Goal: Task Accomplishment & Management: Manage account settings

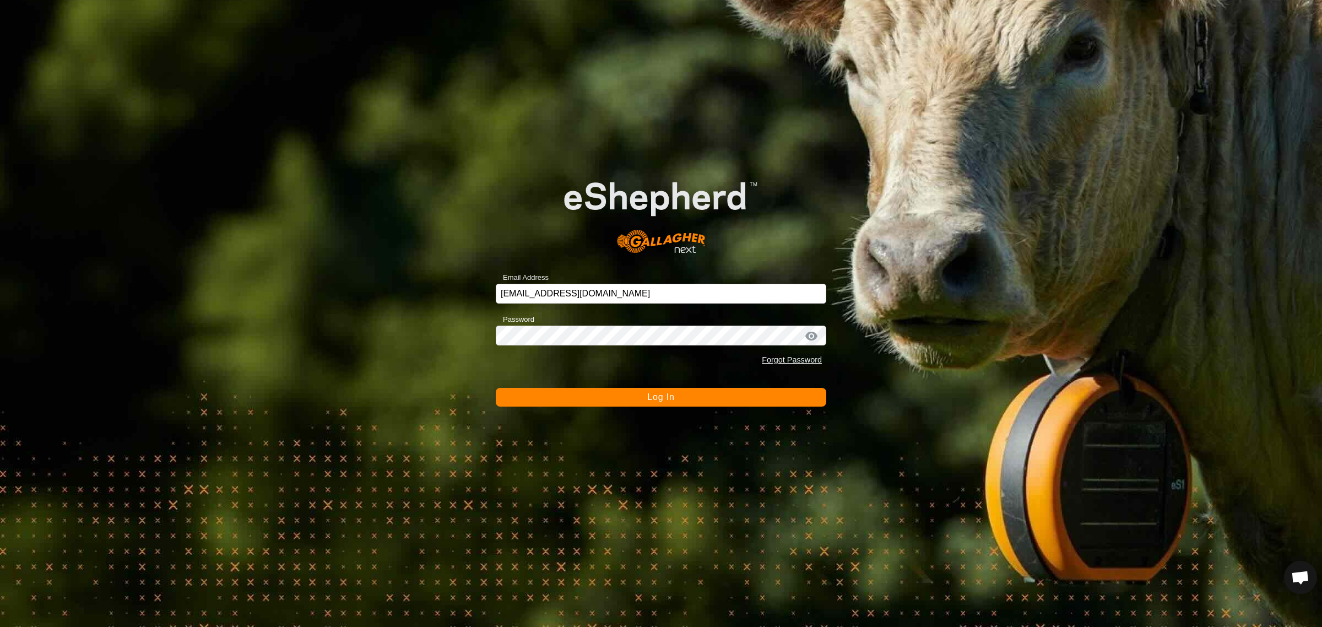
click at [659, 399] on span "Log In" at bounding box center [660, 396] width 27 height 9
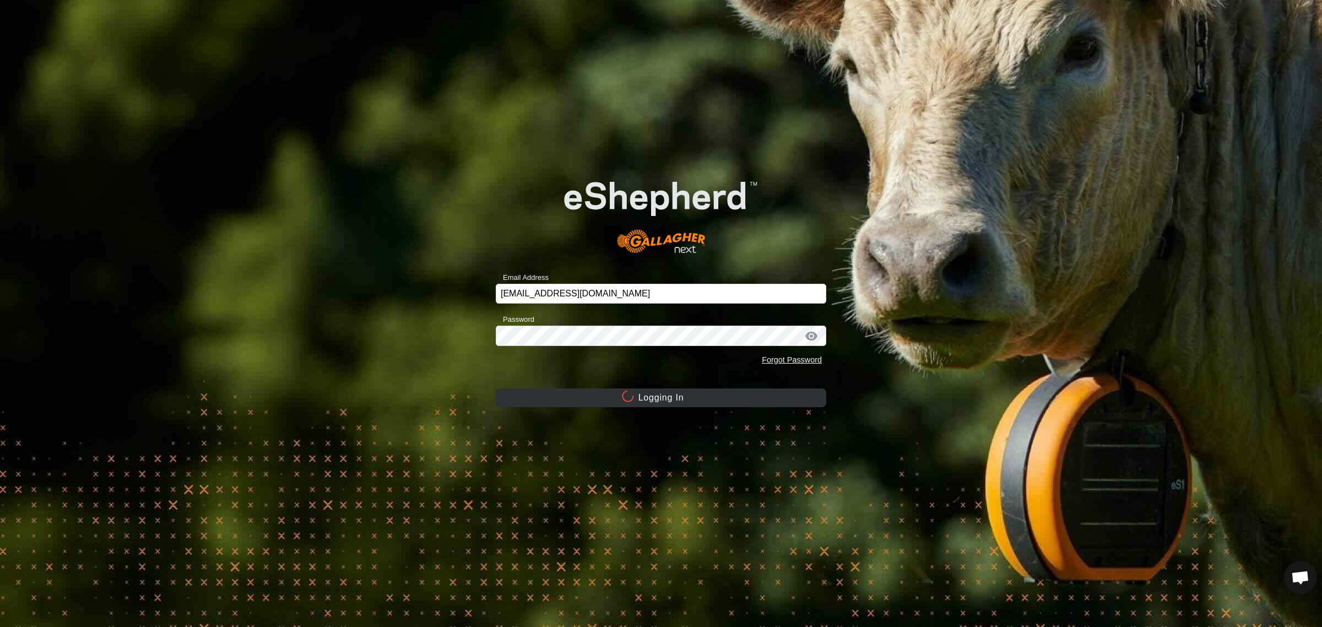
scroll to position [147, 0]
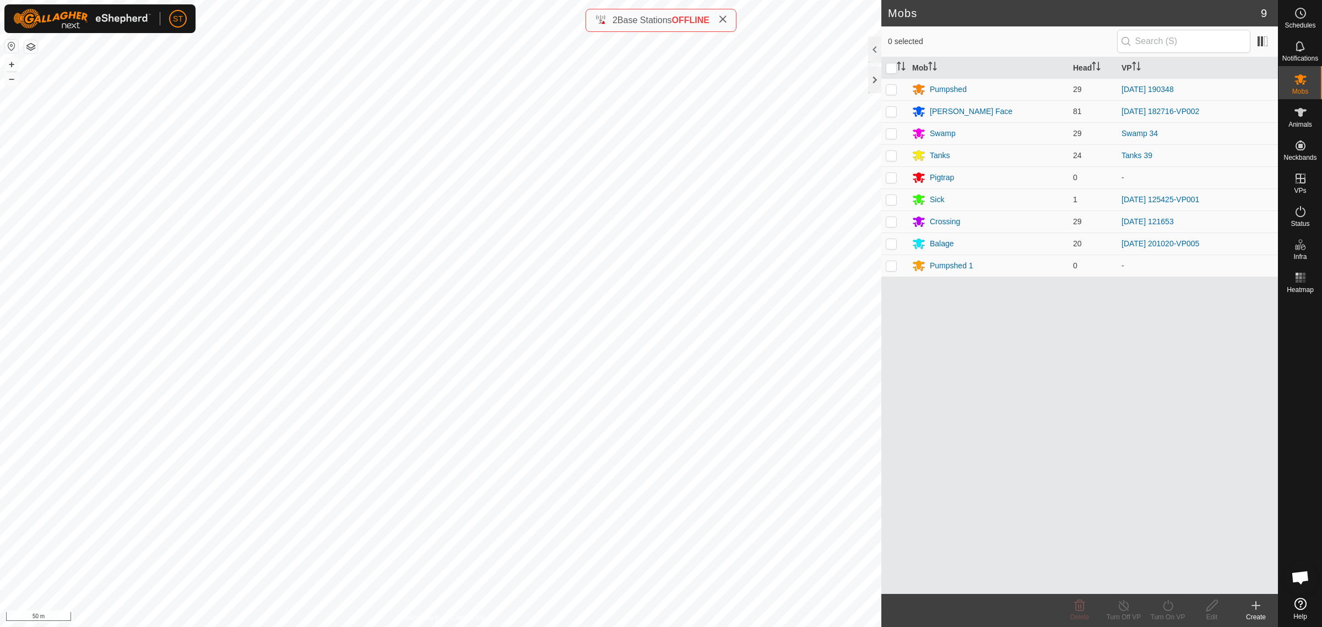
click at [0, 372] on html "ST Schedules Notifications Mobs Animals Neckbands VPs Status Infra Heatmap Help…" at bounding box center [661, 313] width 1322 height 627
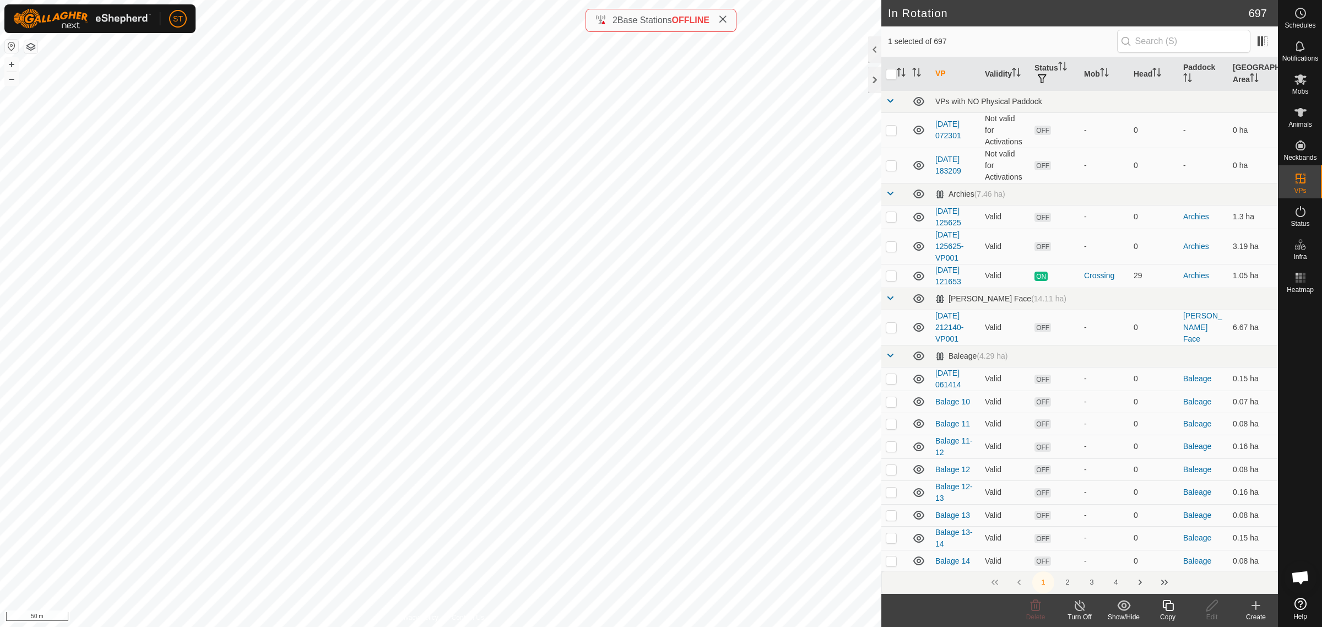
click at [1166, 610] on icon at bounding box center [1167, 605] width 11 height 11
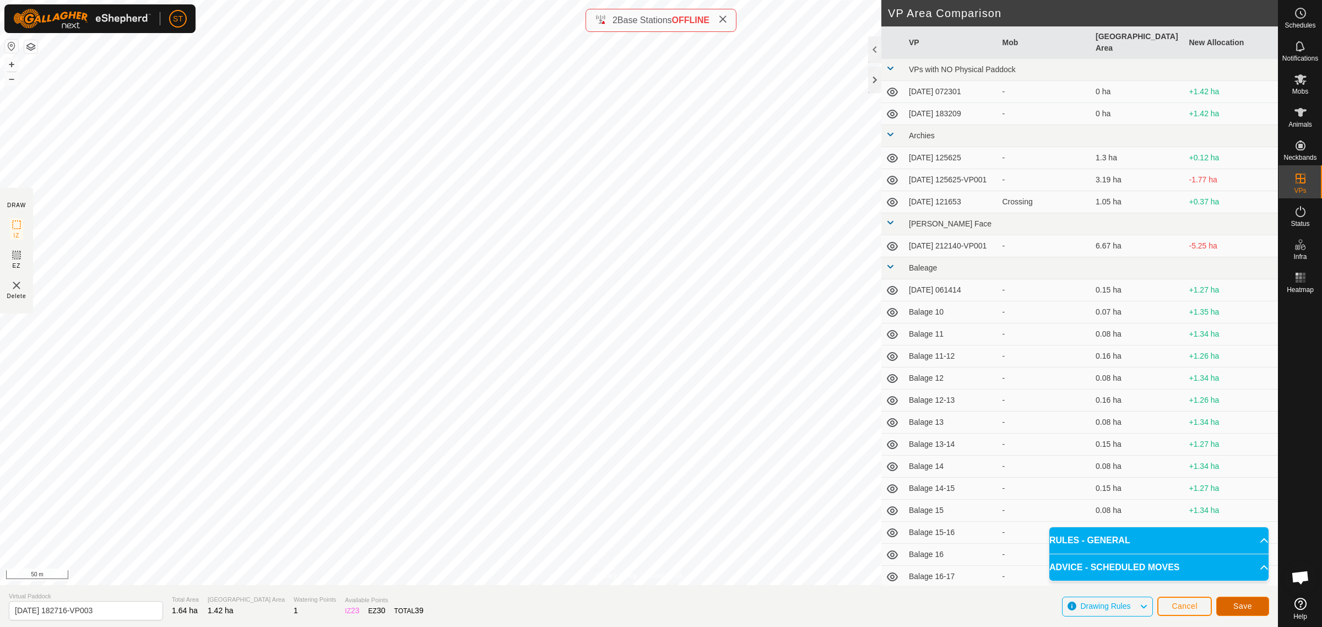
click at [1246, 607] on span "Save" at bounding box center [1243, 606] width 19 height 9
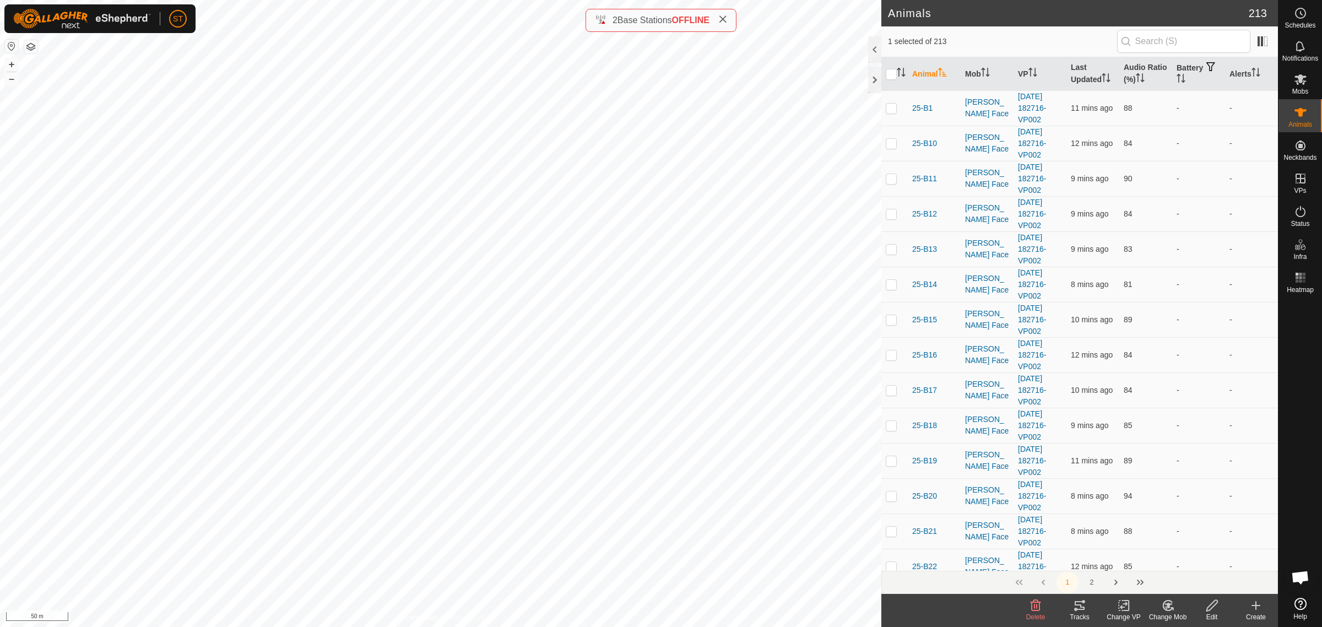
click at [1303, 580] on span "Open chat" at bounding box center [1300, 578] width 18 height 15
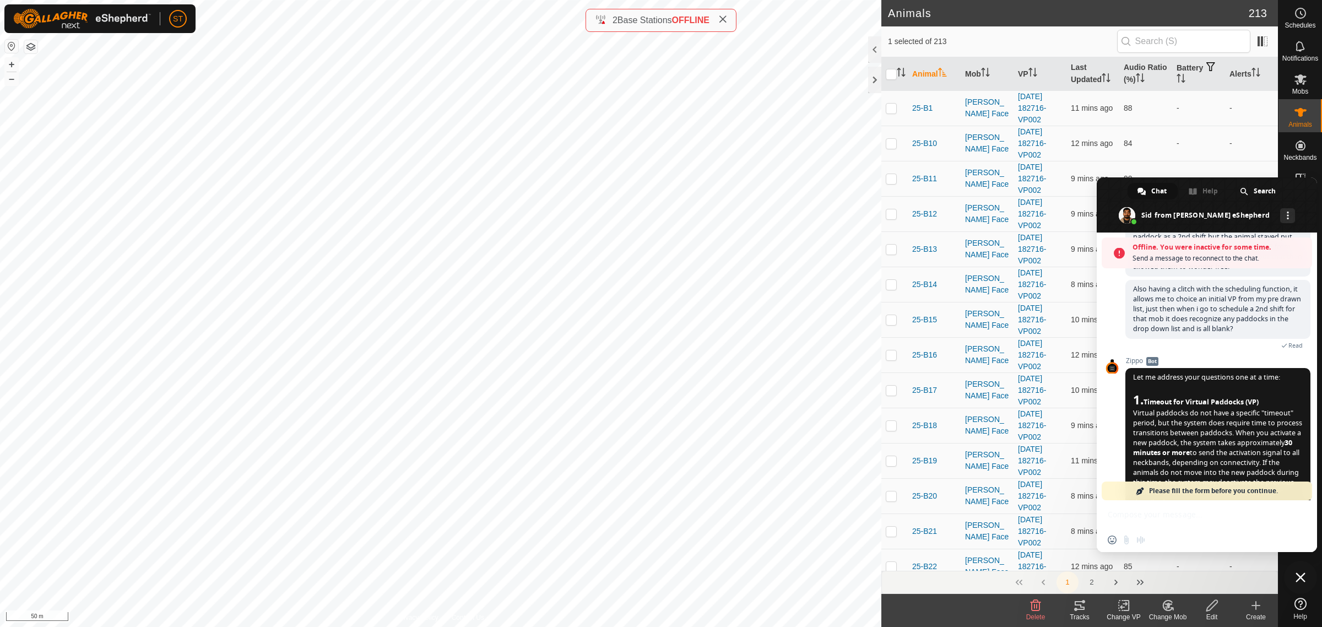
scroll to position [1172, 0]
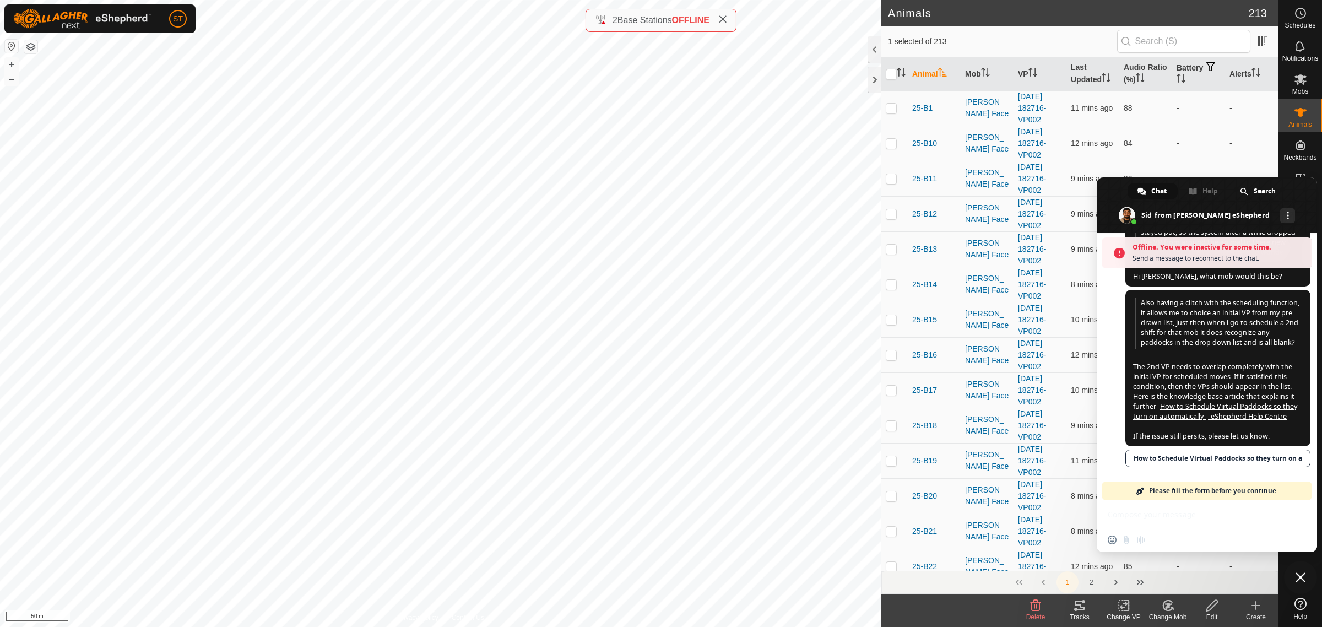
click at [1143, 521] on div "Offline. You were inactive for some time. Send a message to reconnect to the ch…" at bounding box center [1207, 392] width 220 height 320
click at [1110, 519] on div "Offline. You were inactive for some time. Send a message to reconnect to the ch…" at bounding box center [1207, 392] width 220 height 320
click at [1204, 485] on span "Please fill the form before you continue." at bounding box center [1213, 491] width 129 height 19
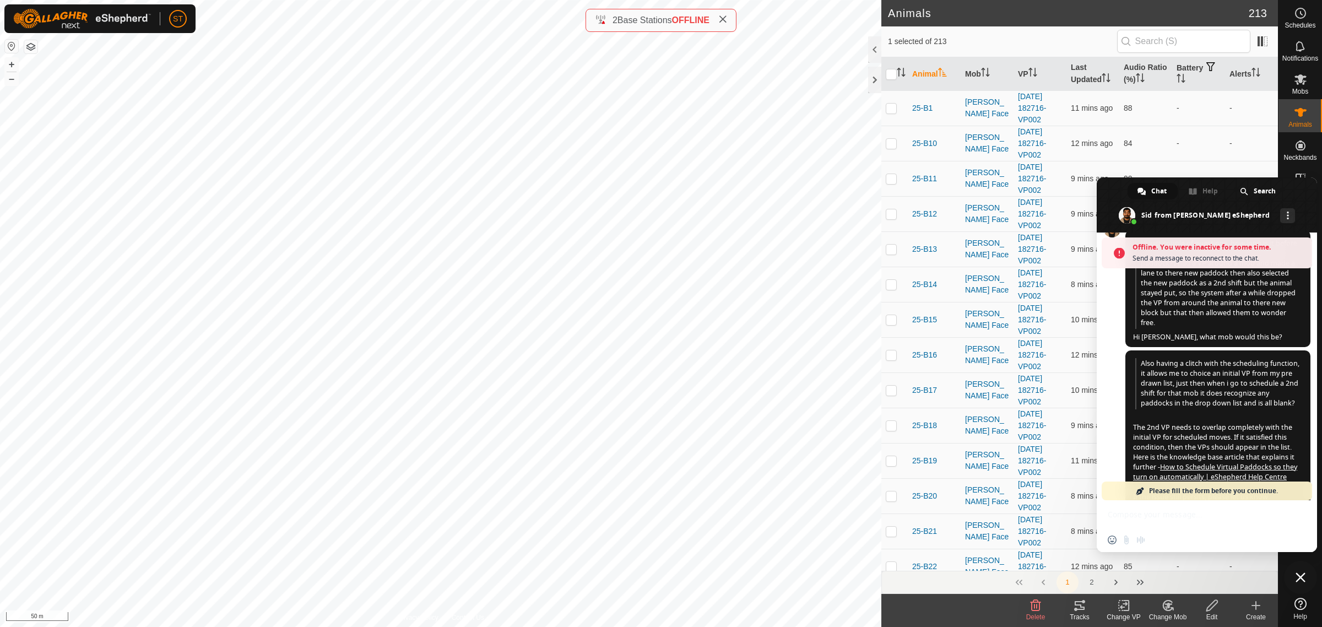
click at [1138, 491] on span at bounding box center [1140, 490] width 9 height 9
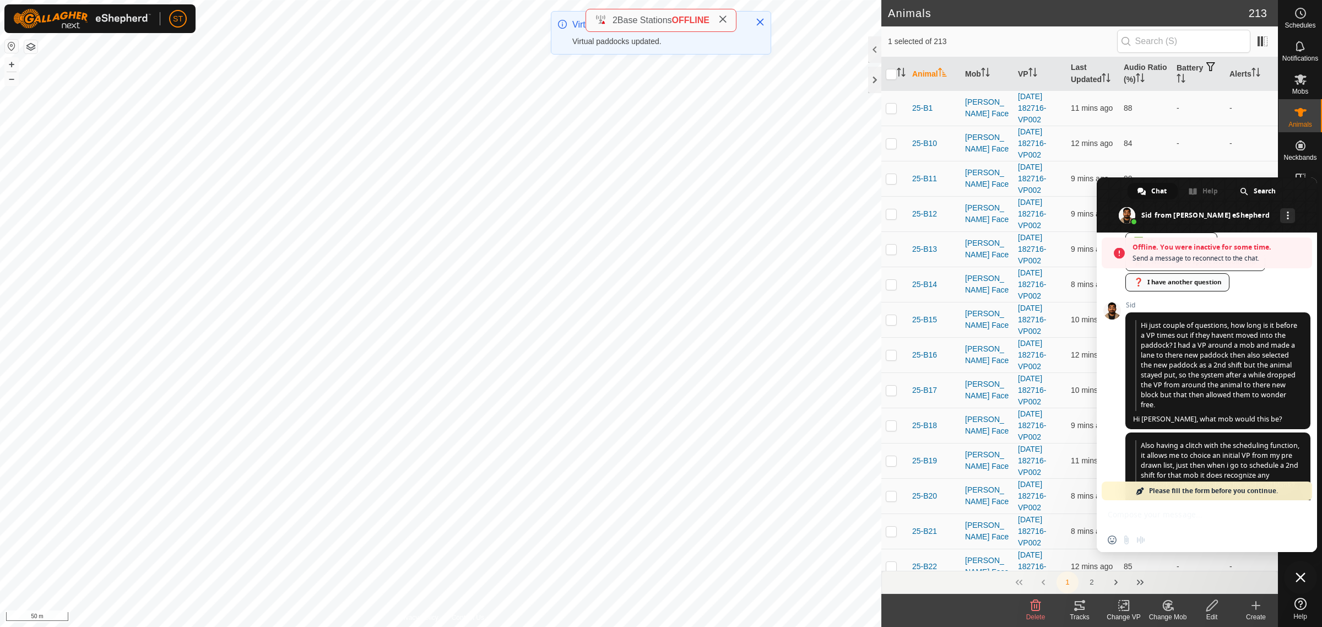
click at [1174, 291] on link "❓ I have another question" at bounding box center [1178, 282] width 104 height 18
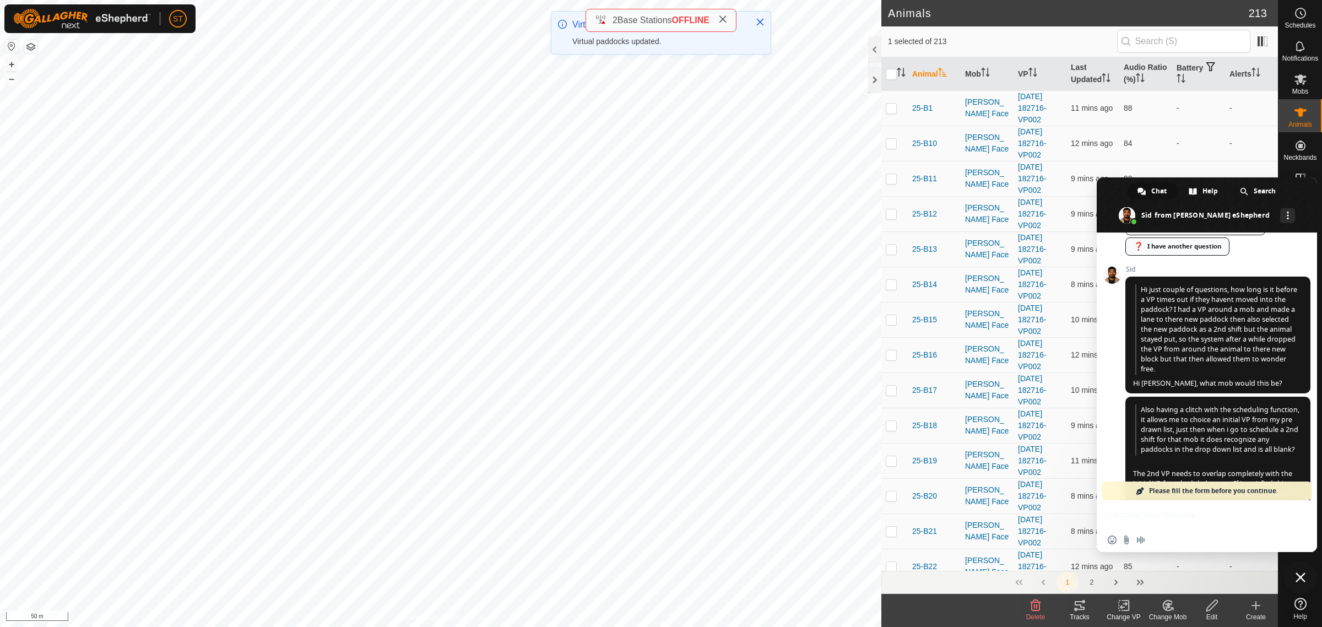
click at [1197, 357] on span "Hi just couple of questions, how long is it before a VP times out if they haven…" at bounding box center [1218, 335] width 185 height 117
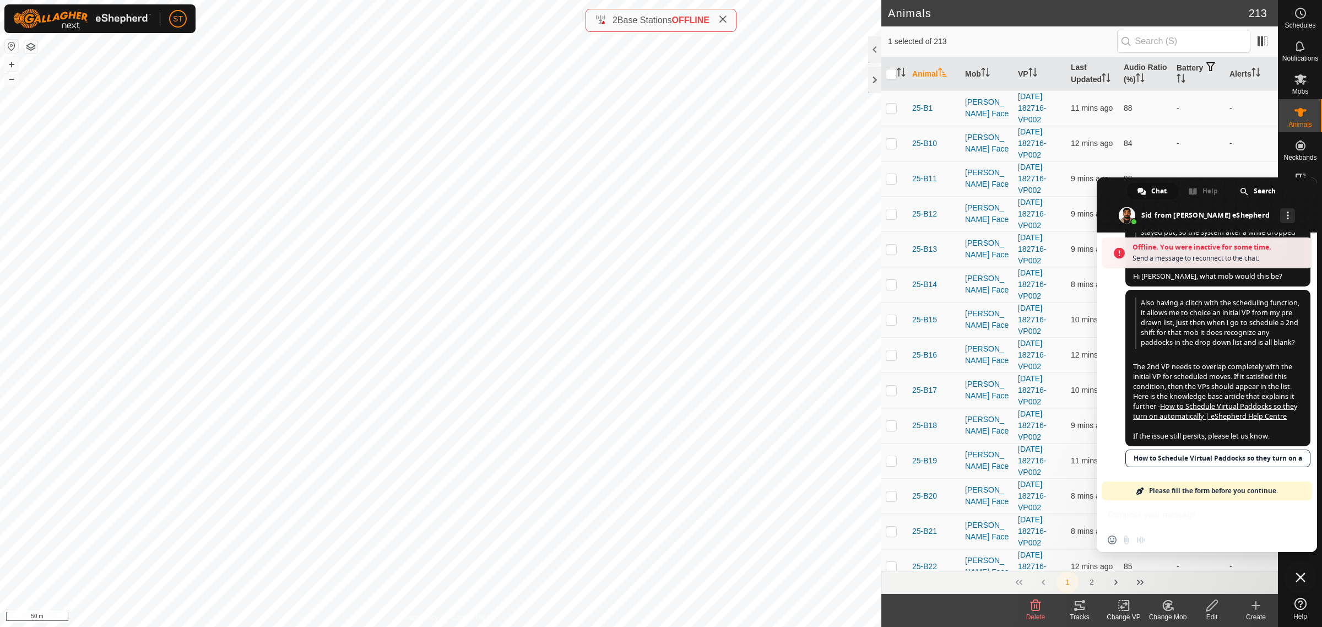
scroll to position [1172, 0]
click at [1167, 507] on div "Offline. You were inactive for some time. Send a message to reconnect to the ch…" at bounding box center [1207, 392] width 220 height 320
click at [1161, 518] on div "Offline. You were inactive for some time. Send a message to reconnect to the ch…" at bounding box center [1207, 392] width 220 height 320
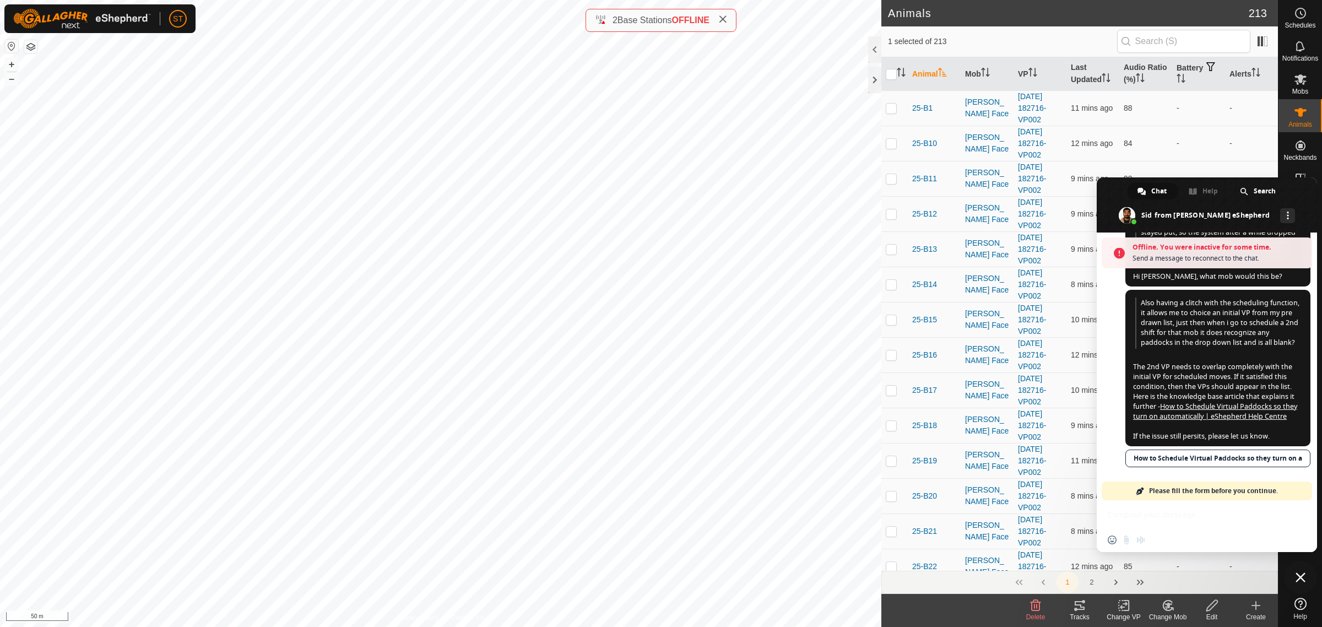
click at [1162, 518] on div "Offline. You were inactive for some time. Send a message to reconnect to the ch…" at bounding box center [1207, 392] width 220 height 320
click at [1164, 532] on div "Offline. You were inactive for some time. Send a message to reconnect to the ch…" at bounding box center [1207, 392] width 220 height 320
click at [1155, 547] on div "Insert an emoji Send a file Audio message" at bounding box center [1207, 540] width 220 height 24
drag, startPoint x: 1155, startPoint y: 547, endPoint x: 1149, endPoint y: 500, distance: 47.2
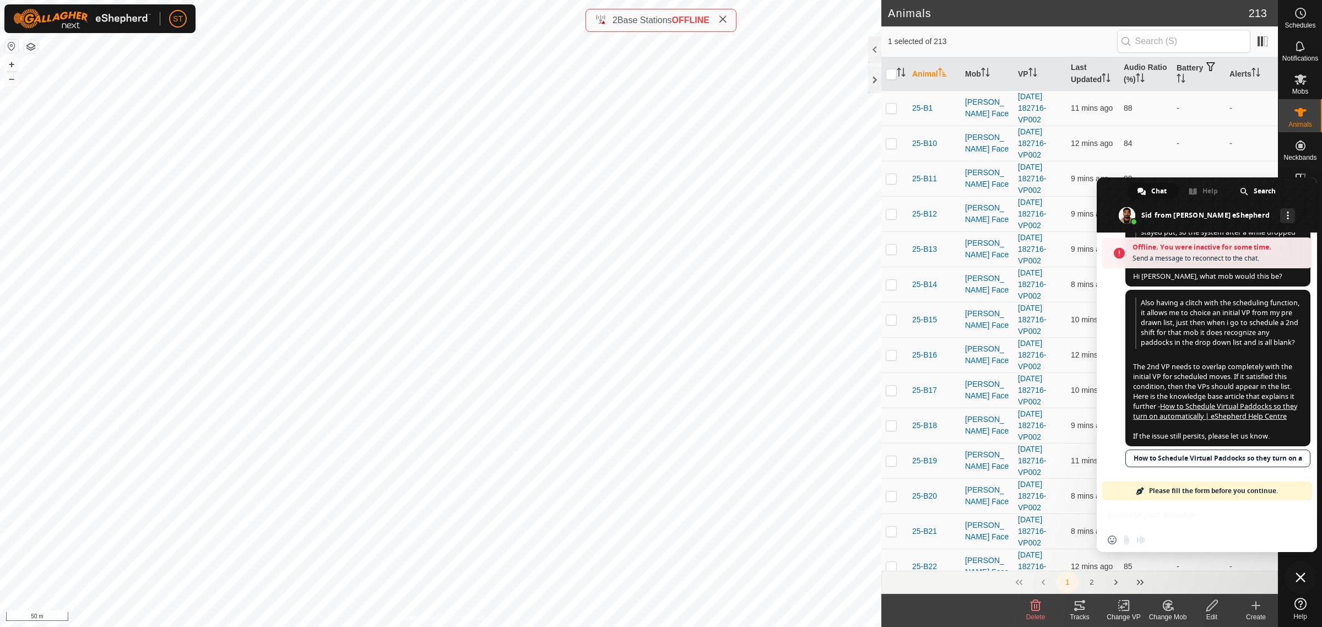
click at [1154, 544] on div "Insert an emoji Send a file Audio message" at bounding box center [1207, 540] width 220 height 24
drag, startPoint x: 1199, startPoint y: 518, endPoint x: 1202, endPoint y: 510, distance: 9.4
click at [1199, 518] on div "Offline. You were inactive for some time. Send a message to reconnect to the ch…" at bounding box center [1207, 392] width 220 height 320
drag, startPoint x: 1204, startPoint y: 510, endPoint x: 1207, endPoint y: 481, distance: 28.8
click at [1207, 482] on span "Please fill the form before you continue." at bounding box center [1213, 491] width 129 height 19
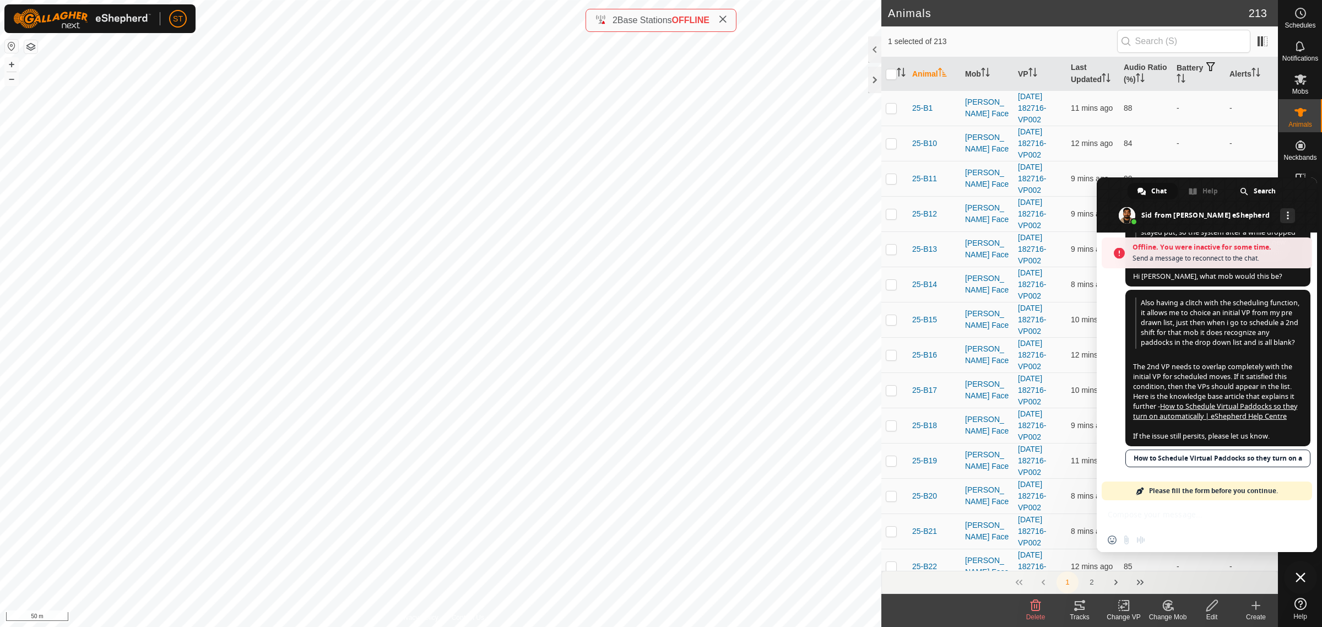
click at [1201, 497] on span "Please fill the form before you continue." at bounding box center [1213, 491] width 129 height 19
click at [1202, 491] on span "Please fill the form before you continue." at bounding box center [1213, 491] width 129 height 19
click at [1303, 493] on link "Please fill the form before you continue." at bounding box center [1207, 491] width 210 height 19
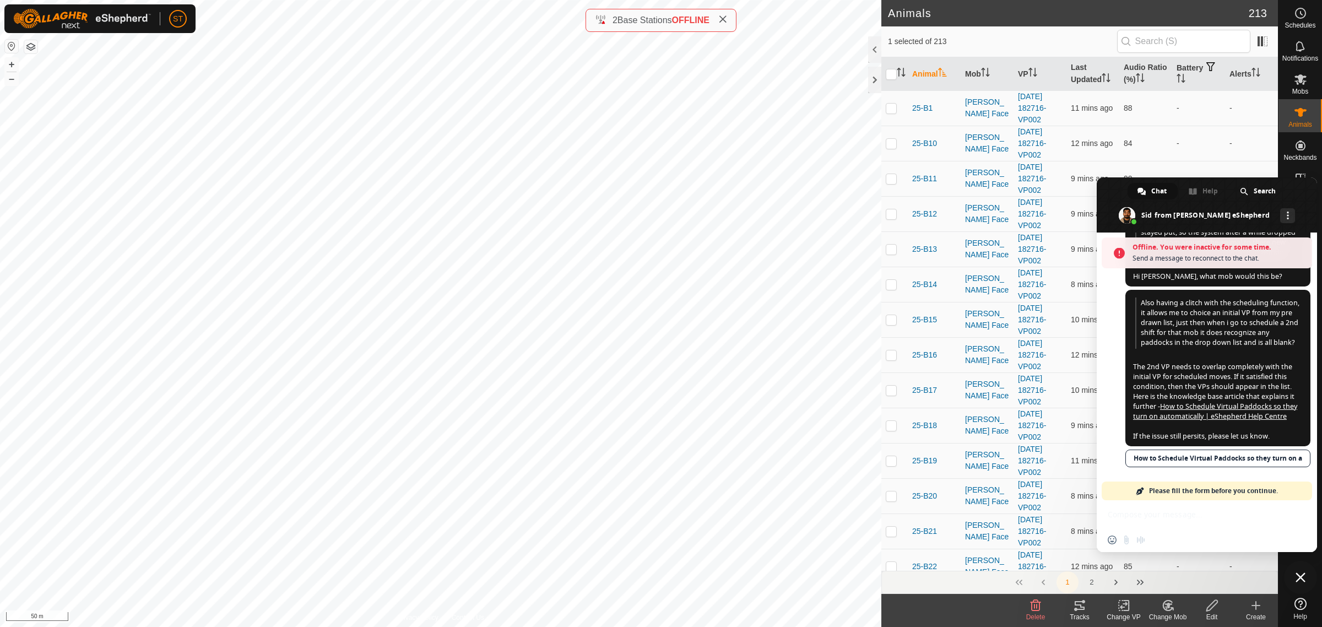
click at [1302, 492] on link "Please fill the form before you continue." at bounding box center [1207, 491] width 210 height 19
drag, startPoint x: 1301, startPoint y: 491, endPoint x: 1176, endPoint y: 489, distance: 124.5
click at [1180, 490] on link "Please fill the form before you continue." at bounding box center [1207, 491] width 210 height 19
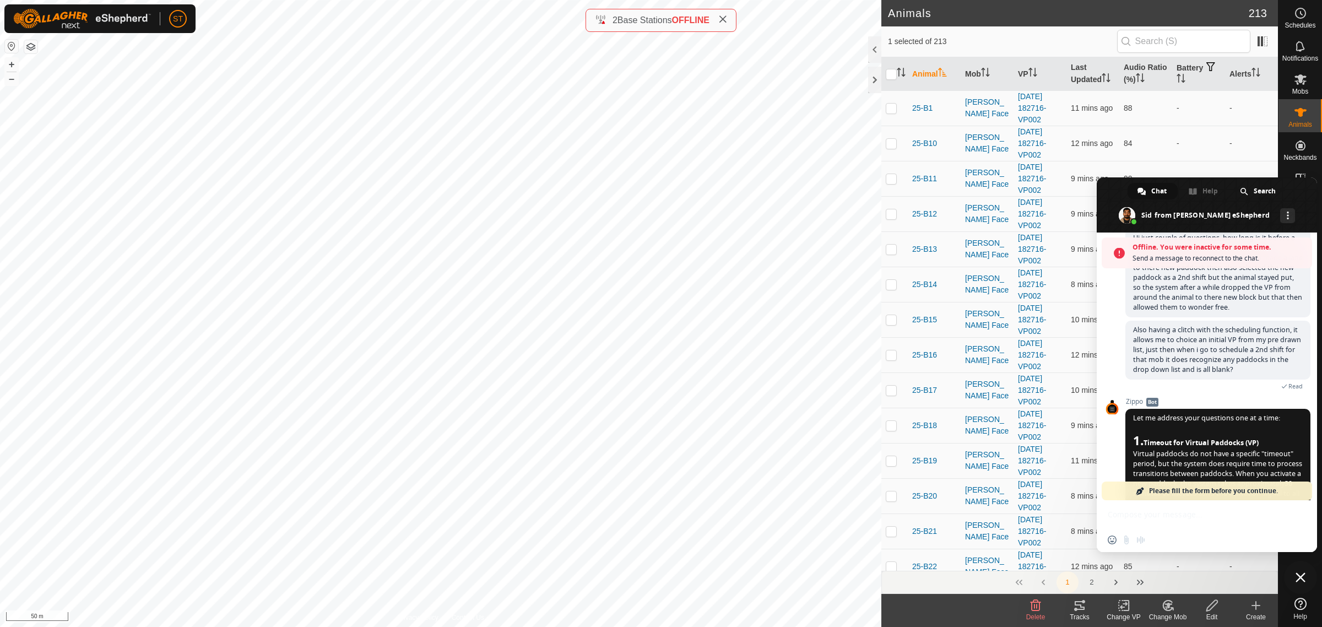
scroll to position [0, 0]
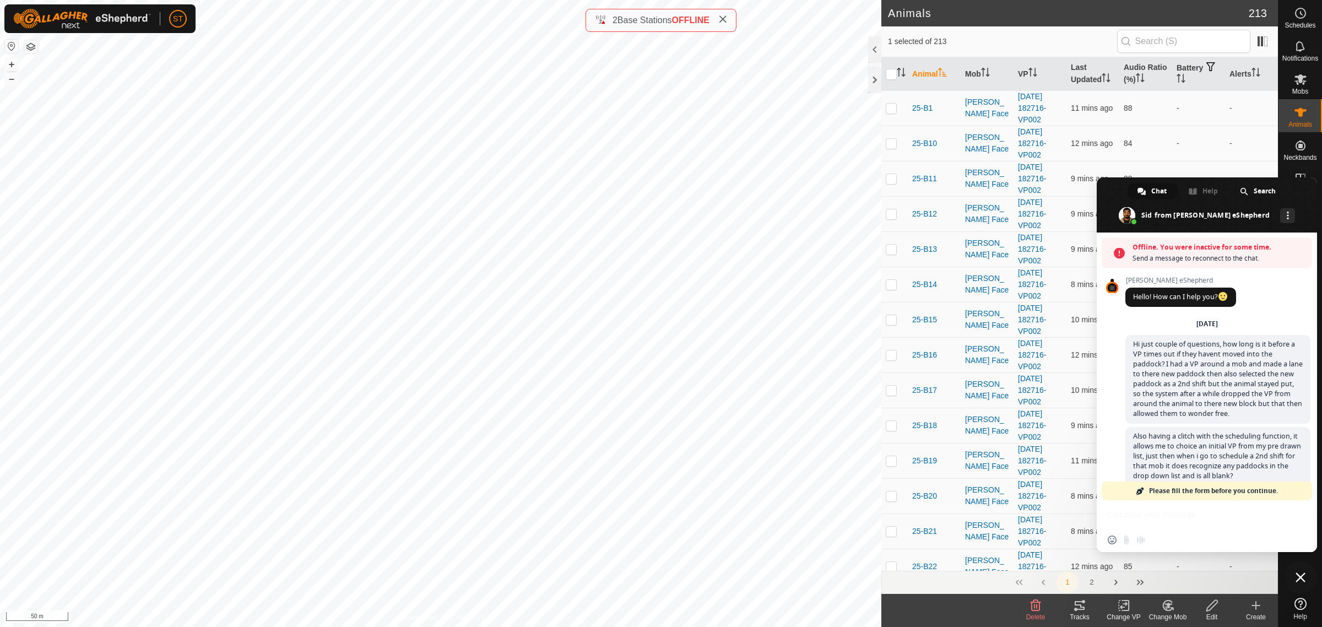
click at [1196, 295] on span "Hello! How can I help you?" at bounding box center [1180, 296] width 95 height 9
click at [1215, 295] on span "Hello! How can I help you?" at bounding box center [1180, 296] width 95 height 9
click at [1226, 296] on span at bounding box center [1223, 296] width 9 height 9
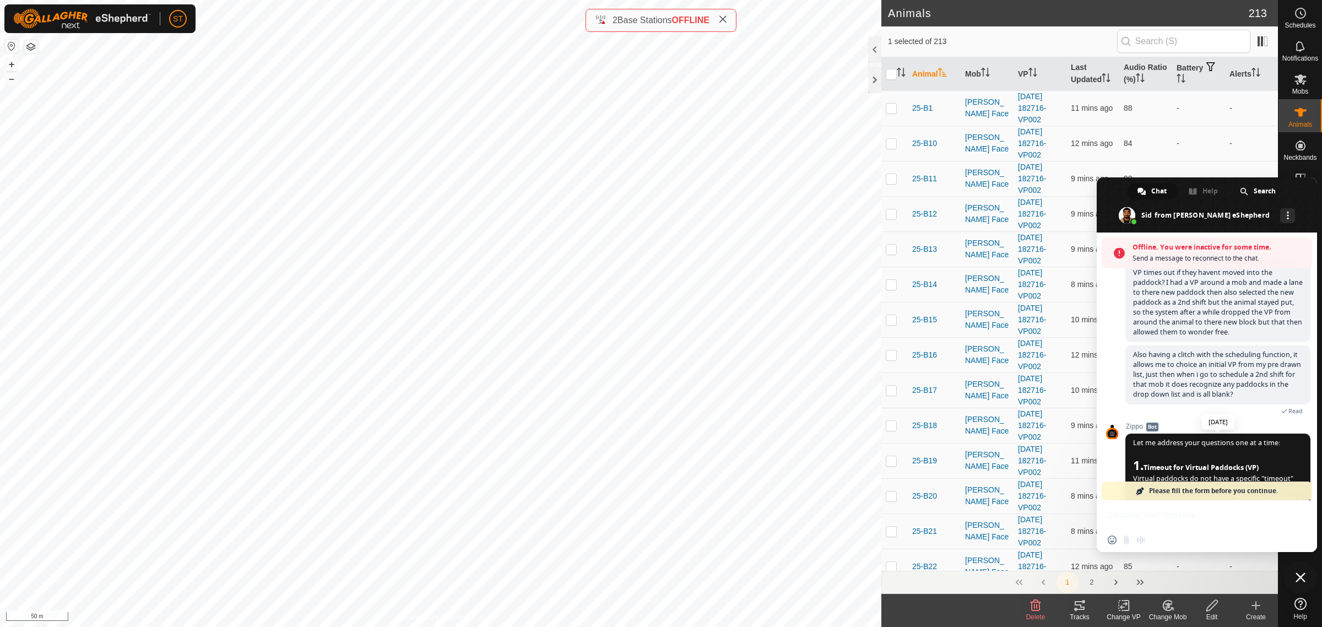
scroll to position [246, 0]
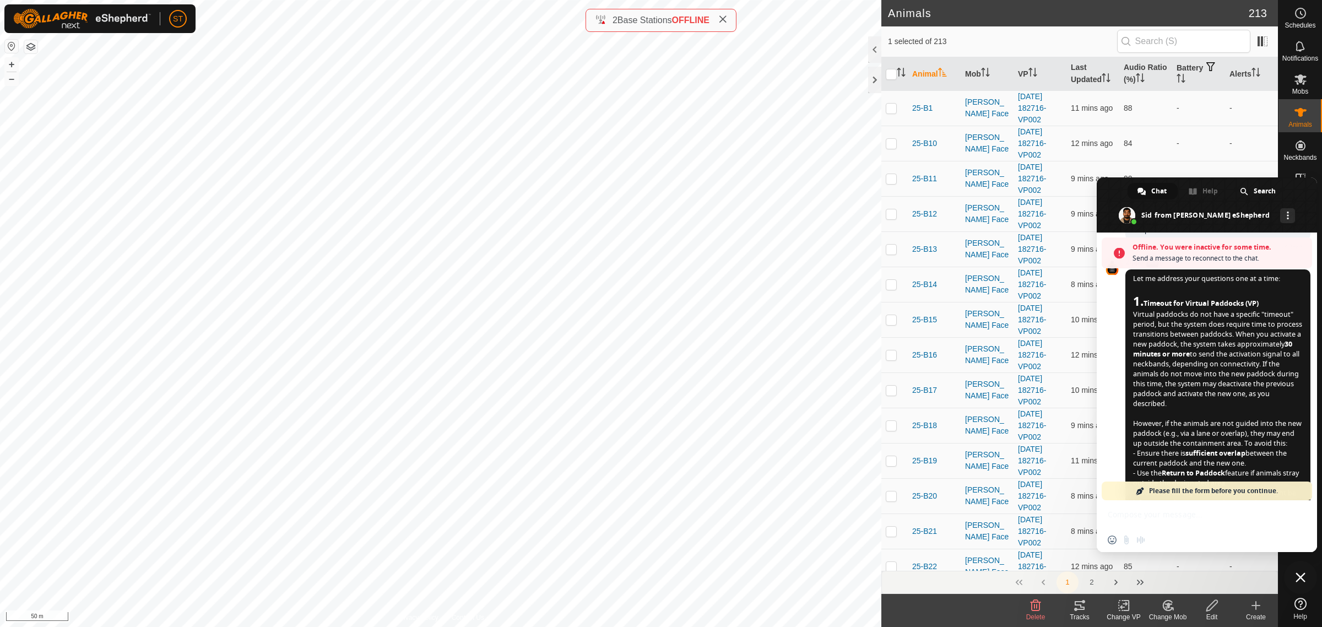
click at [1153, 267] on span "Bot" at bounding box center [1152, 262] width 12 height 9
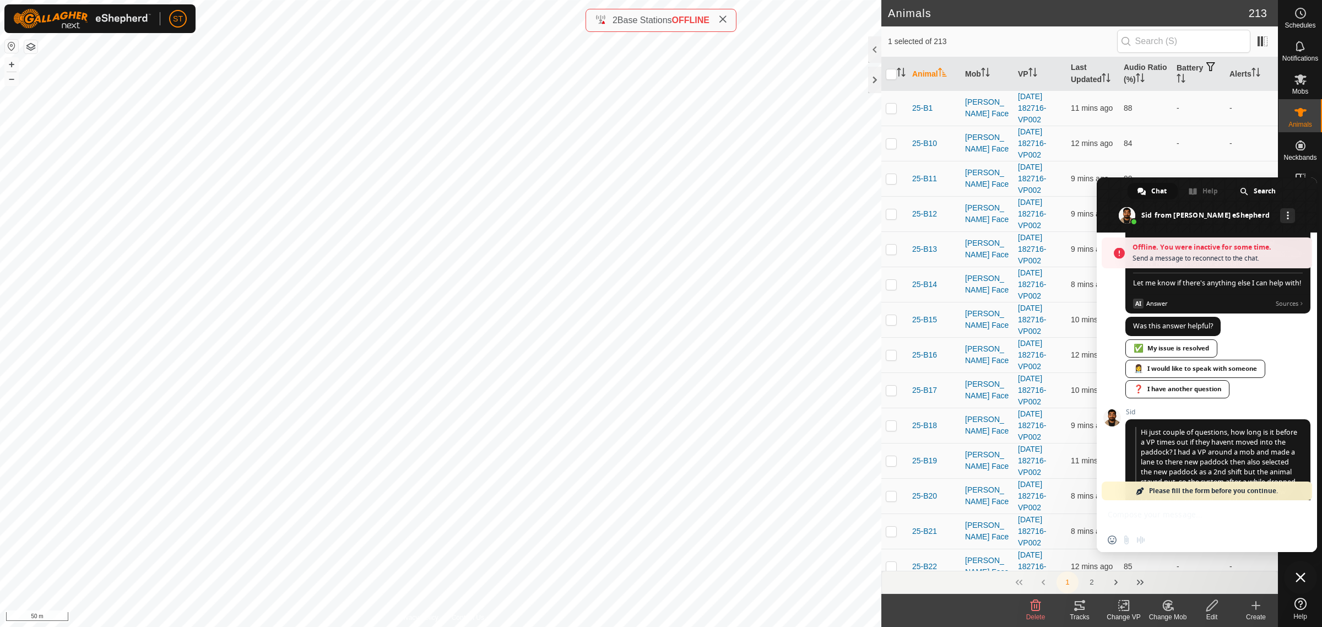
scroll to position [901, 0]
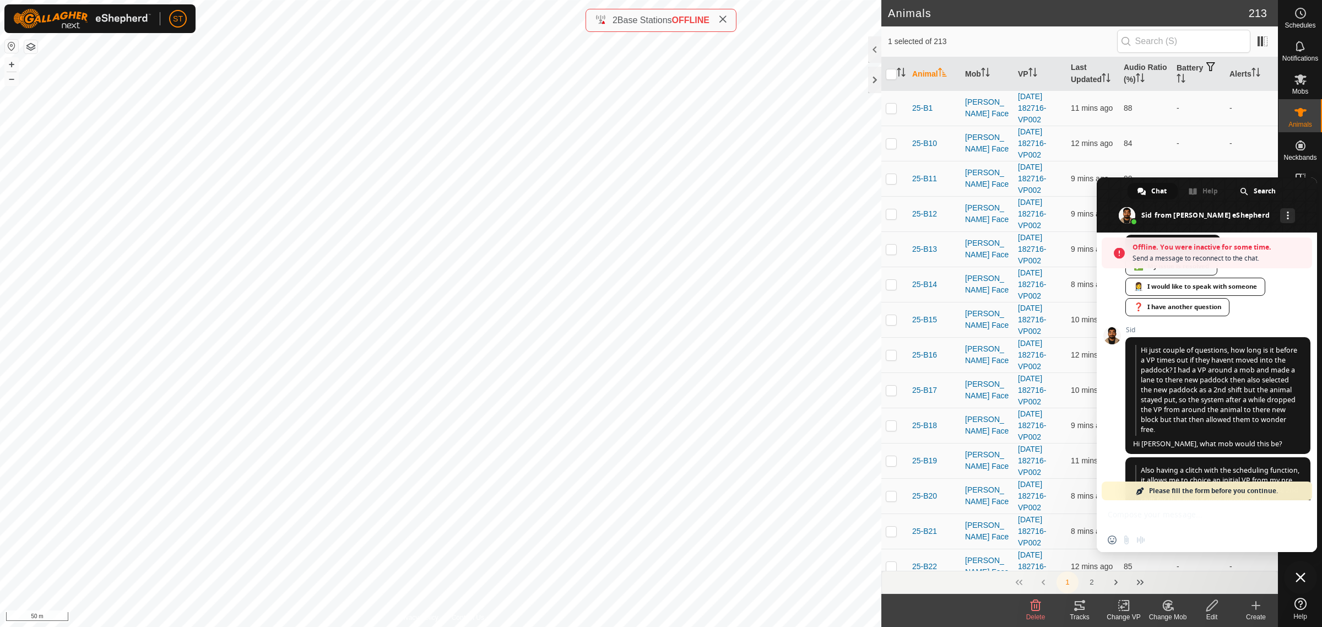
click at [1175, 275] on link "✅ My issue is resolved" at bounding box center [1172, 266] width 92 height 18
click at [1180, 316] on link "❓ I have another question" at bounding box center [1178, 307] width 104 height 18
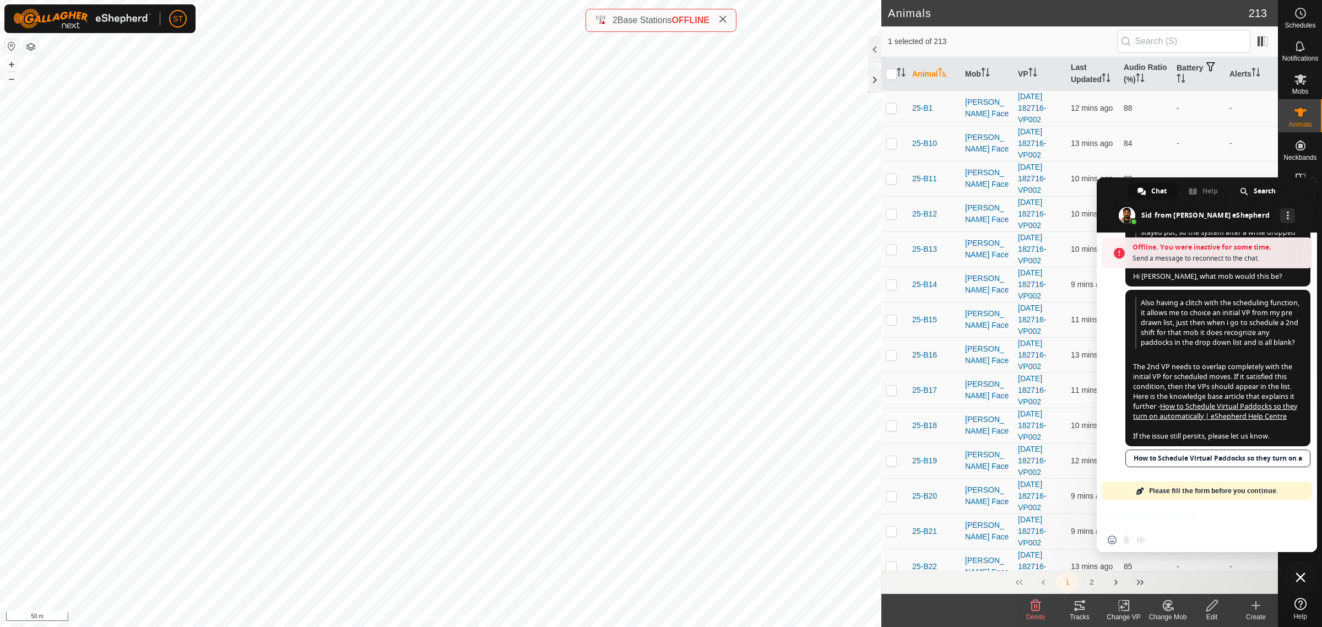
scroll to position [1172, 0]
click at [1156, 458] on link "How to Schedule Virtual Paddocks so they turn on automati…" at bounding box center [1218, 459] width 185 height 18
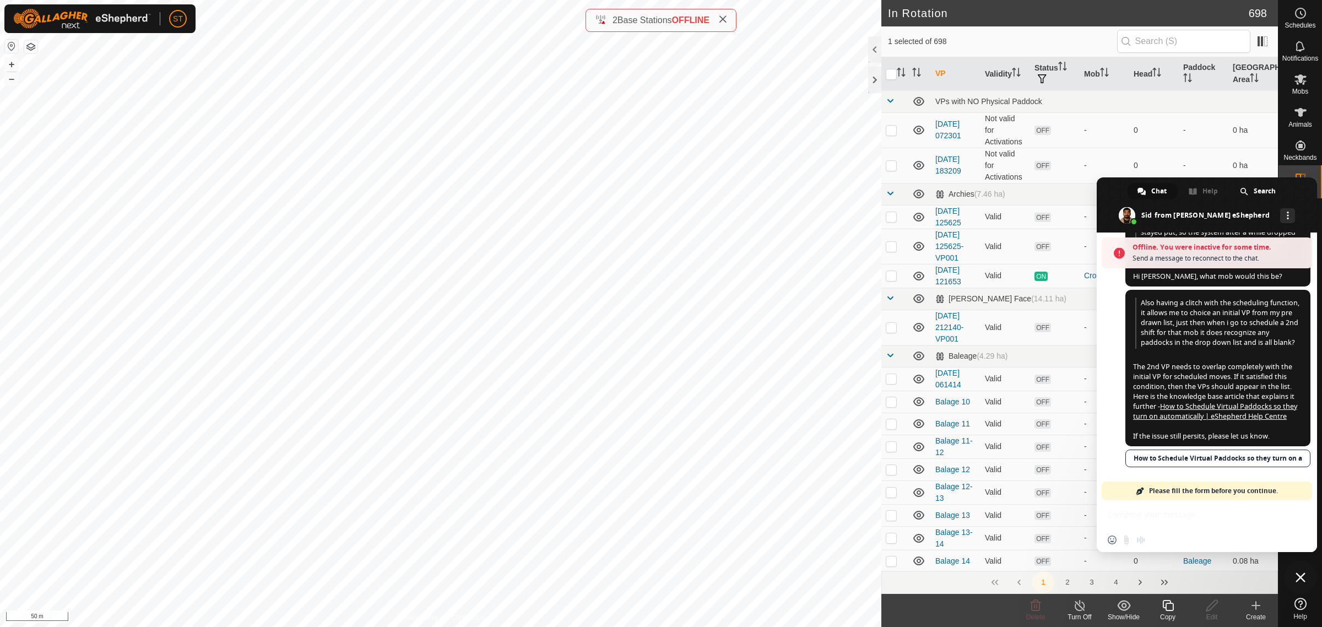
click at [1170, 607] on icon at bounding box center [1168, 605] width 14 height 13
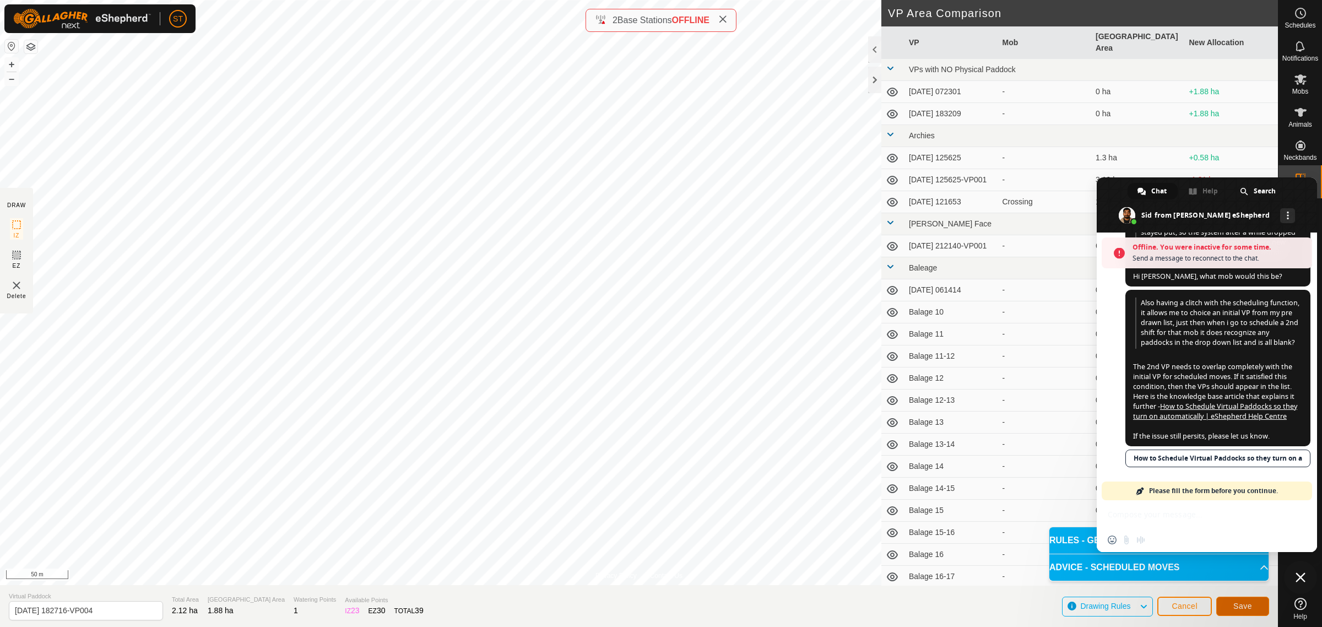
click at [1246, 607] on span "Save" at bounding box center [1243, 606] width 19 height 9
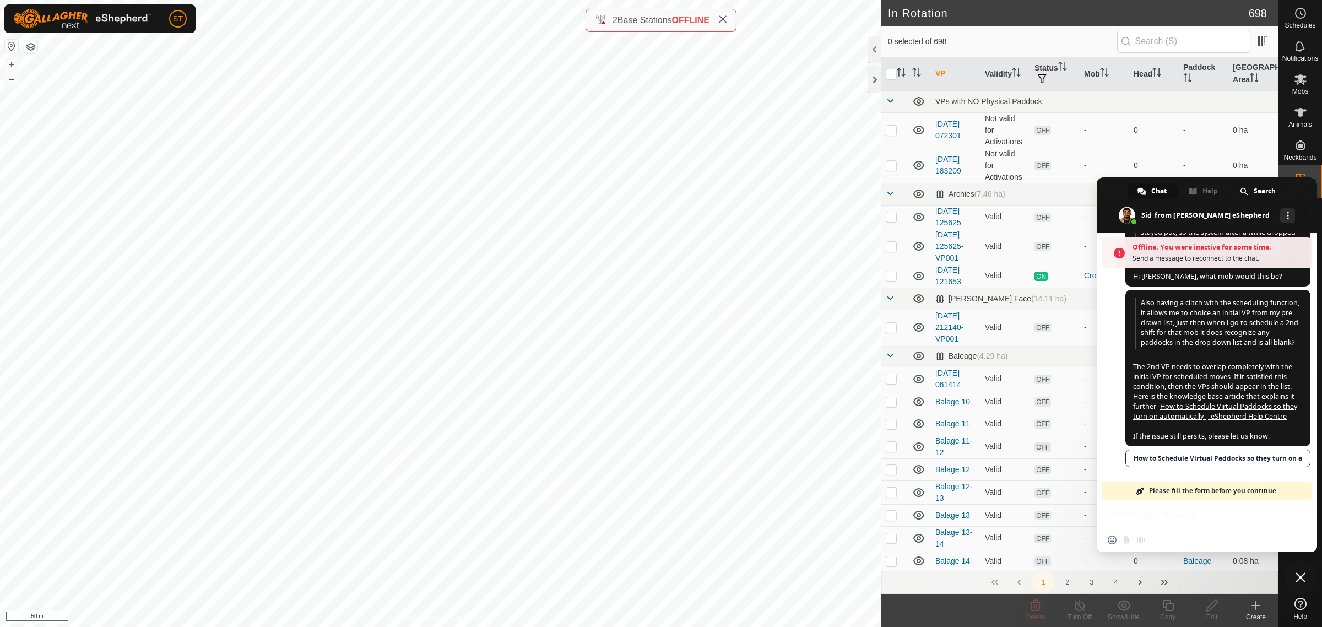
click at [1300, 577] on span "Close chat" at bounding box center [1301, 577] width 10 height 10
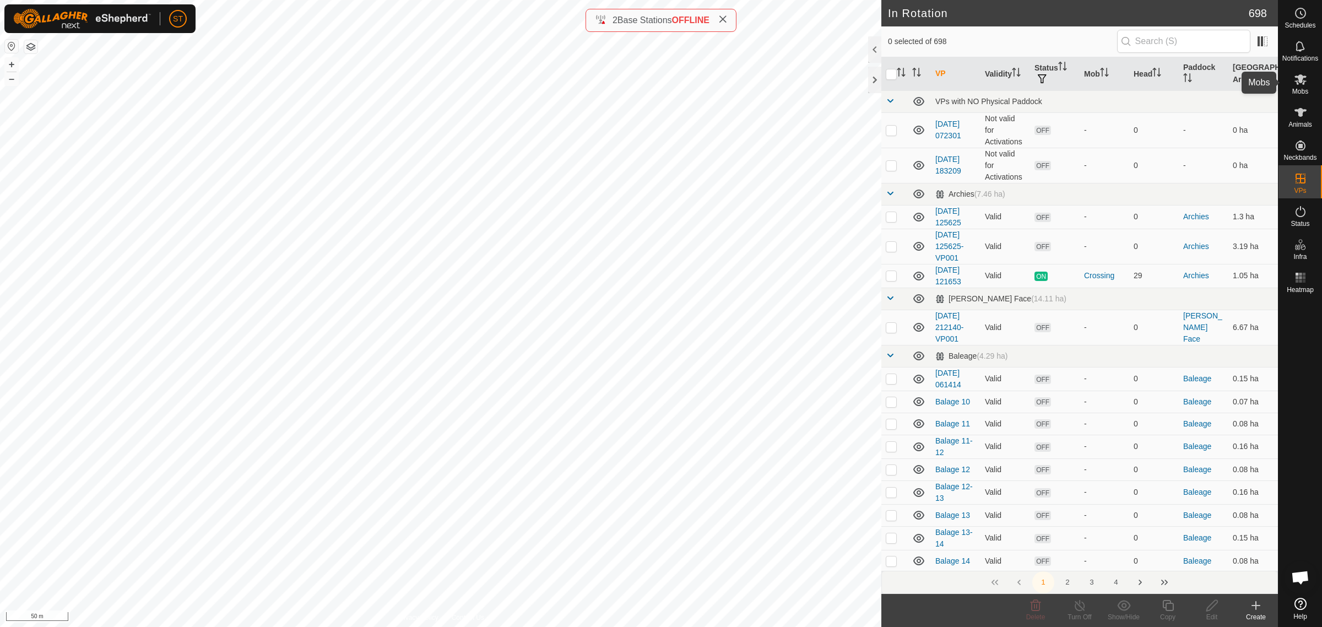
click at [1307, 84] on icon at bounding box center [1300, 79] width 13 height 13
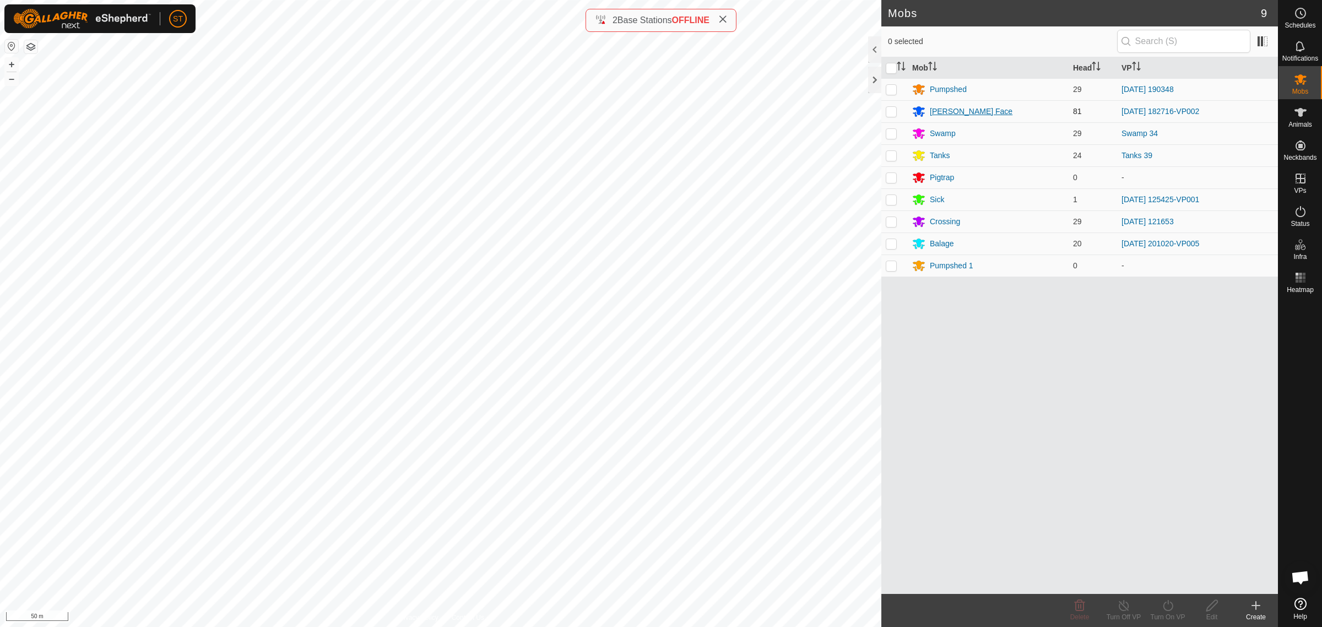
click at [941, 110] on div "[PERSON_NAME] Face" at bounding box center [971, 112] width 83 height 12
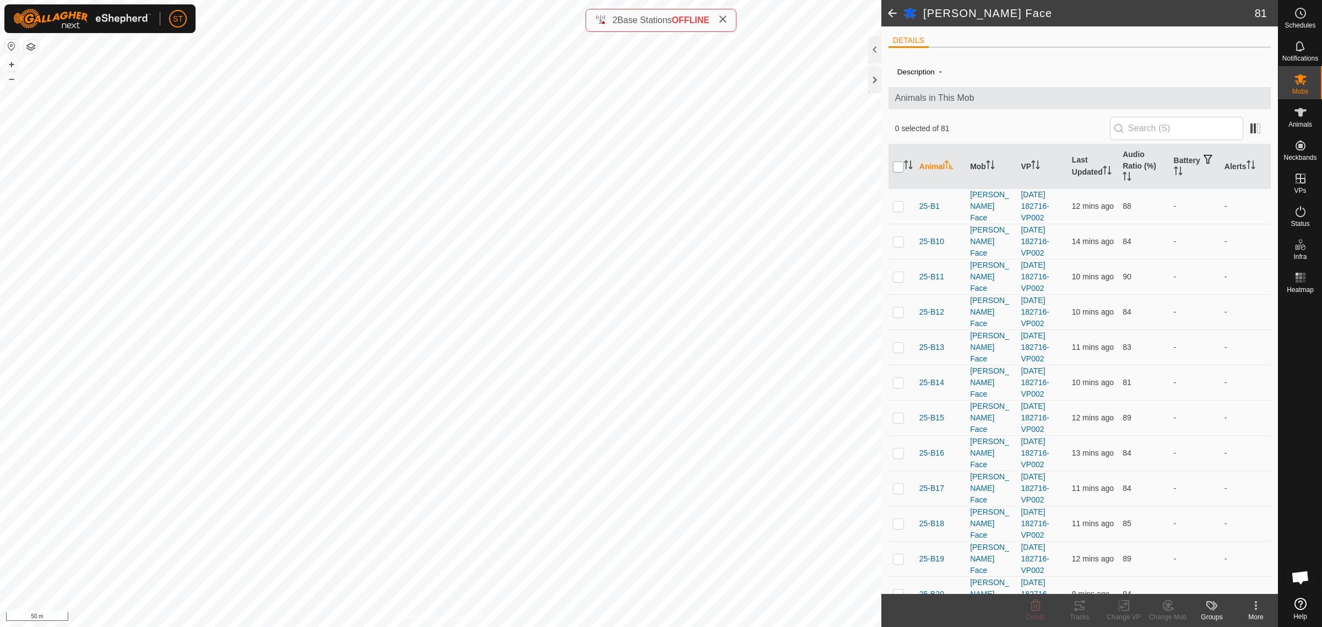
click at [898, 168] on input "checkbox" at bounding box center [898, 166] width 11 height 11
checkbox input "true"
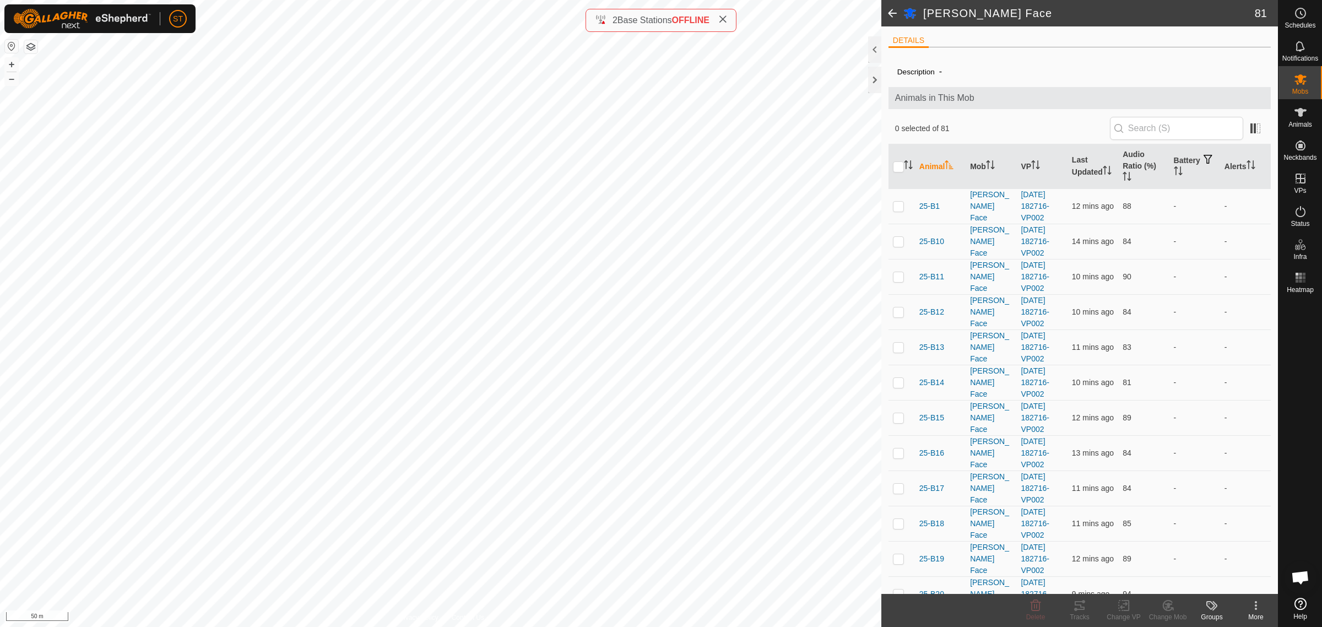
checkbox input "true"
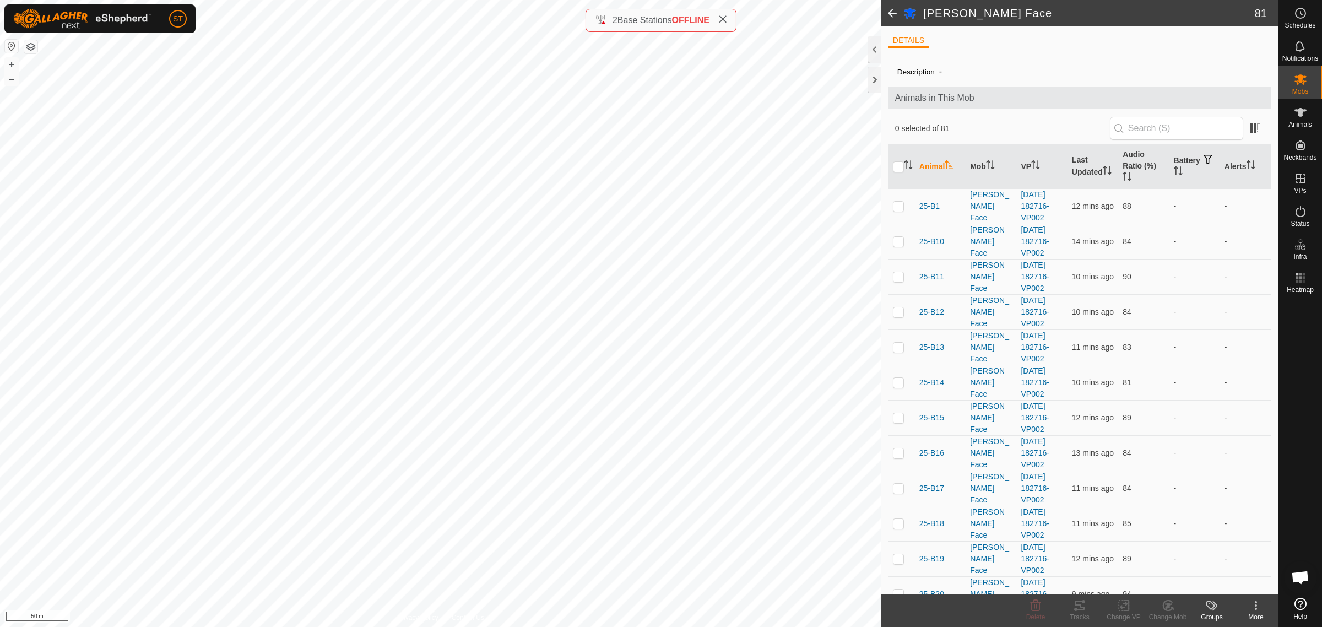
checkbox input "true"
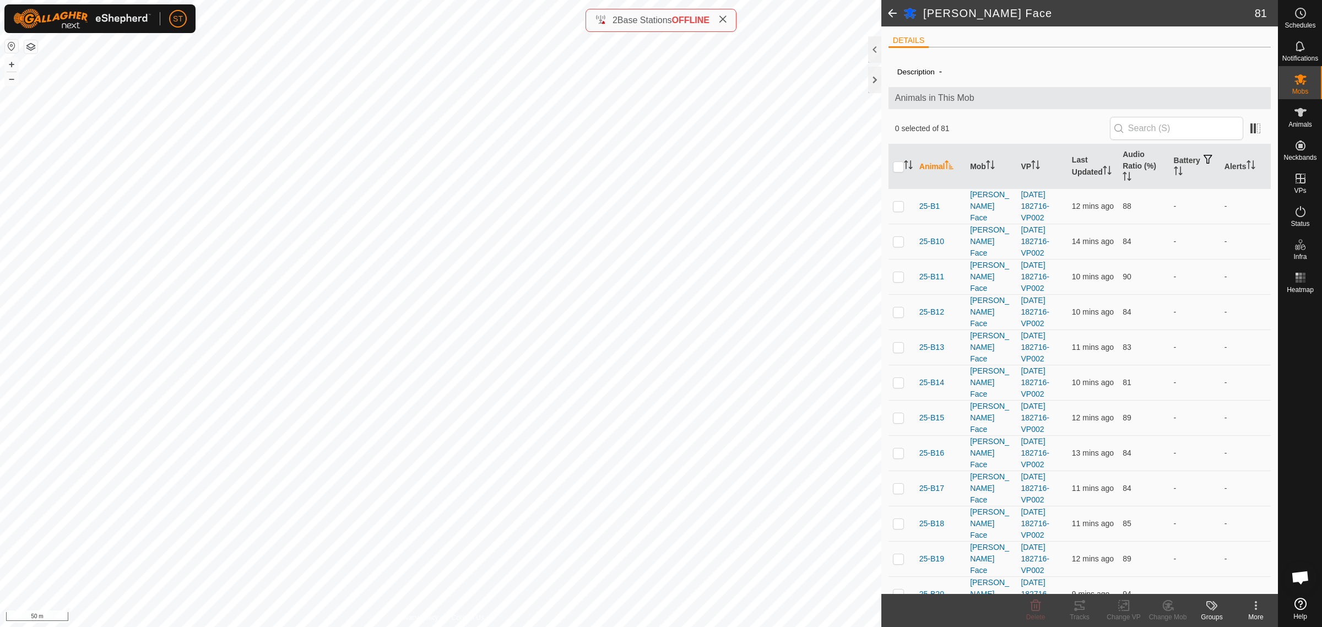
checkbox input "true"
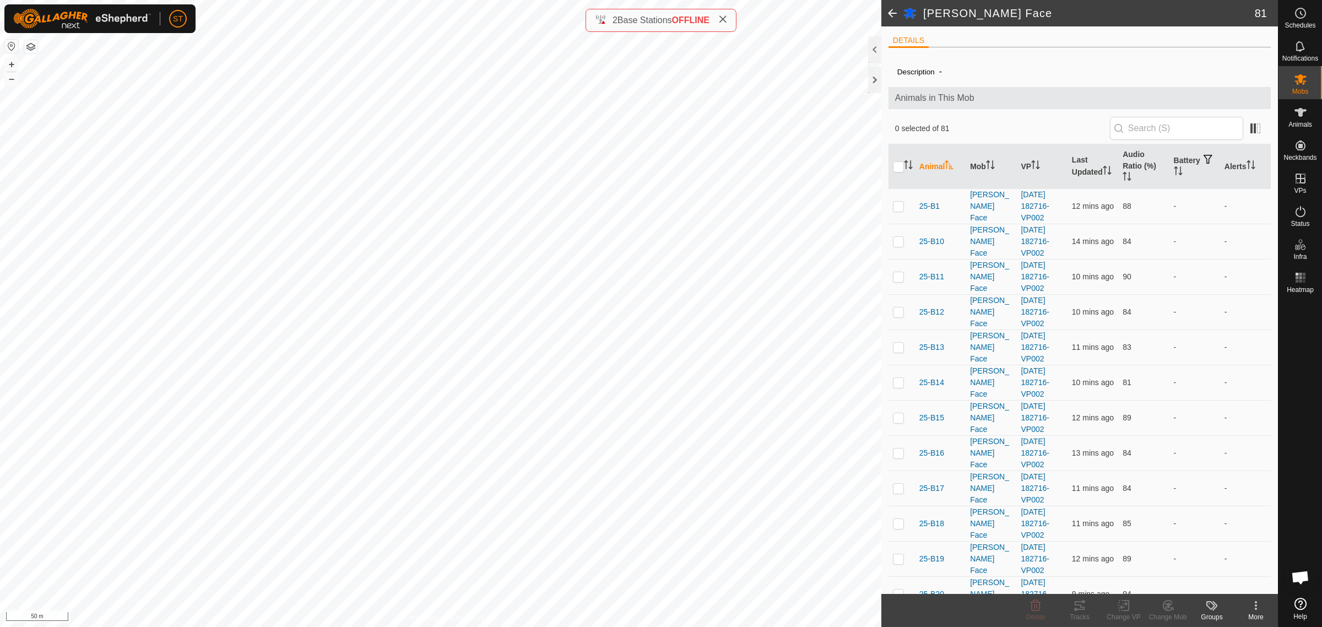
checkbox input "true"
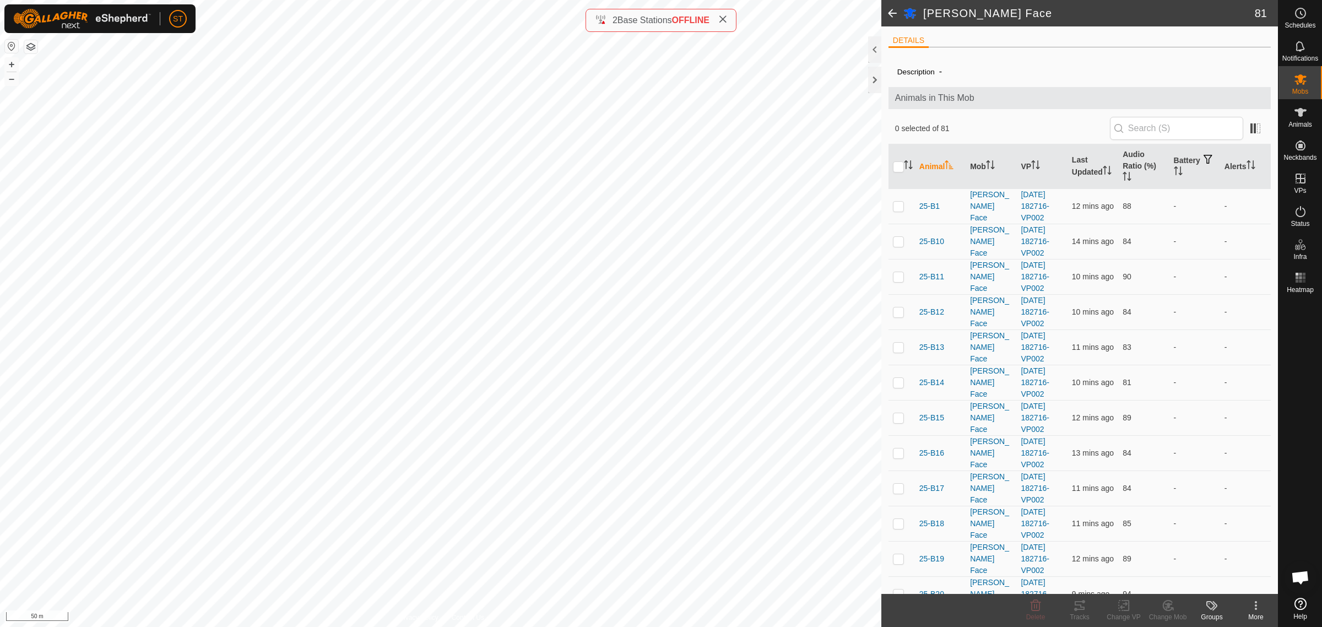
checkbox input "true"
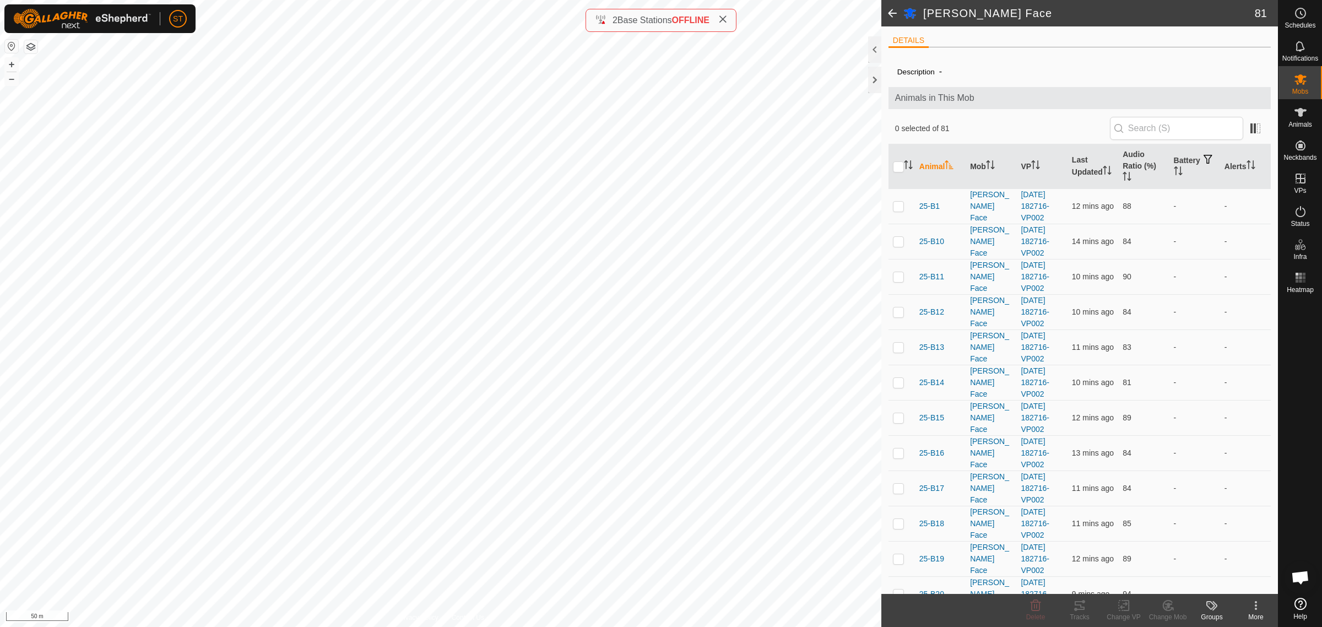
checkbox input "true"
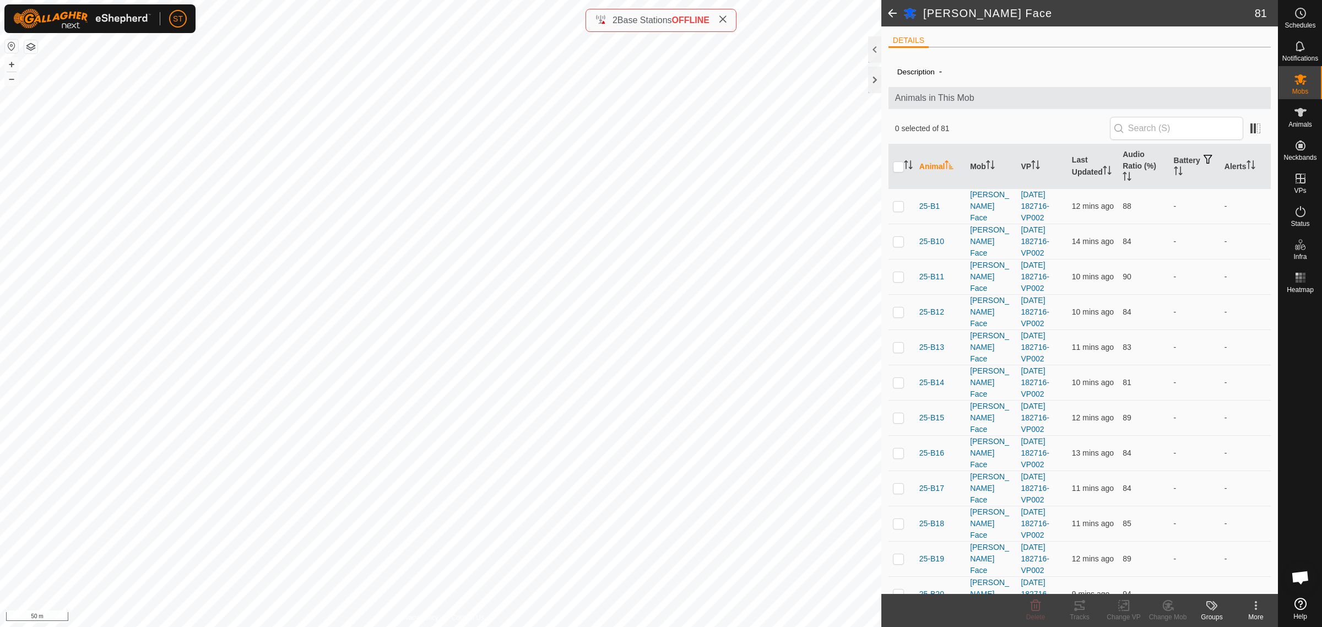
checkbox input "true"
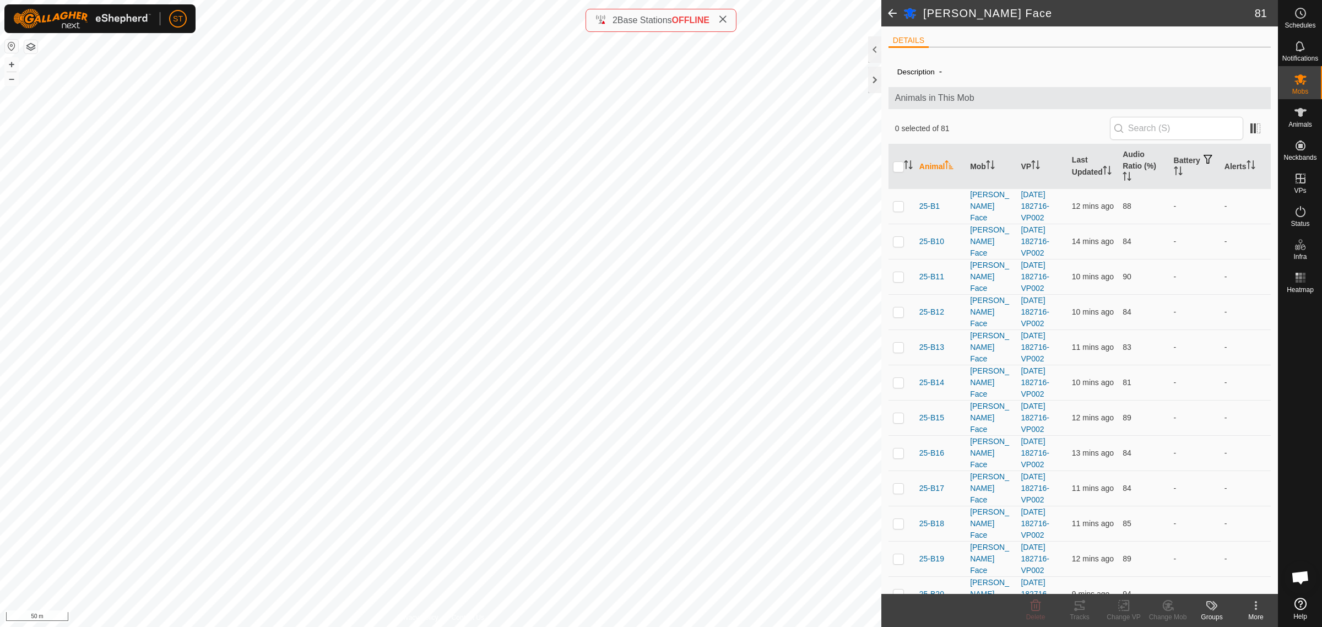
checkbox input "true"
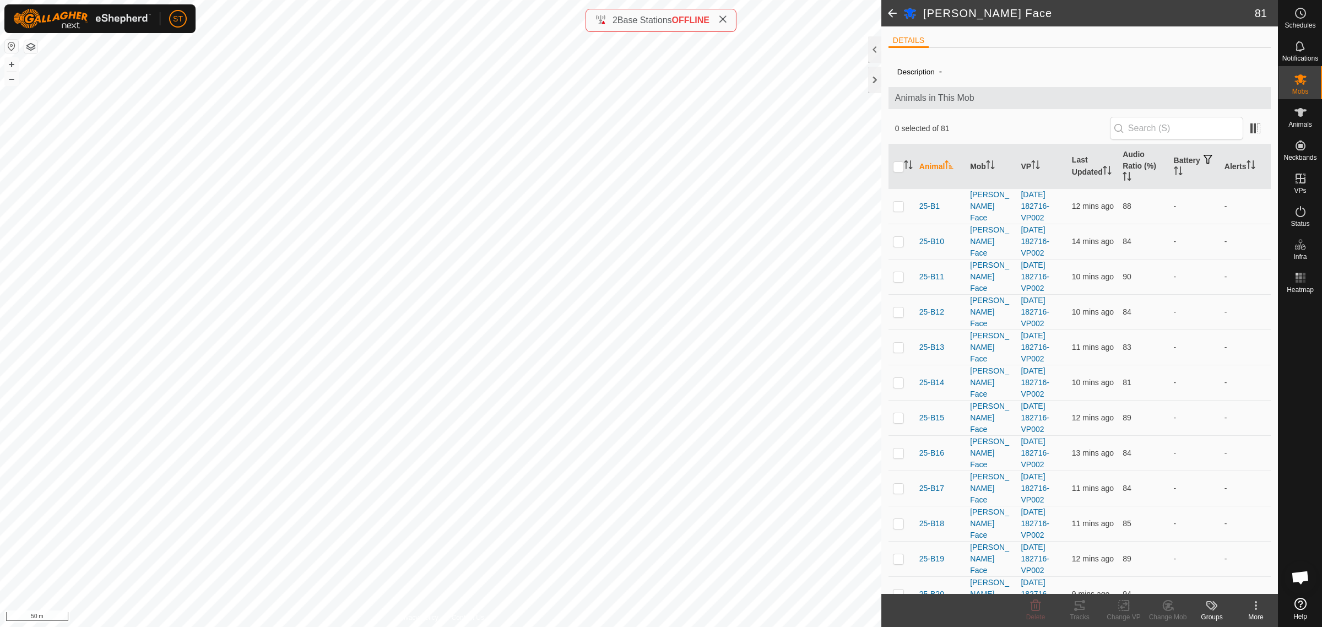
checkbox input "true"
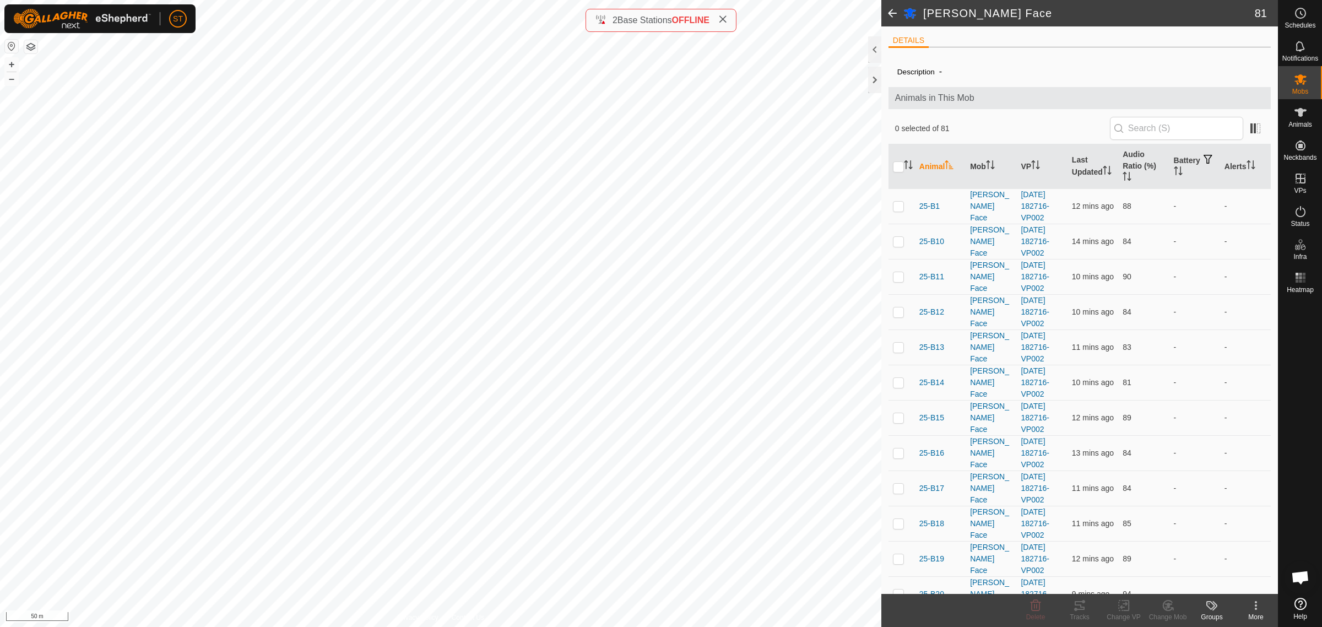
checkbox input "true"
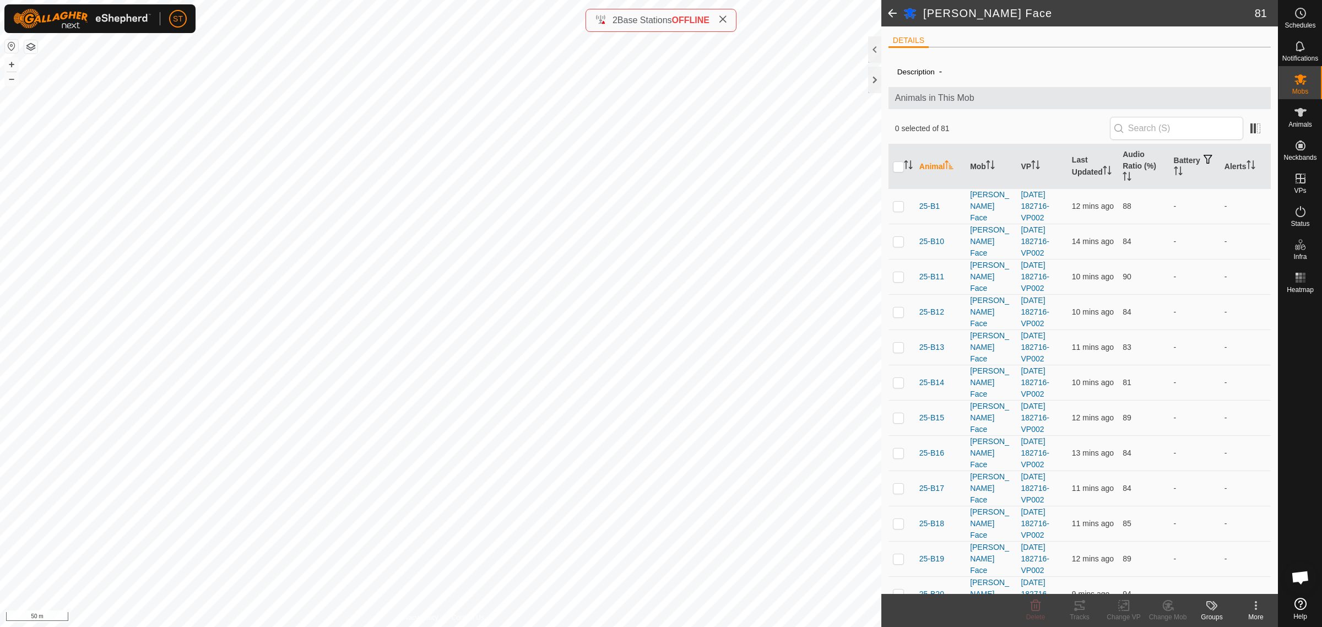
checkbox input "true"
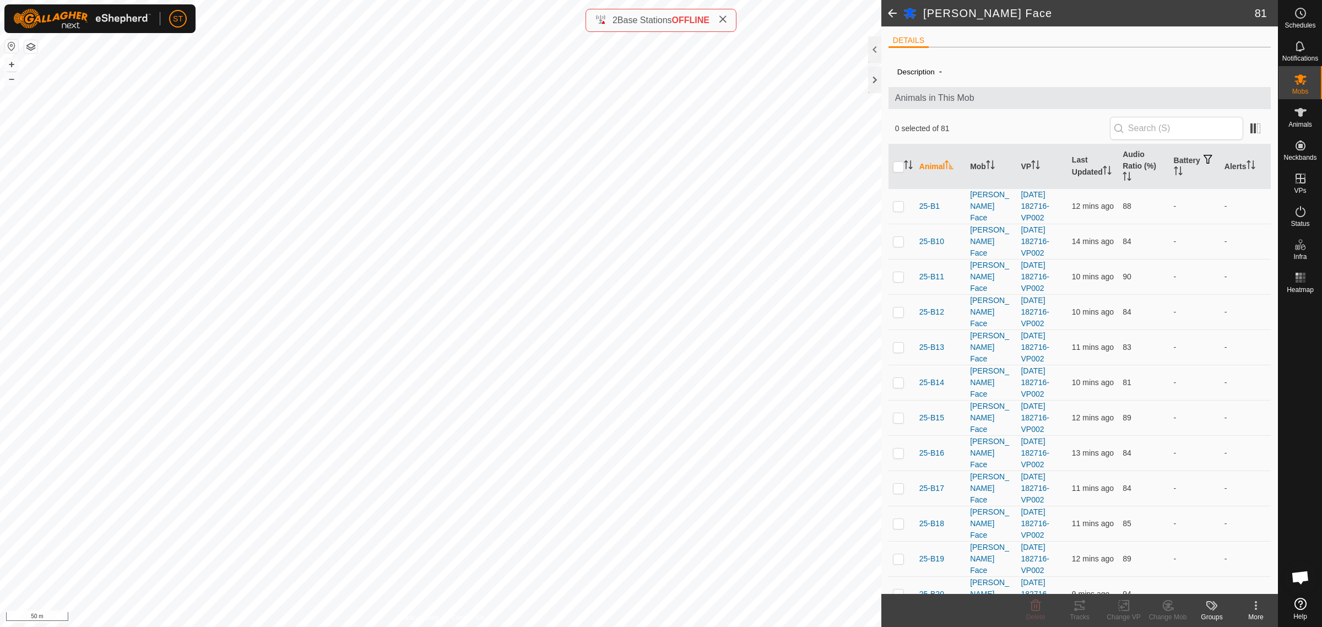
checkbox input "true"
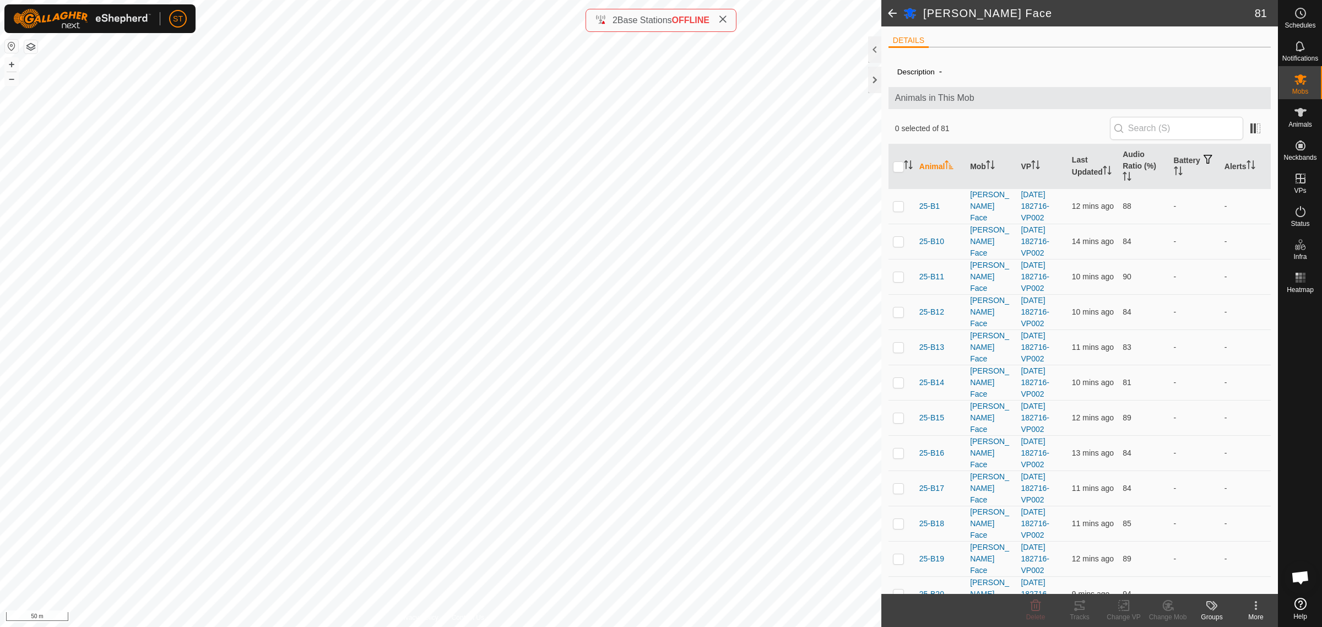
checkbox input "true"
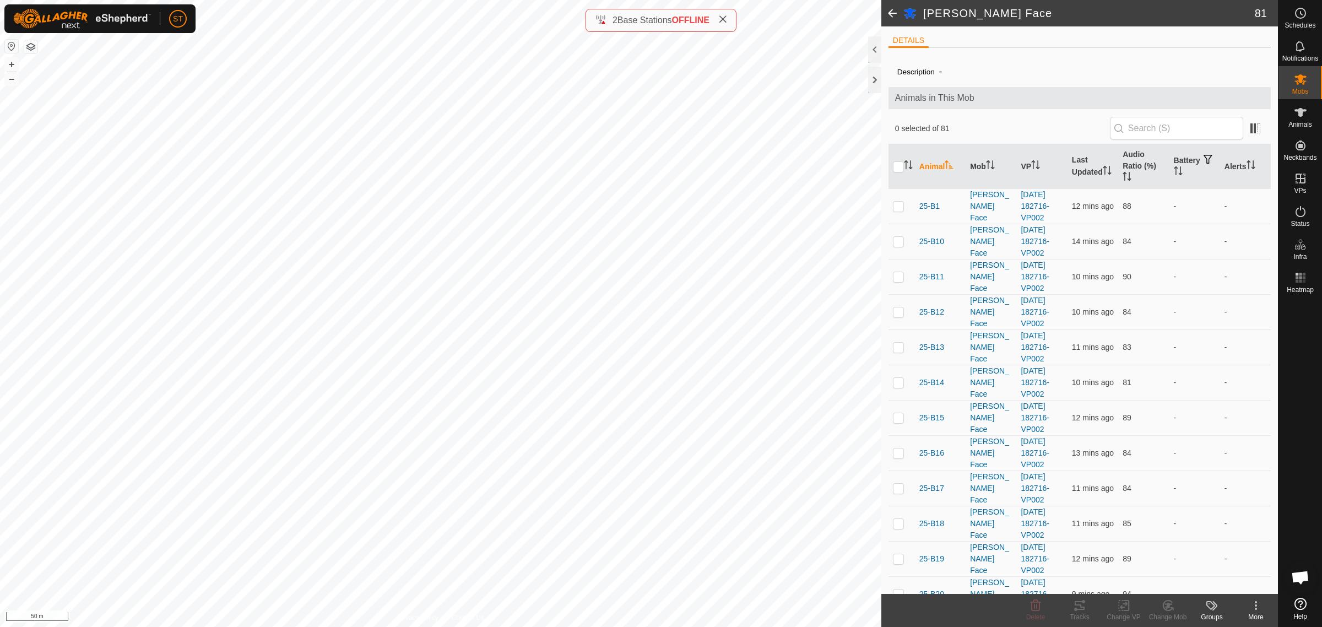
checkbox input "true"
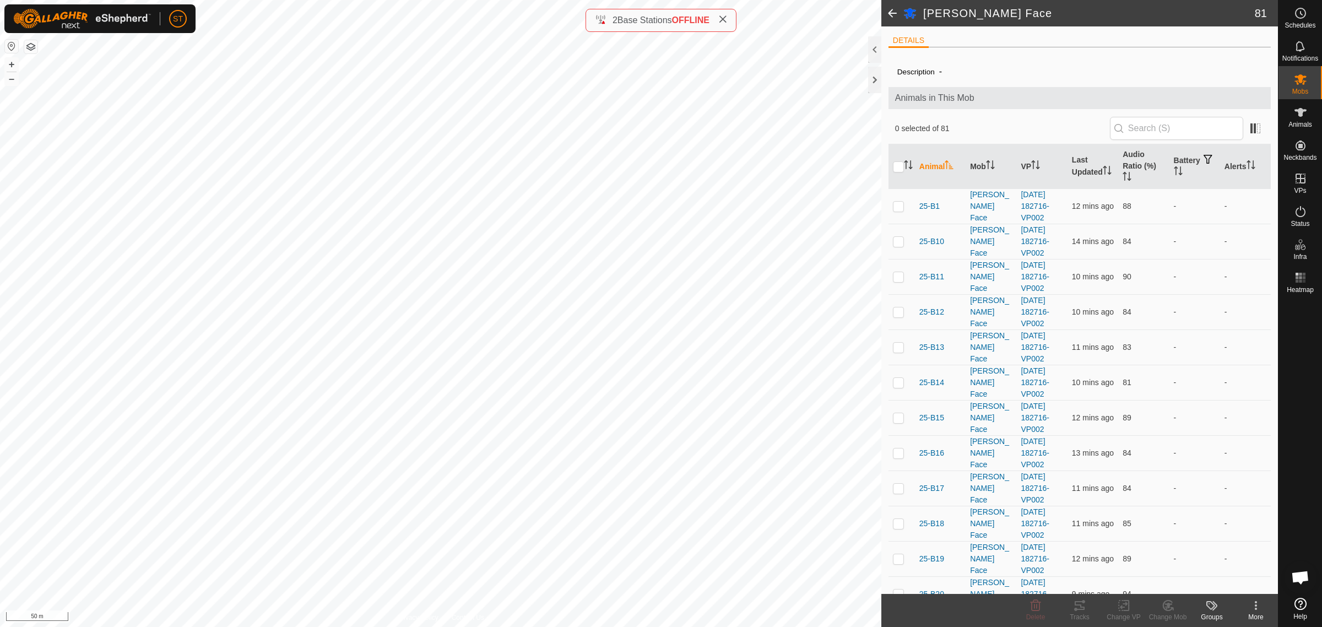
checkbox input "true"
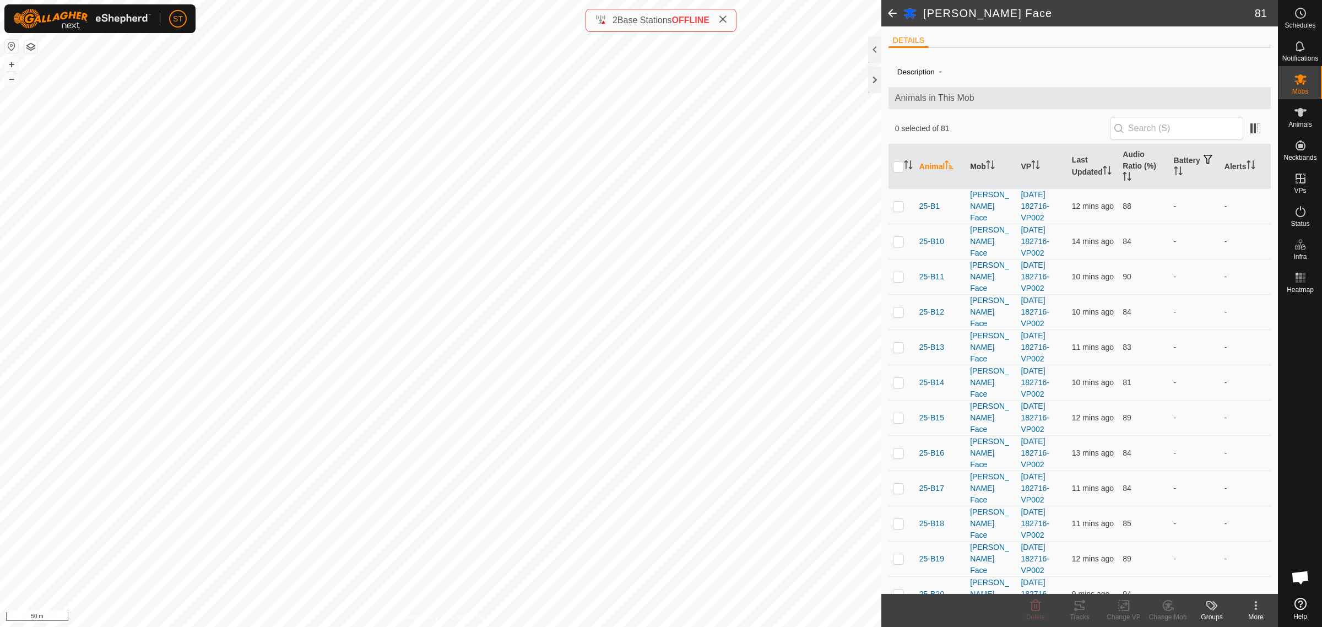
checkbox input "true"
click at [1116, 612] on change-vp-svg-icon at bounding box center [1124, 605] width 44 height 13
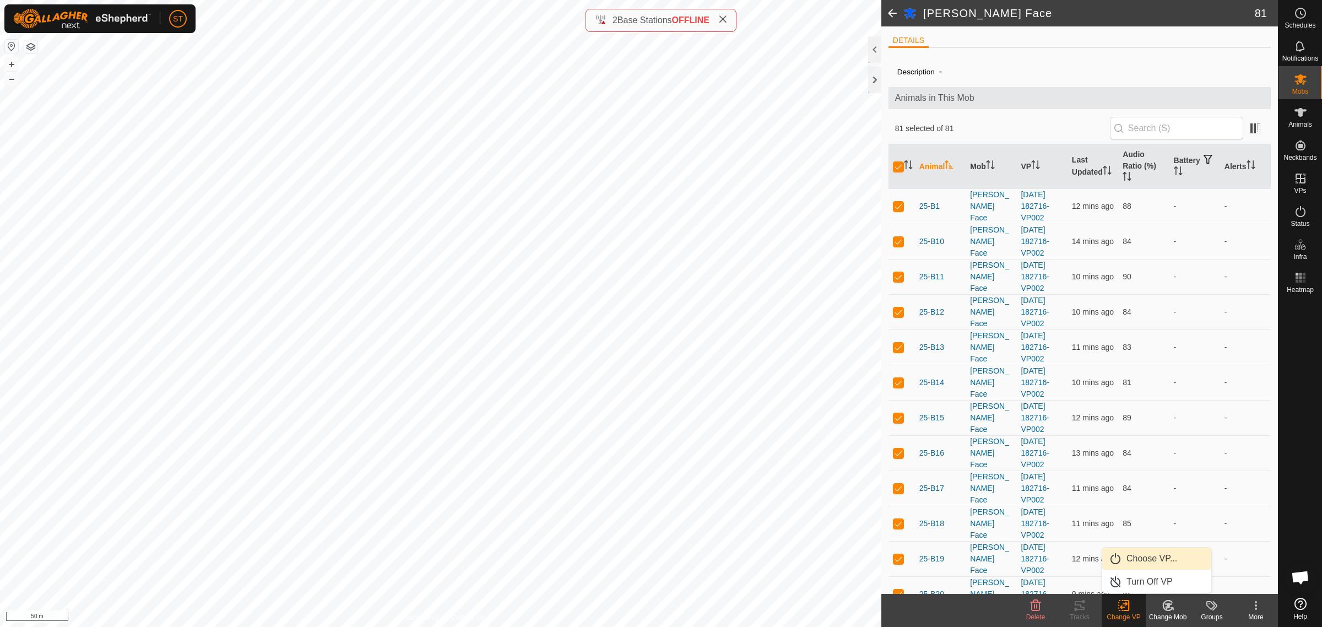
click at [1151, 555] on link "Choose VP..." at bounding box center [1156, 559] width 109 height 22
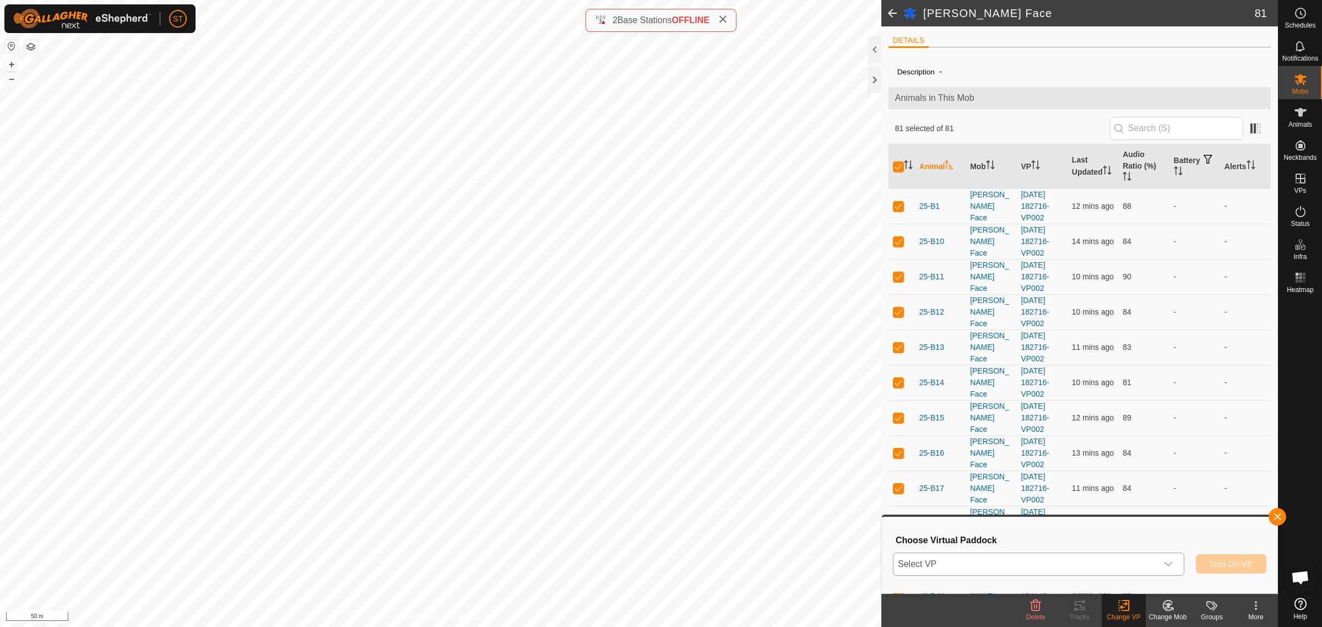
click at [1174, 564] on div "dropdown trigger" at bounding box center [1168, 564] width 22 height 22
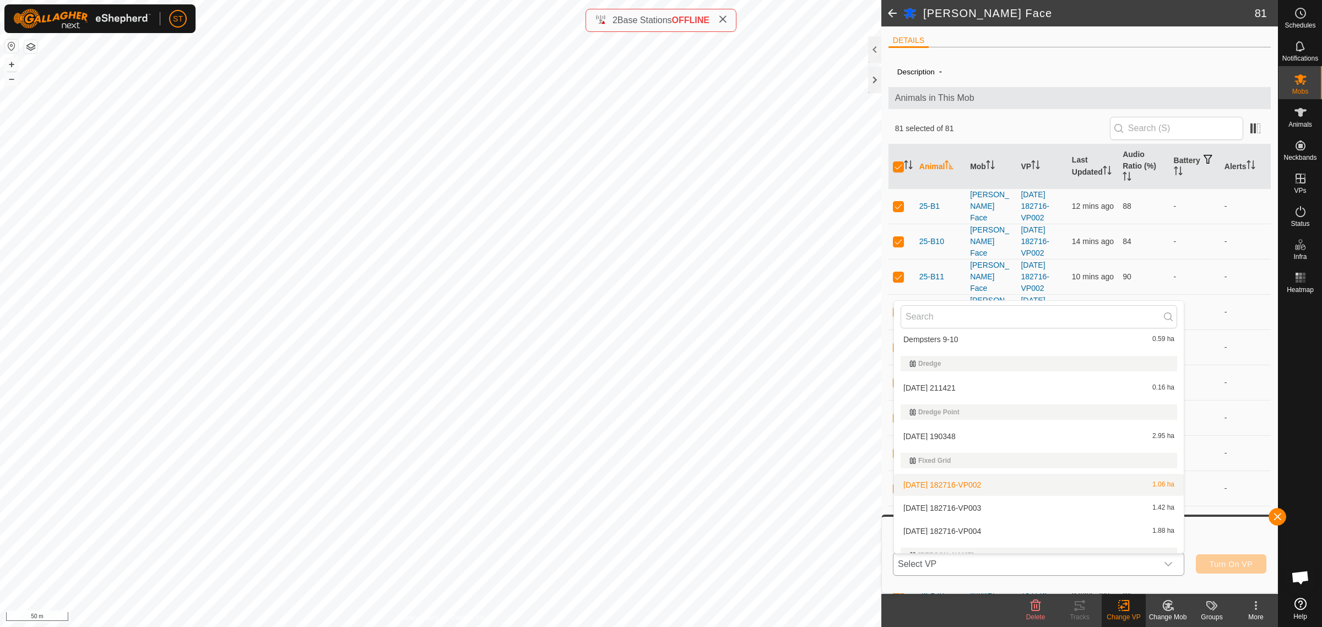
scroll to position [5440, 0]
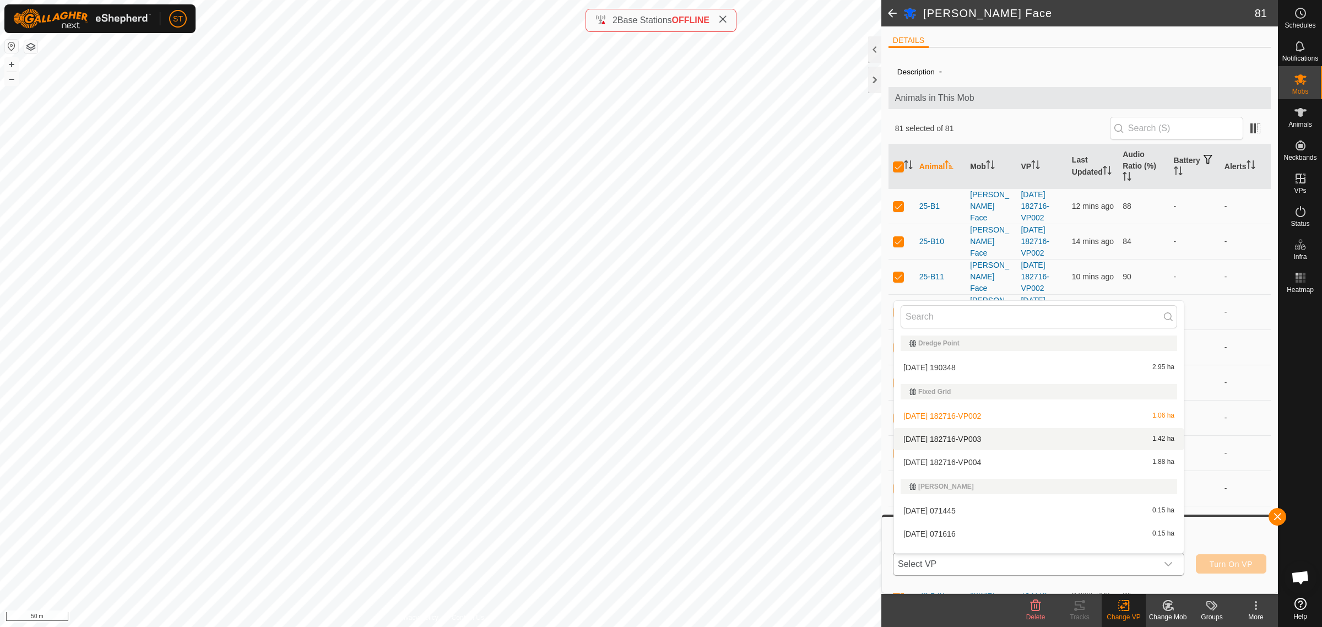
click at [953, 439] on li "[DATE] 182716-VP003 1.42 ha" at bounding box center [1039, 439] width 290 height 22
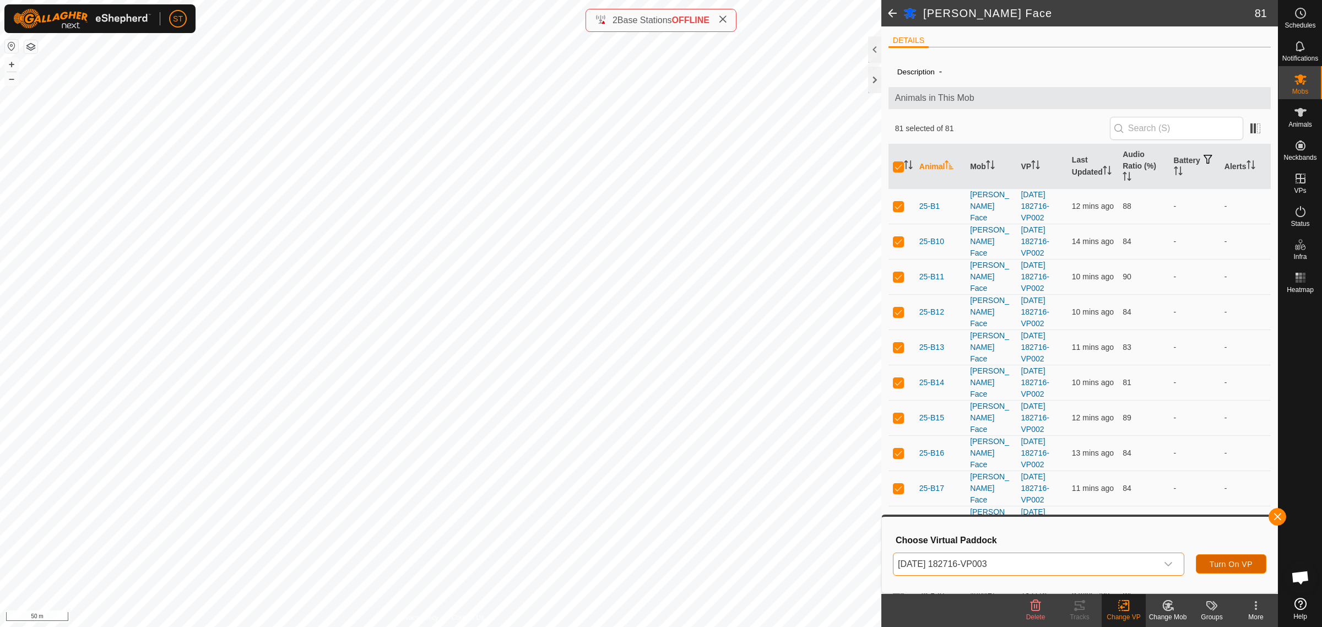
click at [1219, 560] on span "Turn On VP" at bounding box center [1231, 564] width 43 height 9
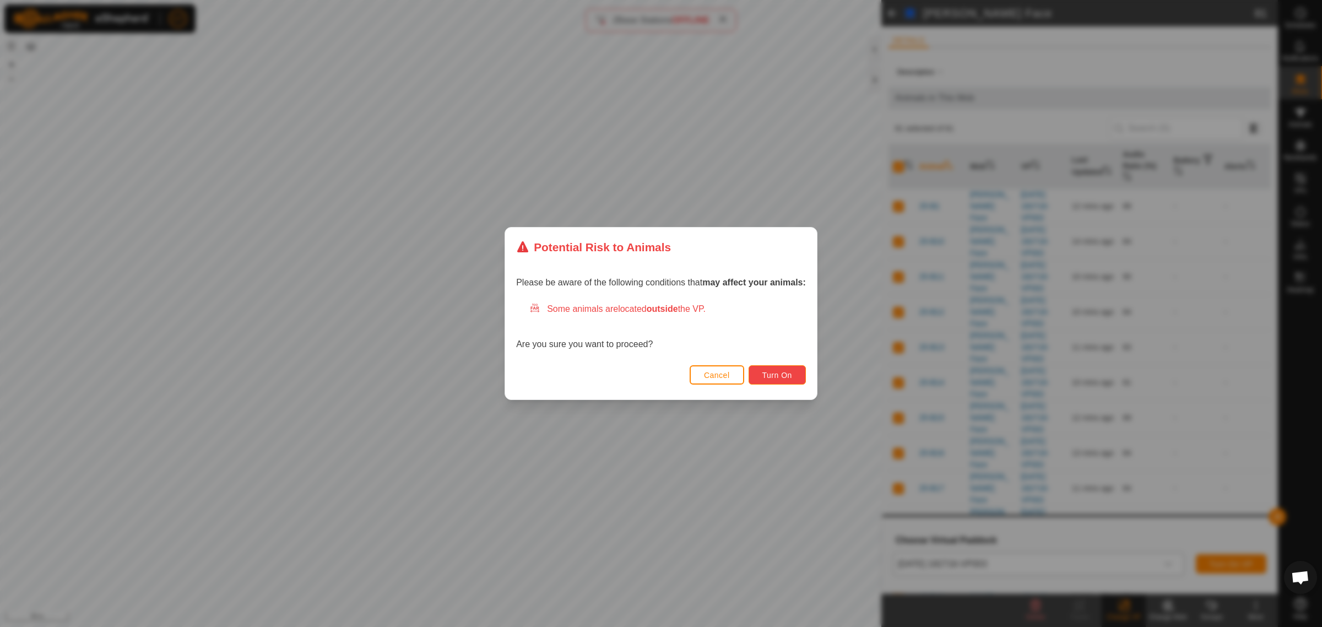
click at [769, 376] on span "Turn On" at bounding box center [777, 375] width 30 height 9
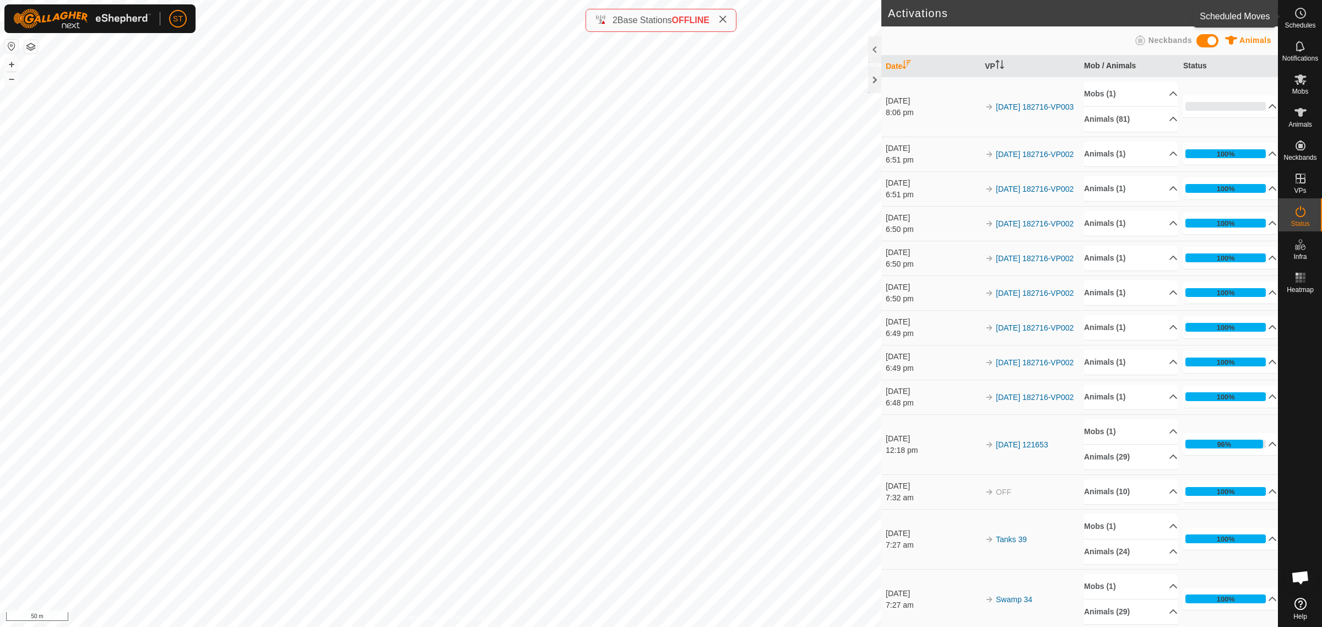
click at [1308, 18] on es-schedule-vp-svg-icon at bounding box center [1301, 13] width 20 height 18
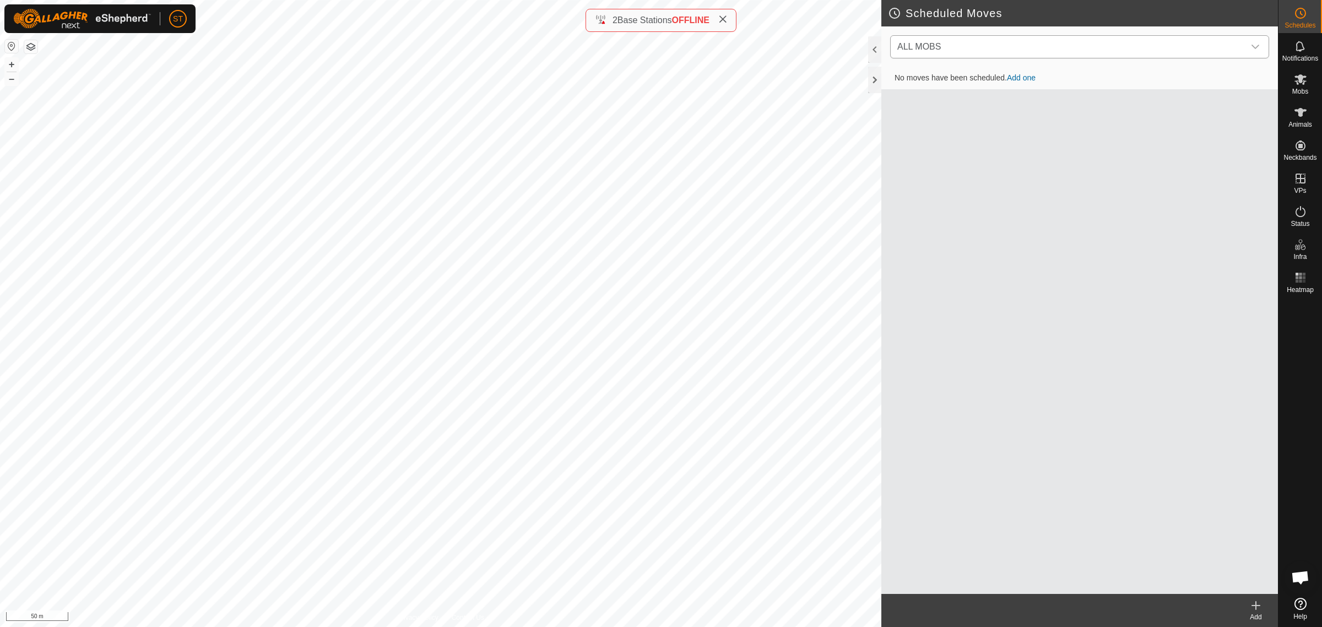
click at [1257, 48] on icon "dropdown trigger" at bounding box center [1255, 46] width 9 height 9
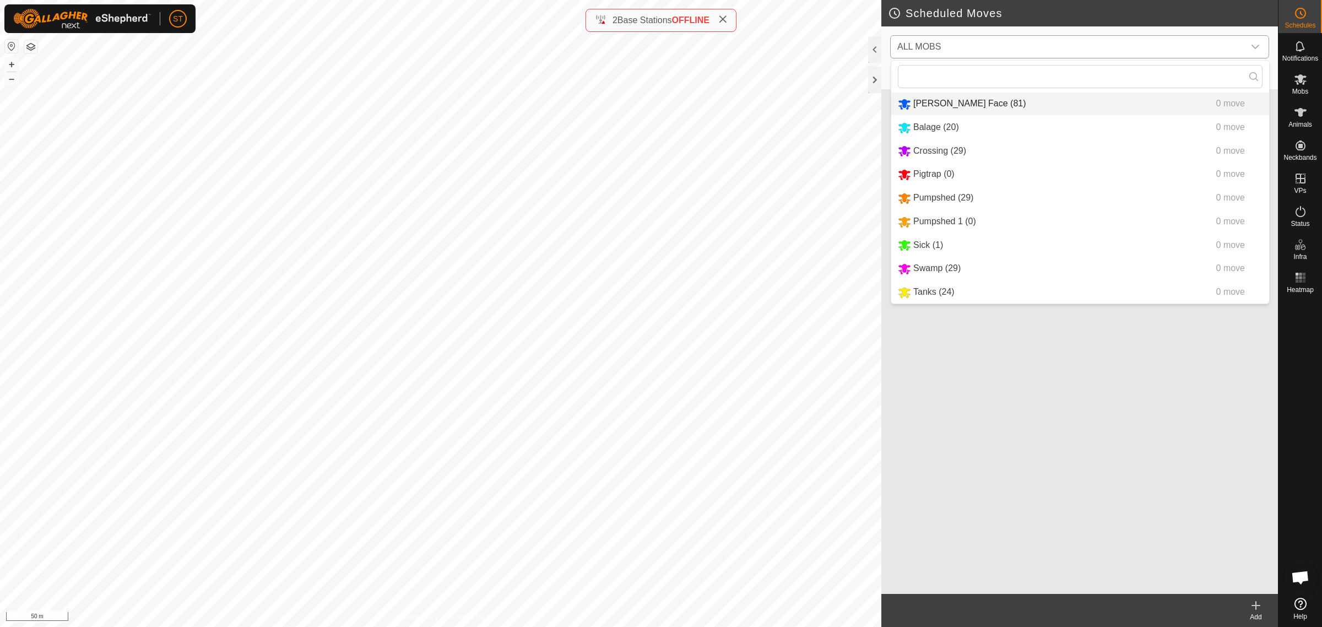
click at [931, 105] on li "[PERSON_NAME] Face (81) 0 move" at bounding box center [1080, 104] width 378 height 23
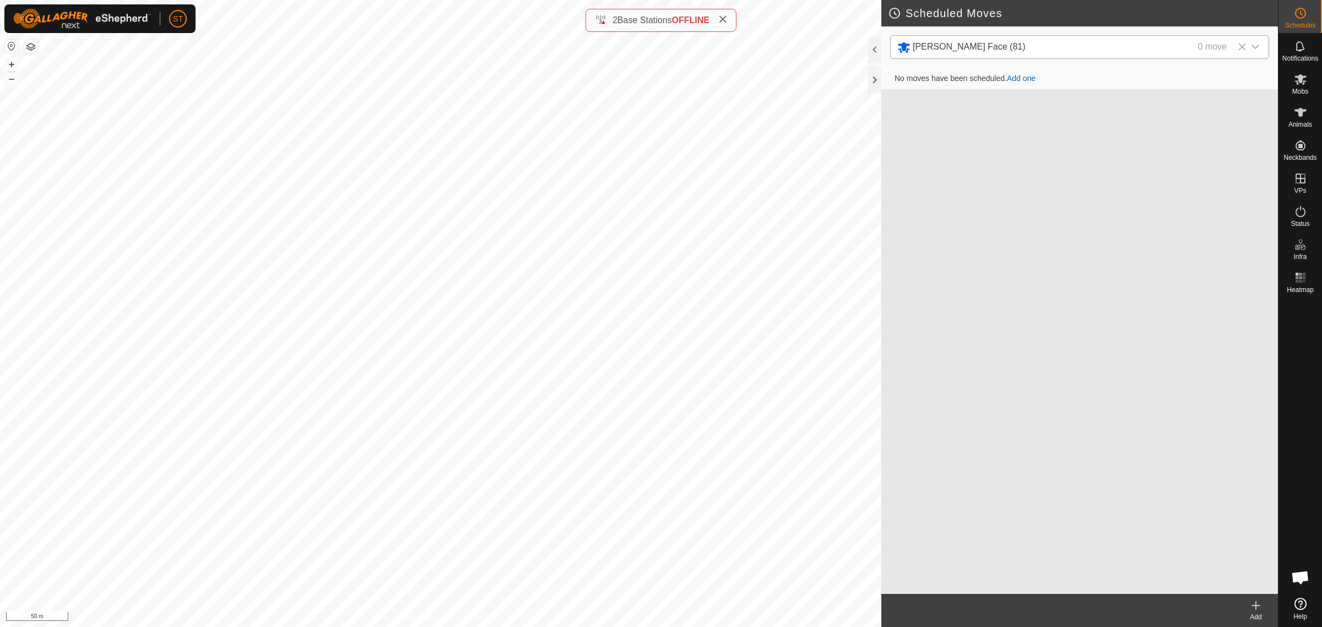
click at [1020, 80] on link "Add one" at bounding box center [1021, 78] width 29 height 9
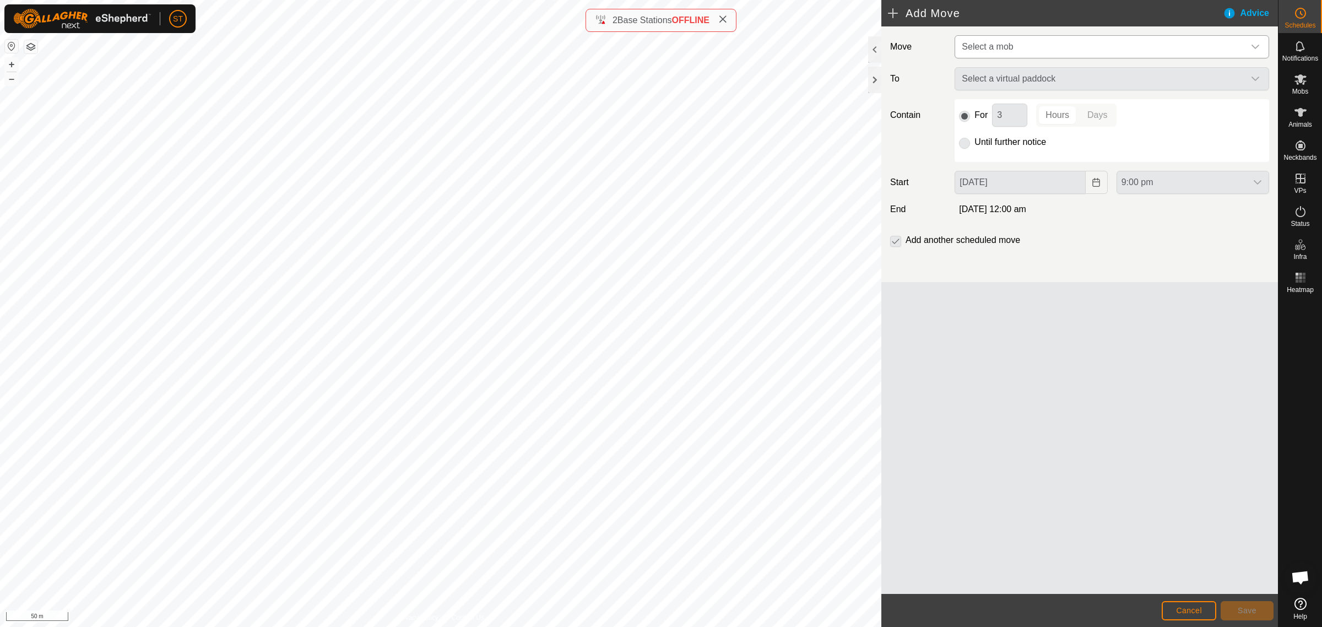
click at [1257, 45] on icon "dropdown trigger" at bounding box center [1255, 46] width 9 height 9
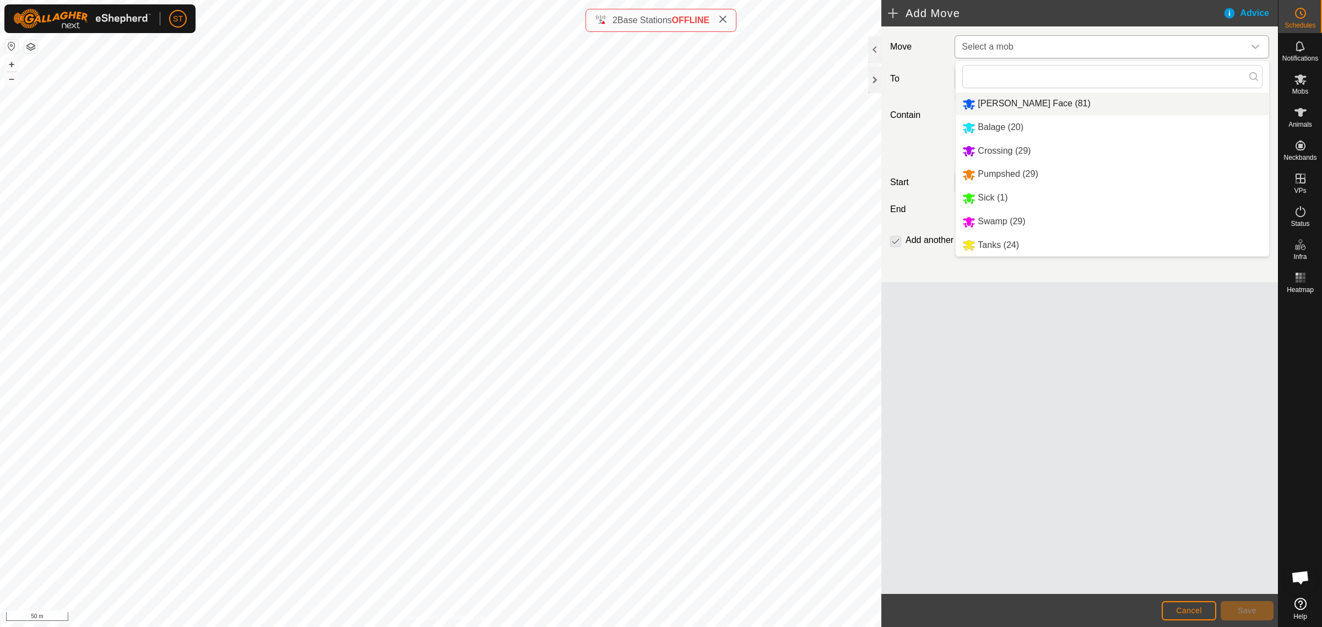
click at [1016, 102] on li "[PERSON_NAME] Face (81)" at bounding box center [1112, 104] width 313 height 23
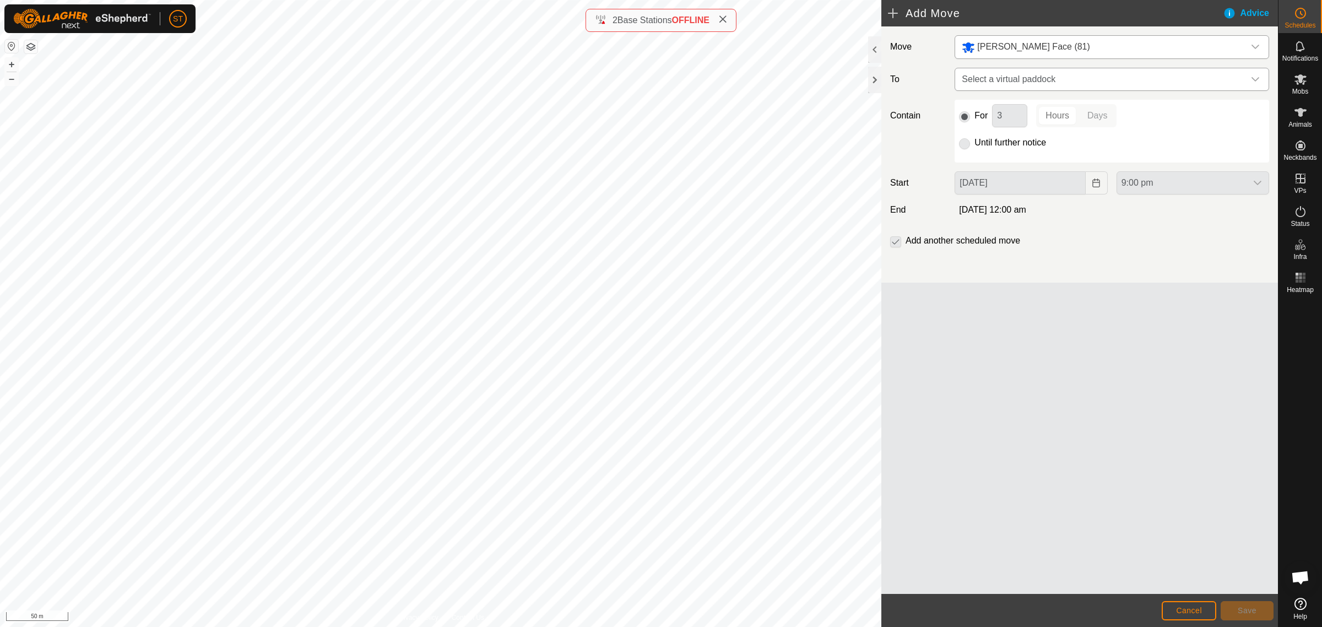
click at [1254, 83] on icon "dropdown trigger" at bounding box center [1255, 79] width 9 height 9
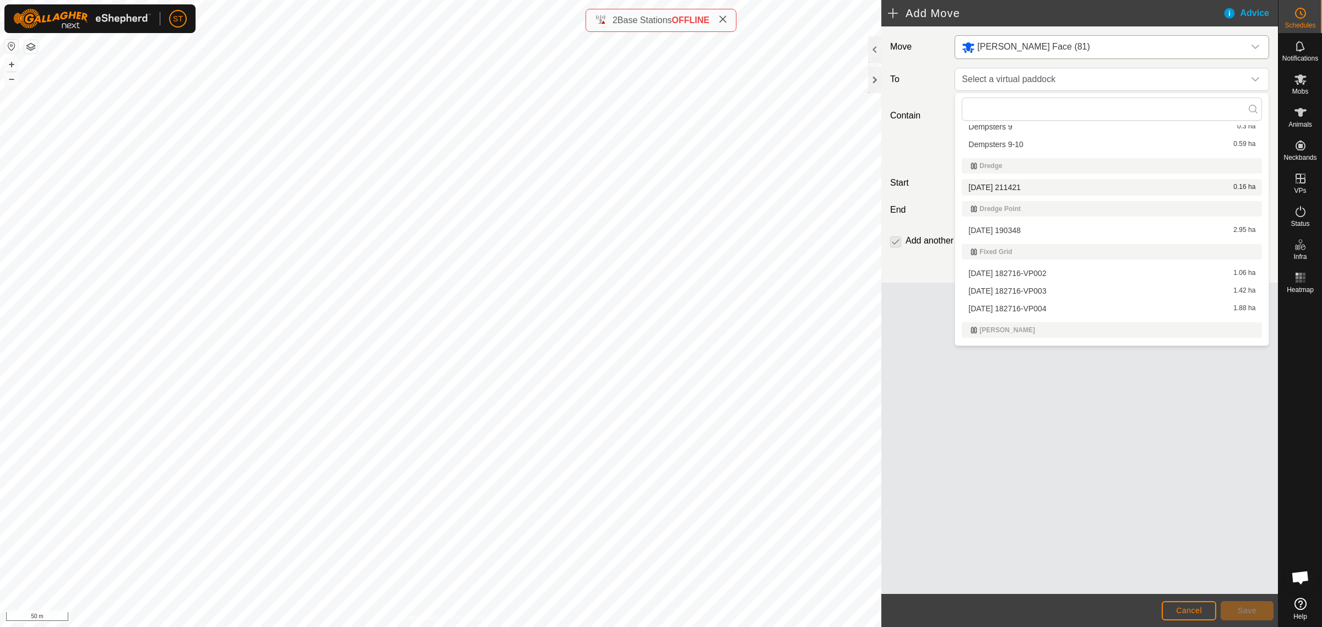
scroll to position [4132, 0]
click at [1023, 311] on li "[DATE] 182716-VP004 1.88 ha" at bounding box center [1112, 315] width 300 height 17
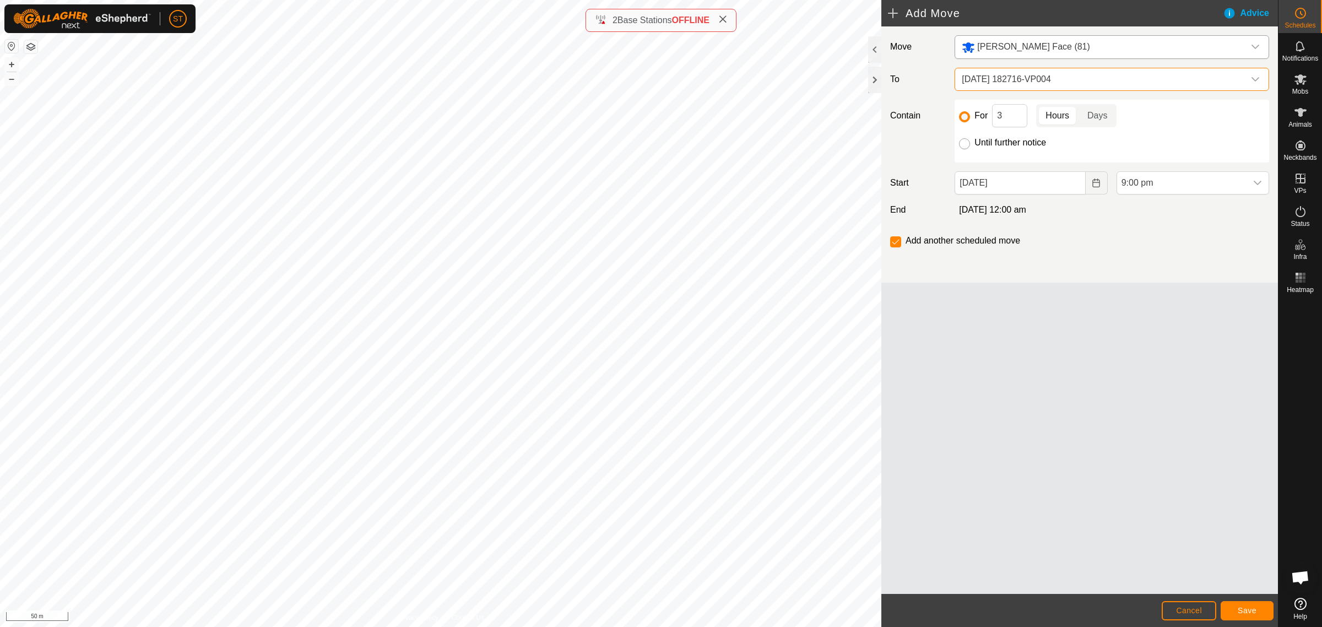
click at [968, 142] on input "Until further notice" at bounding box center [964, 143] width 11 height 11
radio input "true"
checkbox input "false"
click at [1098, 183] on icon "Choose Date" at bounding box center [1096, 182] width 9 height 9
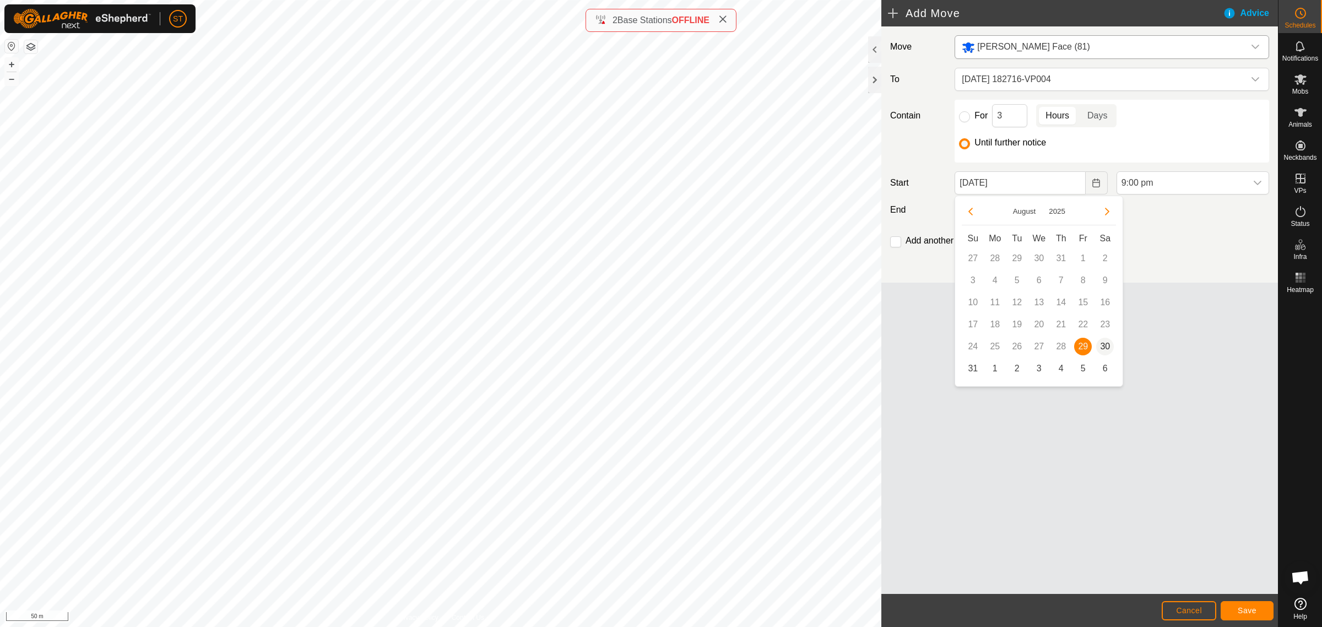
click at [1106, 346] on span "30" at bounding box center [1105, 347] width 18 height 18
type input "[DATE]"
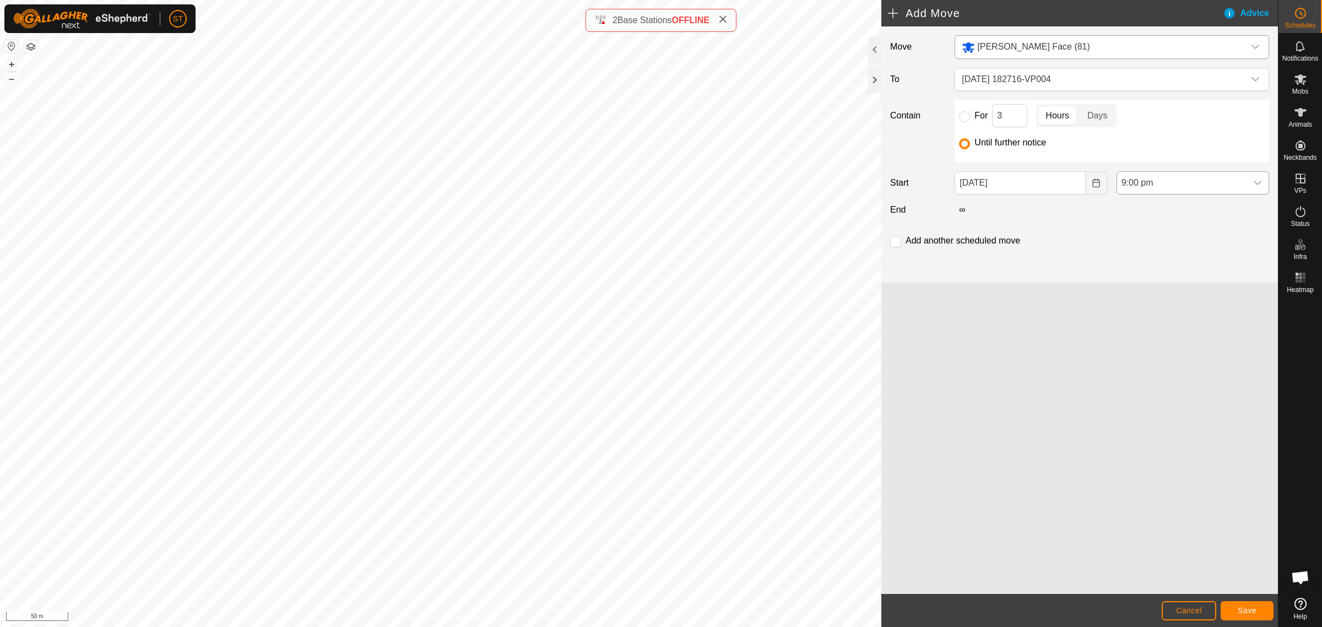
click at [1255, 183] on icon "dropdown trigger" at bounding box center [1258, 183] width 8 height 4
click at [1149, 274] on li "1:00 pm" at bounding box center [1193, 279] width 152 height 22
click at [1249, 609] on span "Save" at bounding box center [1247, 610] width 19 height 9
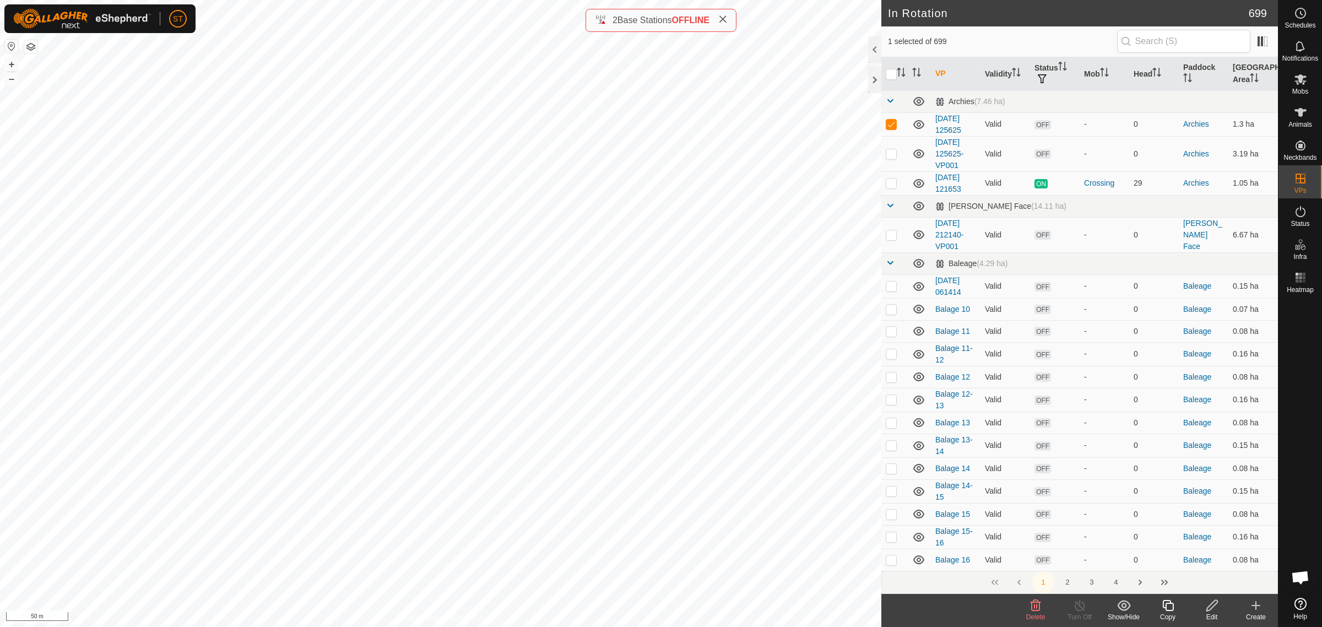
click at [1037, 615] on span "Delete" at bounding box center [1035, 617] width 19 height 8
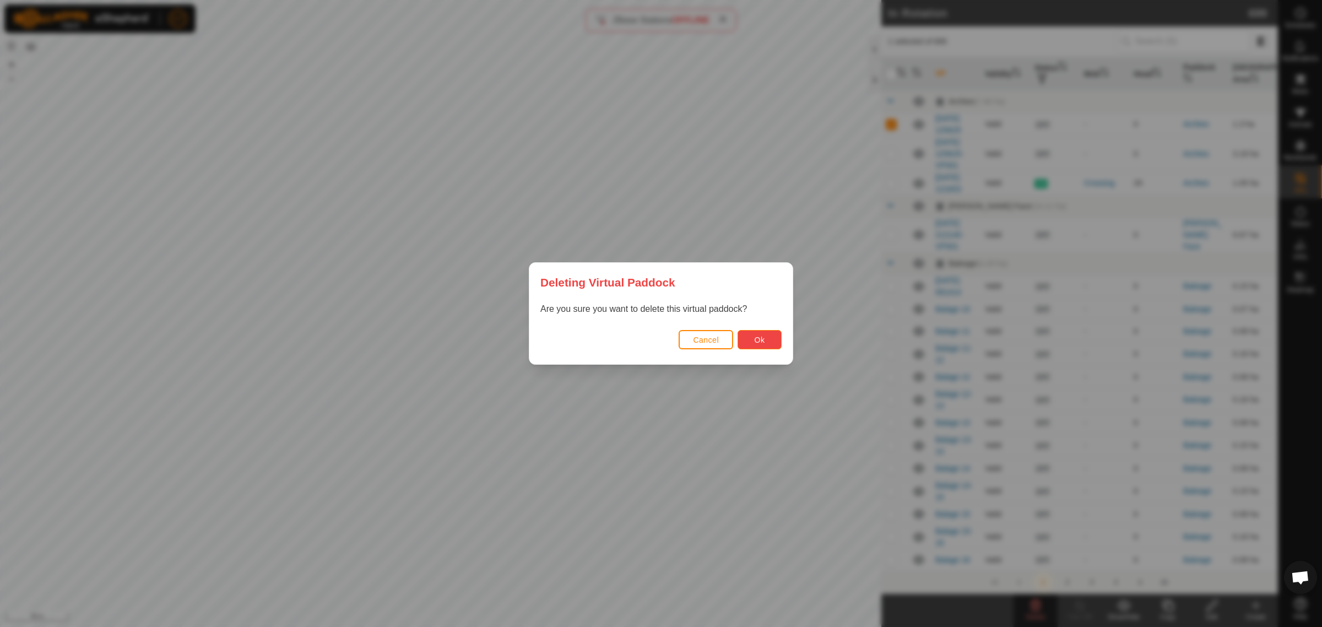
click at [762, 342] on span "Ok" at bounding box center [760, 340] width 10 height 9
checkbox input "false"
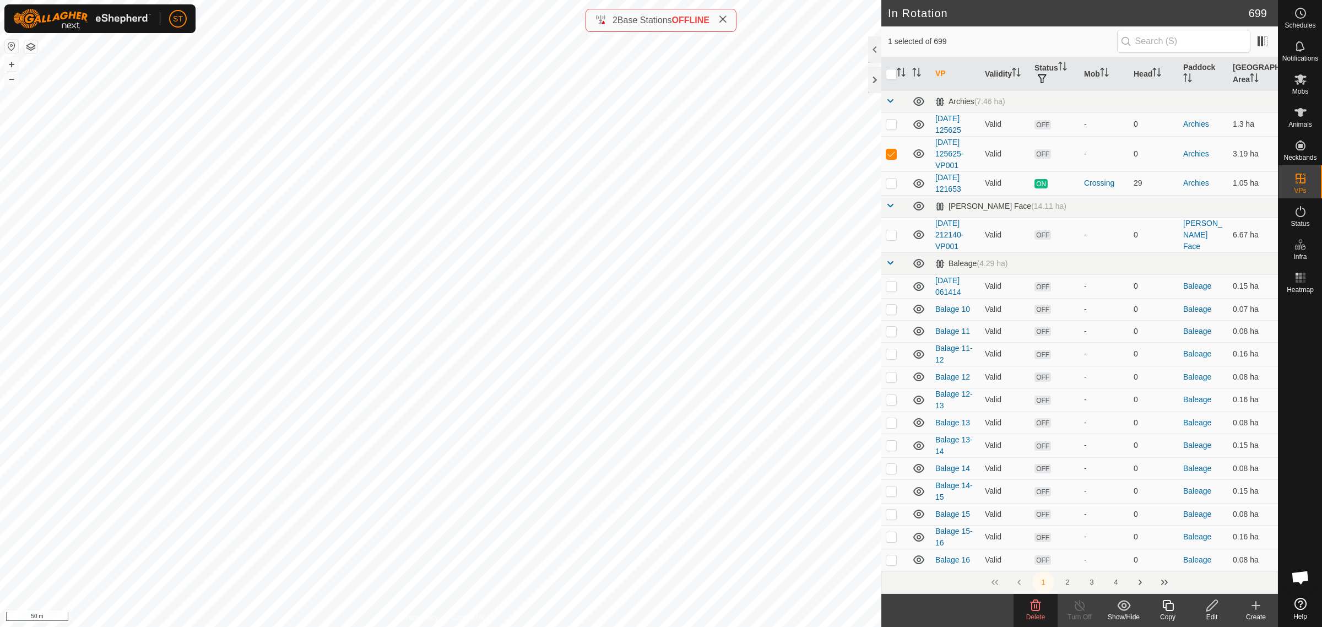
click at [1038, 610] on icon at bounding box center [1035, 605] width 13 height 13
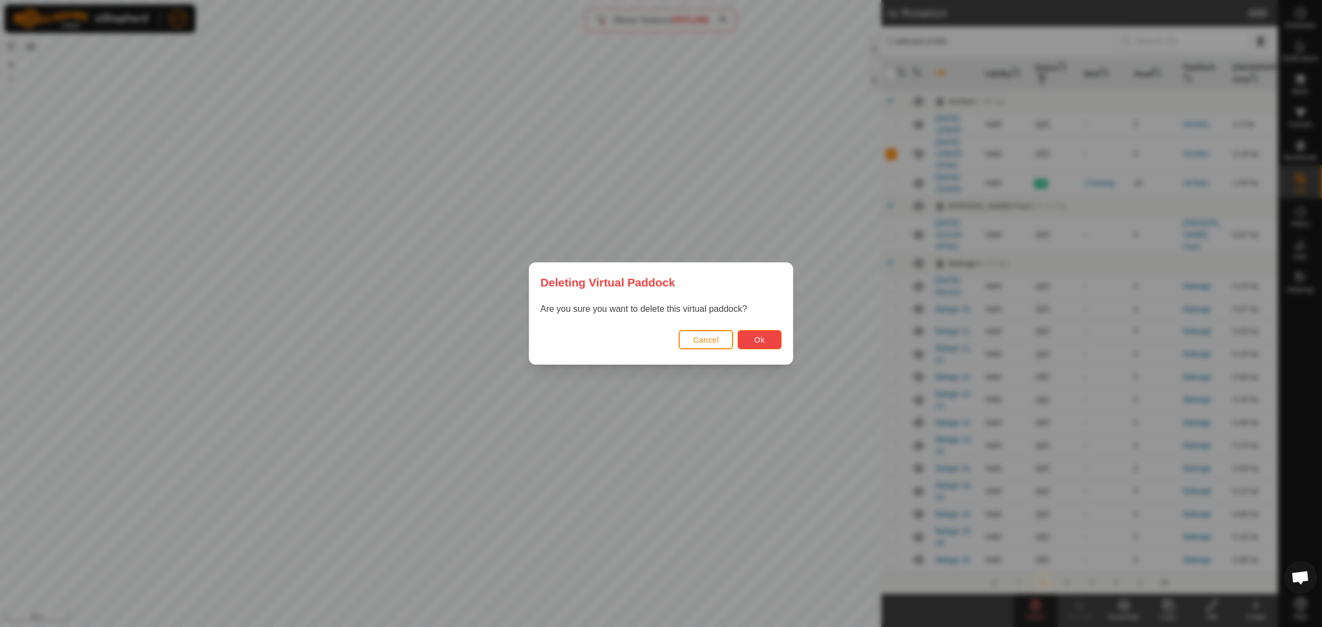
click at [761, 339] on span "Ok" at bounding box center [760, 340] width 10 height 9
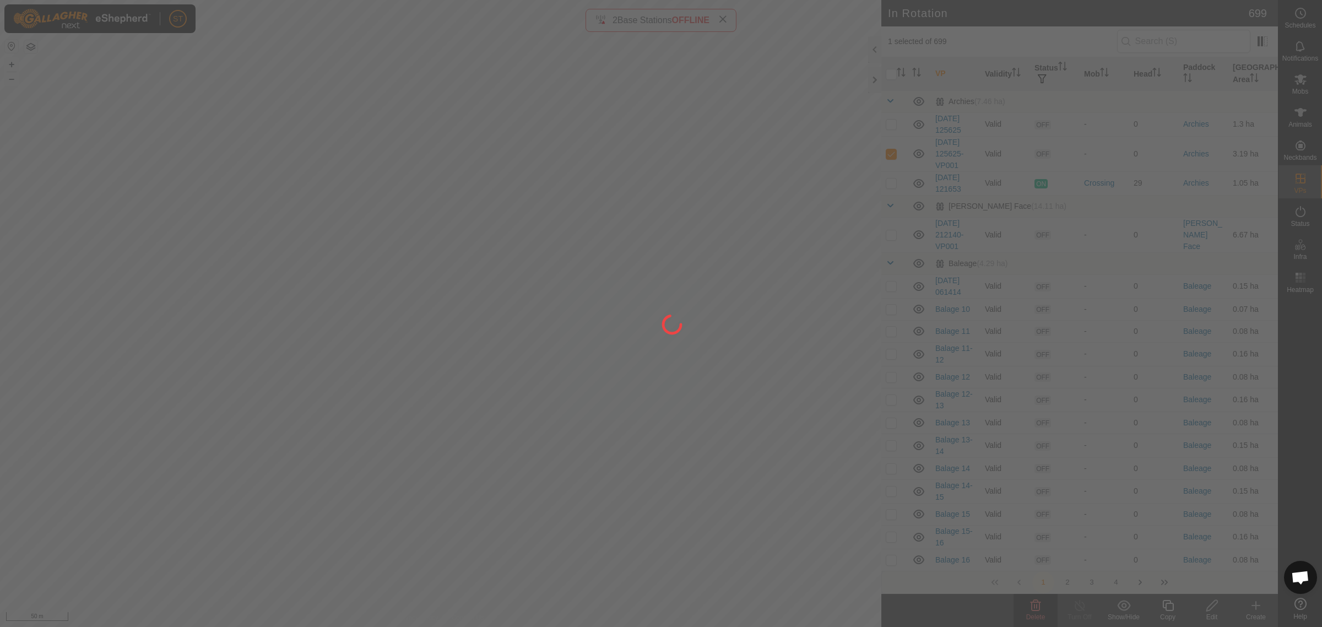
checkbox input "false"
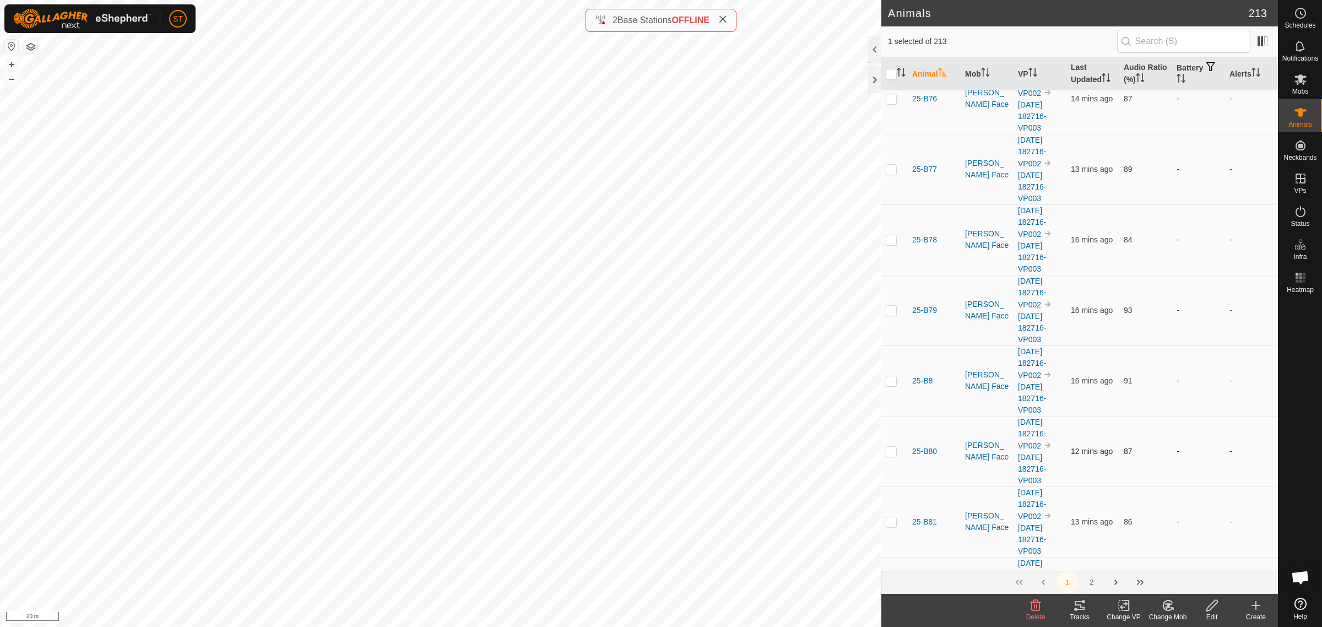
scroll to position [4889, 0]
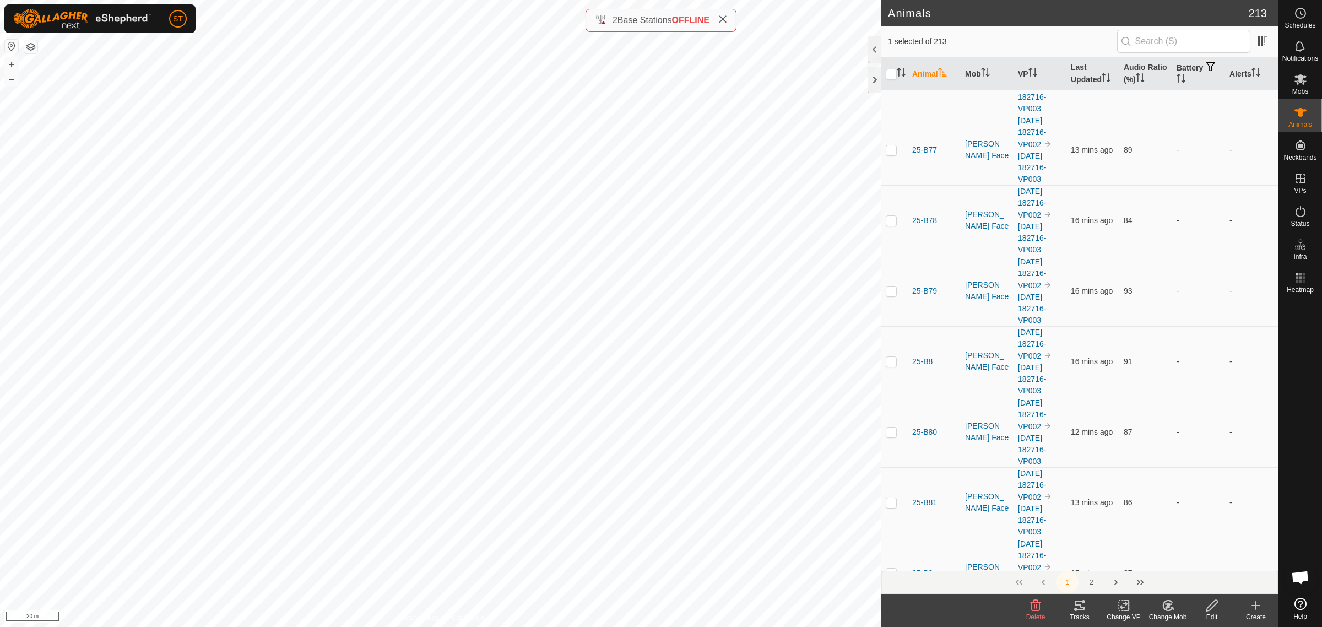
click at [1080, 610] on icon at bounding box center [1080, 605] width 10 height 9
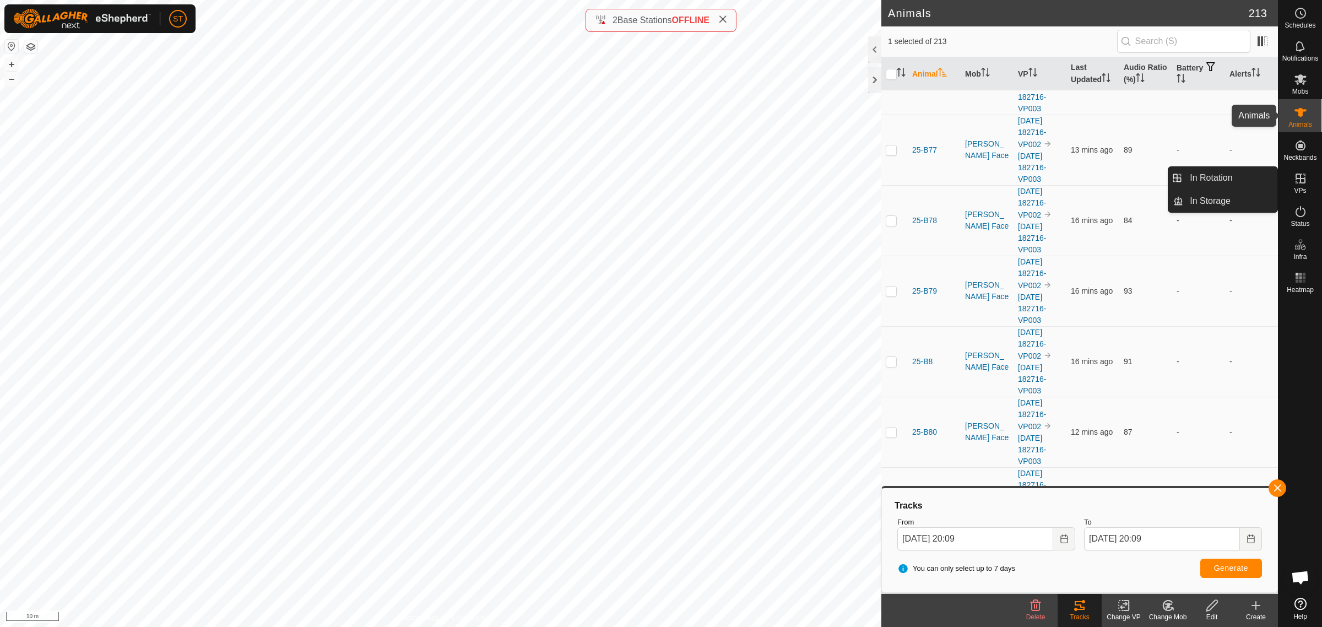
click at [1303, 113] on icon at bounding box center [1300, 112] width 13 height 13
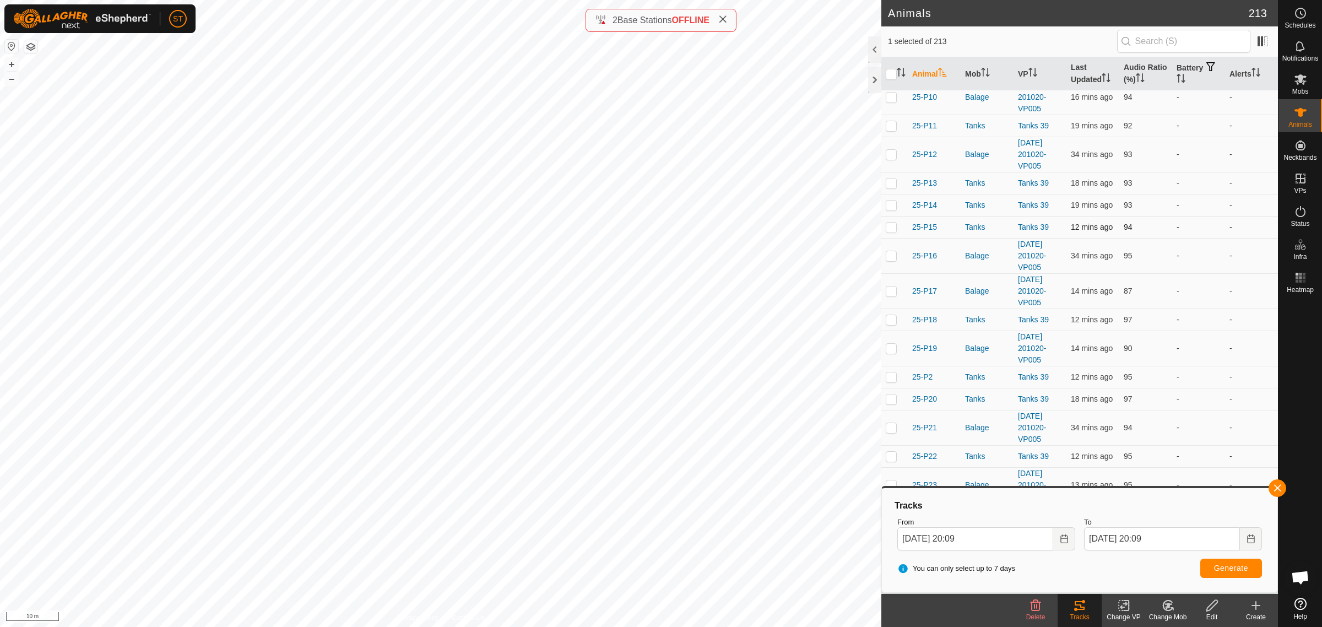
scroll to position [5509, 0]
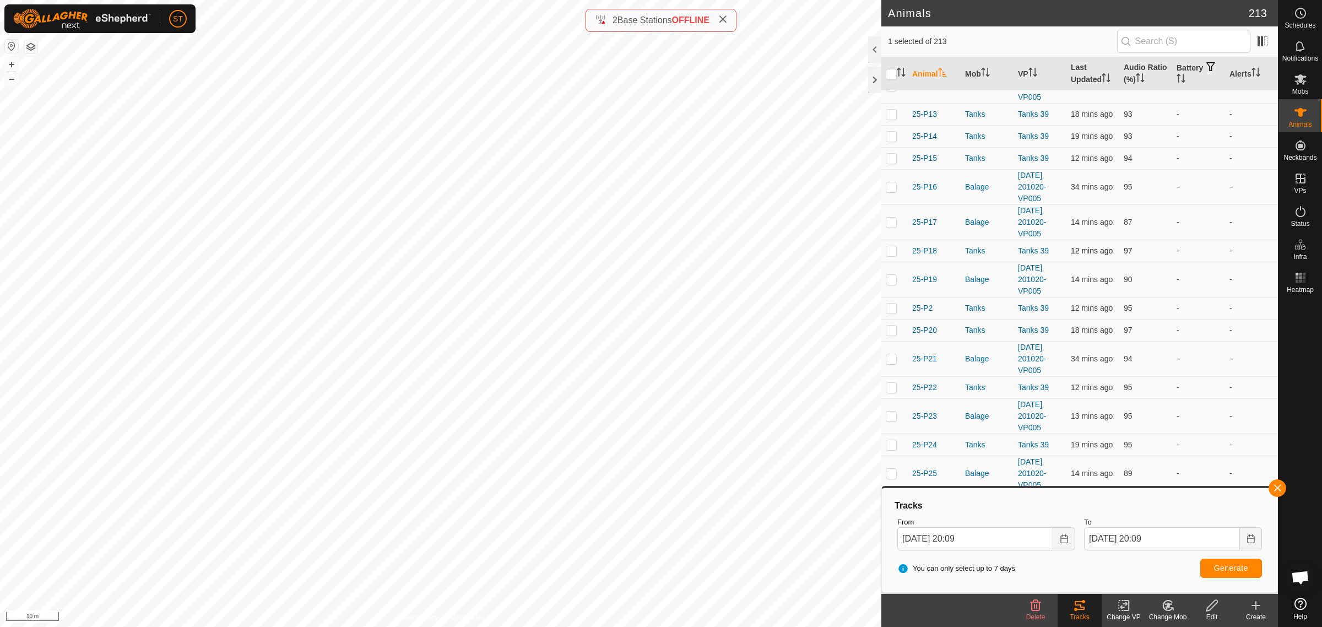
click at [892, 255] on p-checkbox at bounding box center [891, 250] width 11 height 9
click at [890, 255] on p-checkbox at bounding box center [891, 250] width 11 height 9
checkbox input "false"
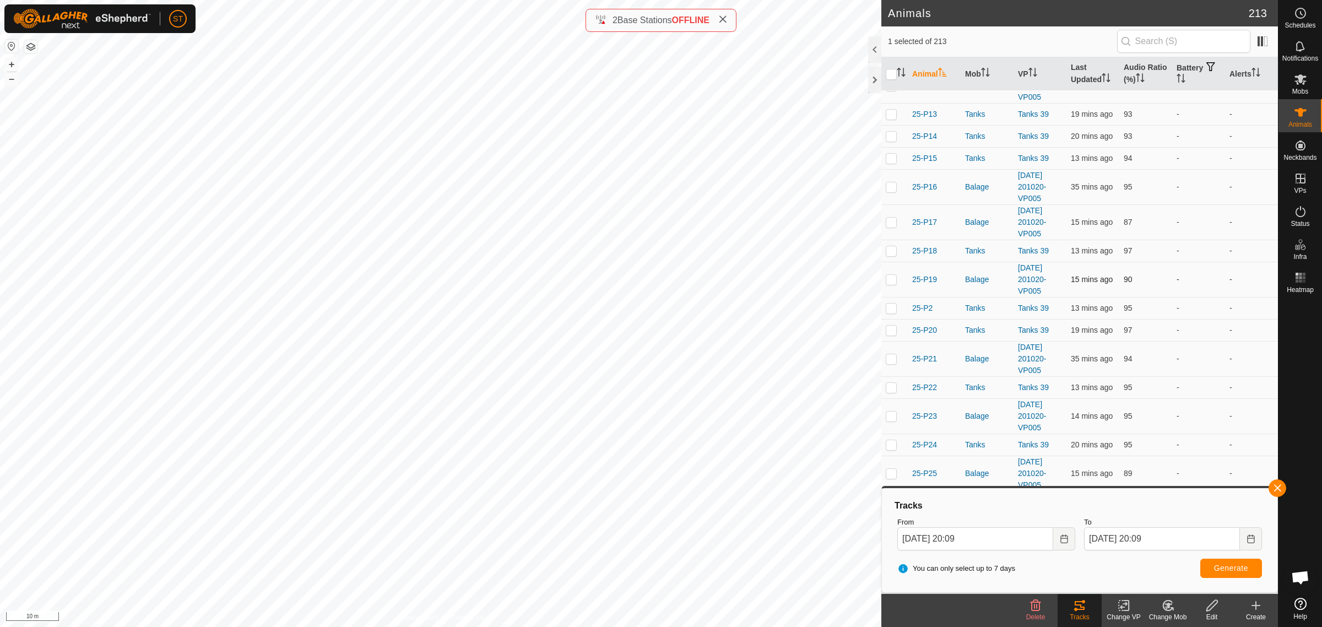
scroll to position [5578, 0]
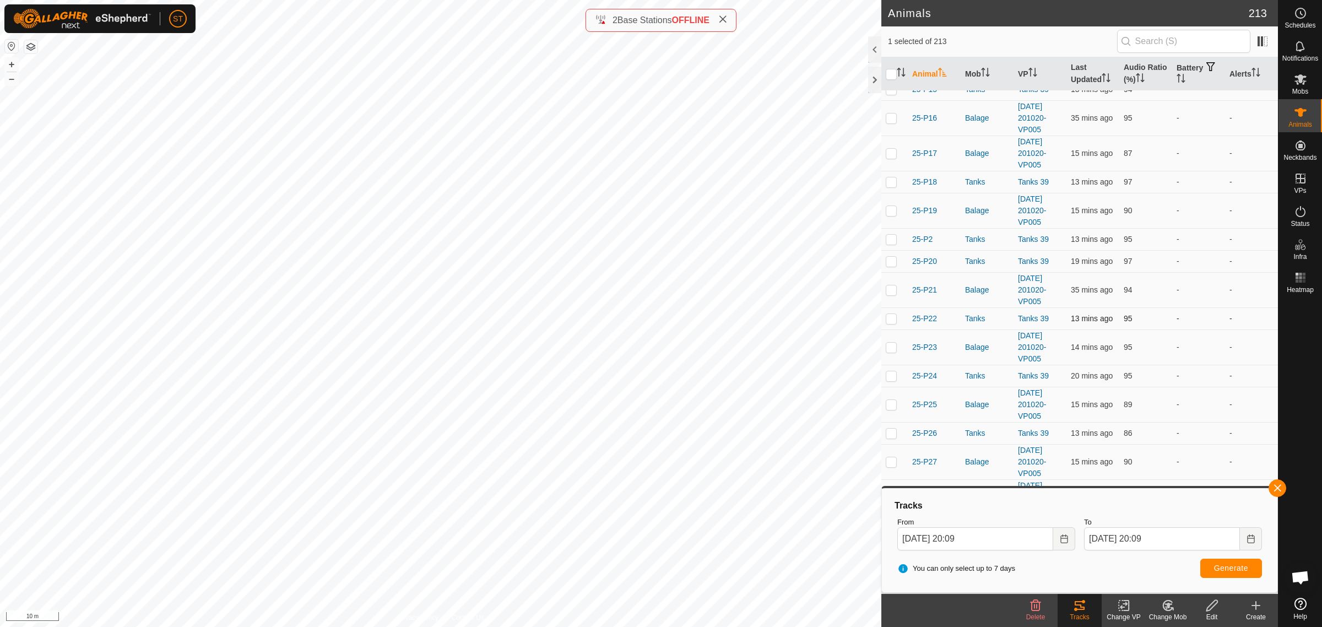
click at [889, 323] on p-checkbox at bounding box center [891, 318] width 11 height 9
checkbox input "false"
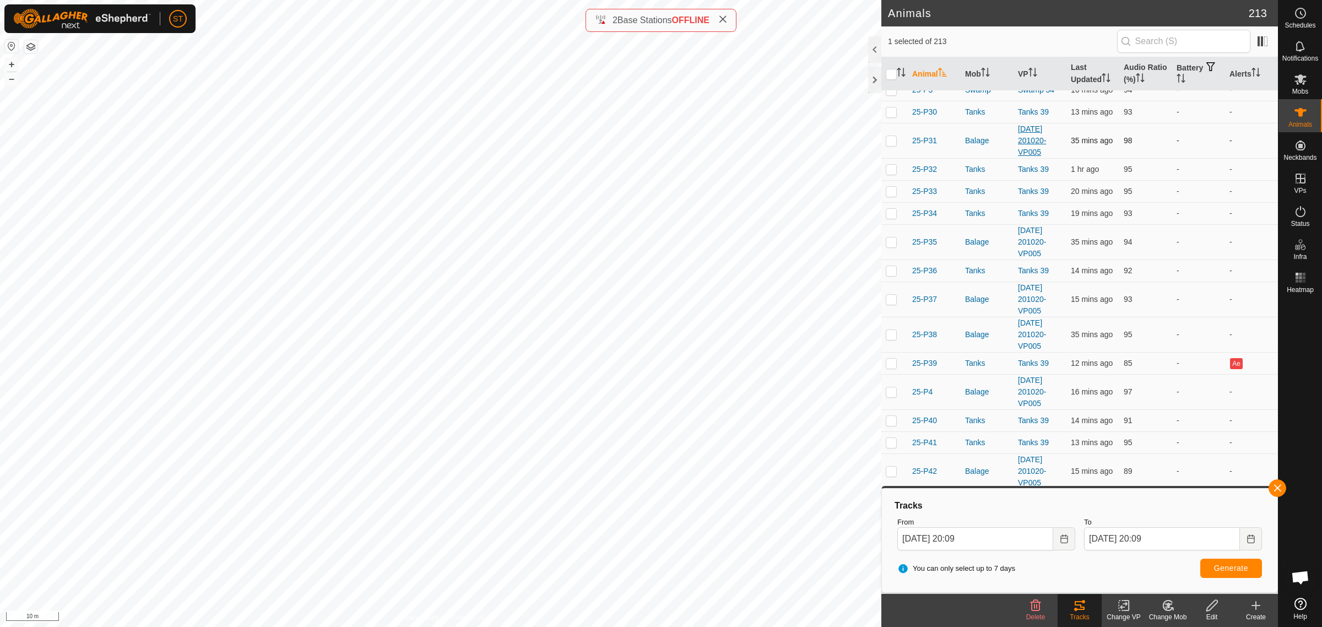
scroll to position [6060, 0]
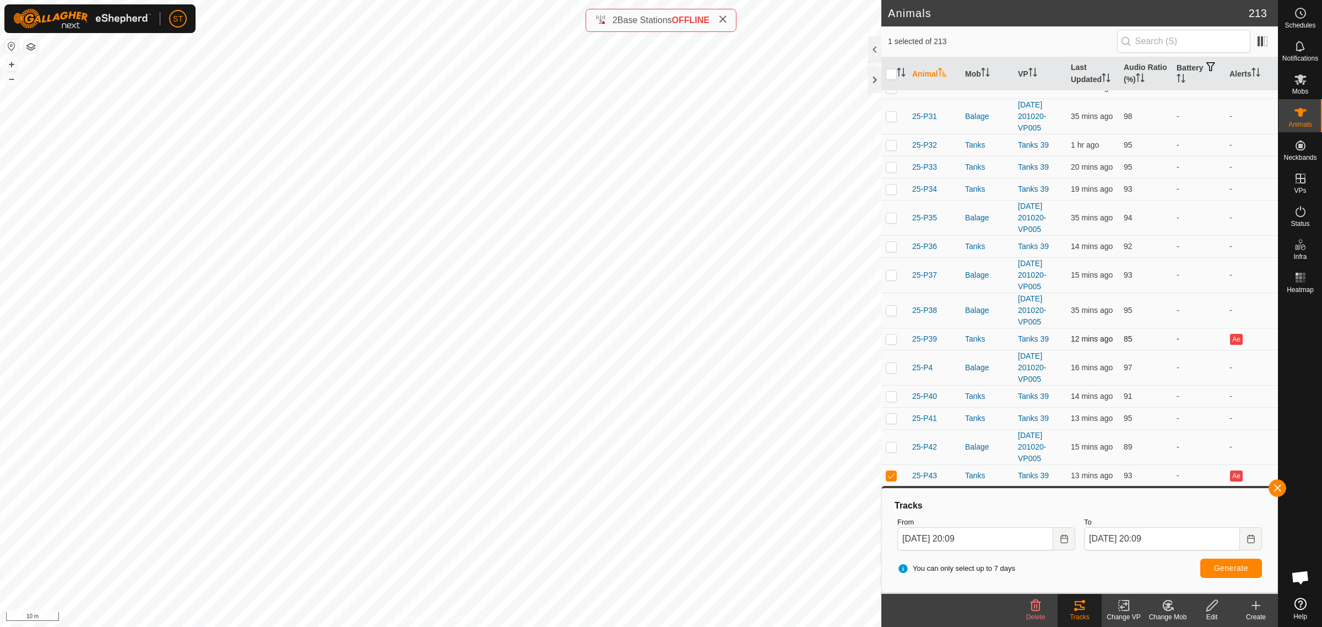
click at [891, 343] on p-checkbox at bounding box center [891, 338] width 11 height 9
click at [890, 343] on p-checkbox at bounding box center [891, 338] width 11 height 9
click at [889, 343] on p-checkbox at bounding box center [891, 338] width 11 height 9
checkbox input "false"
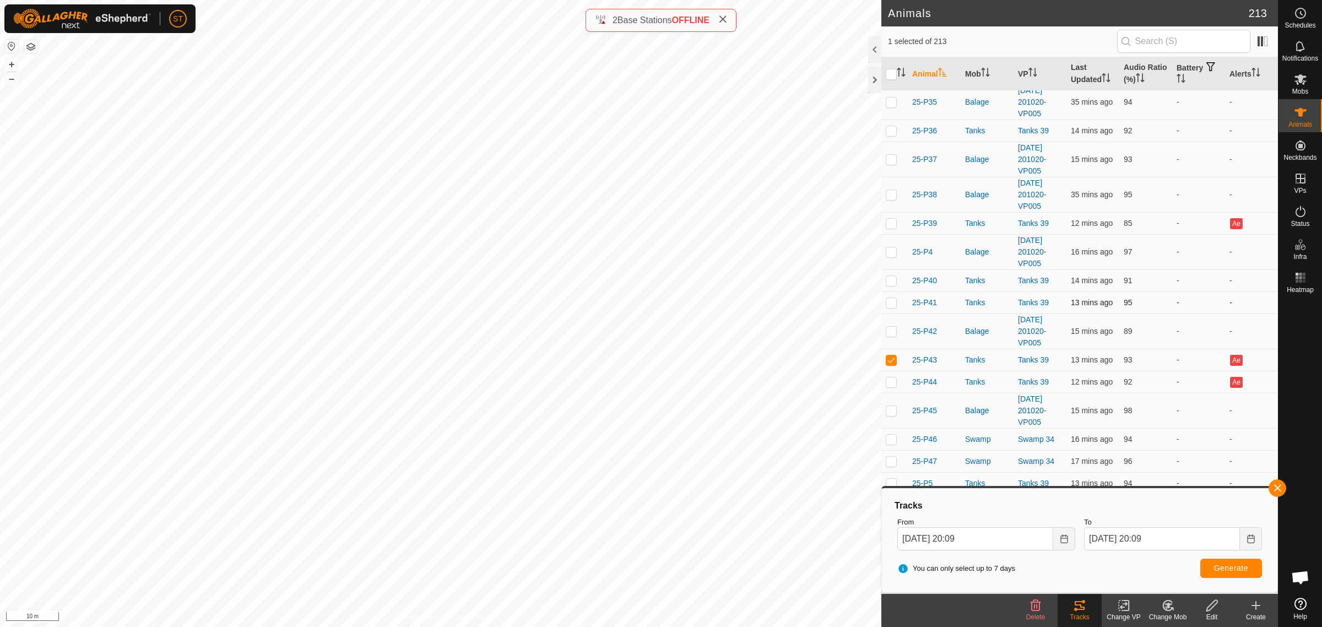
scroll to position [6198, 0]
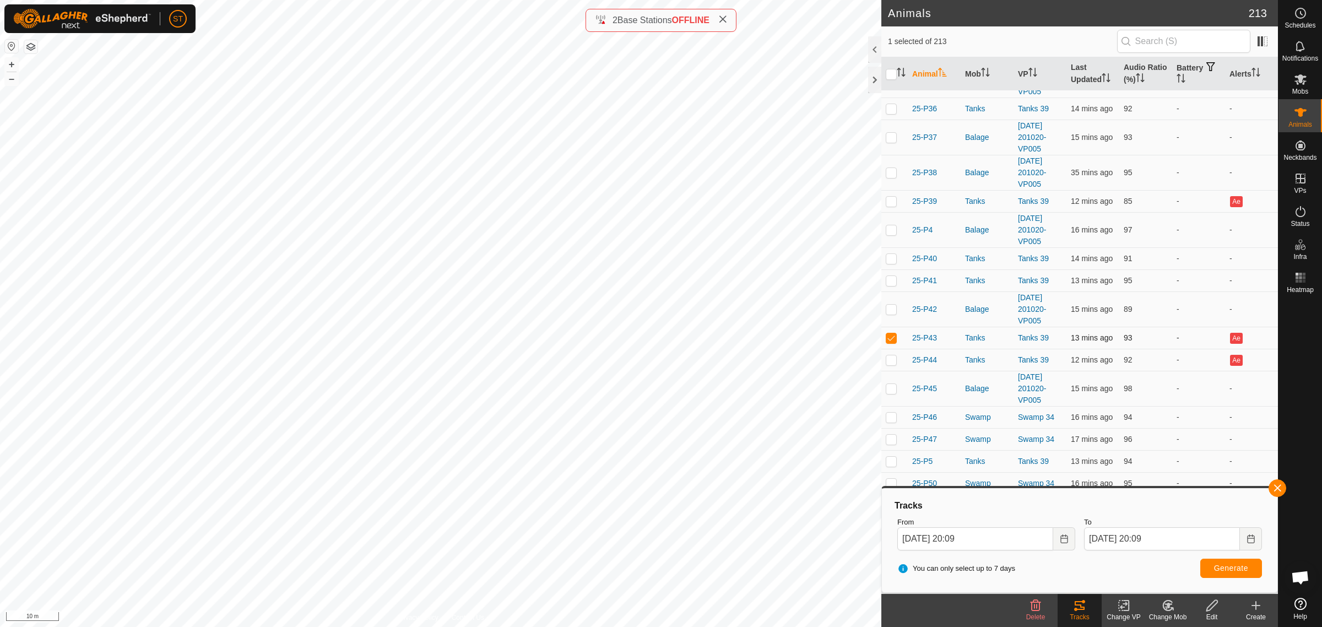
click at [890, 342] on p-checkbox at bounding box center [891, 337] width 11 height 9
checkbox input "false"
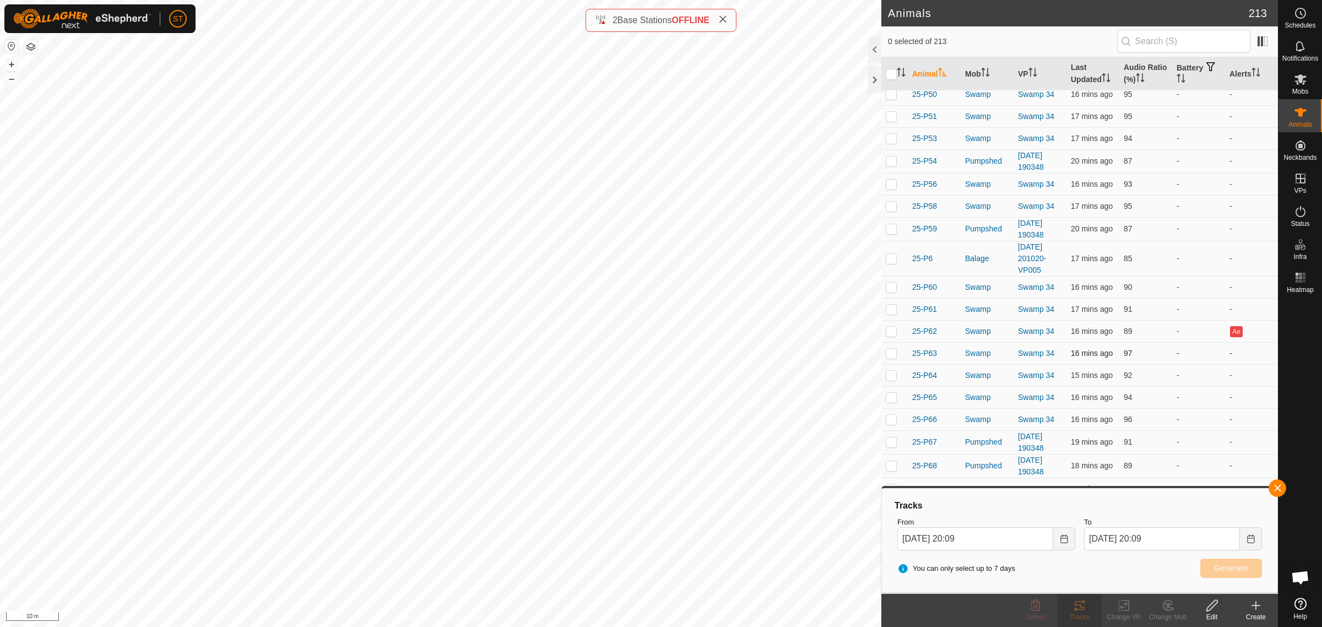
scroll to position [6611, 0]
click at [982, 435] on div "Animals 213 0 selected of 213 Animal Mob VP Last Updated Audio Ratio (%) Batter…" at bounding box center [639, 313] width 1278 height 627
click at [890, 311] on p-checkbox at bounding box center [891, 306] width 11 height 9
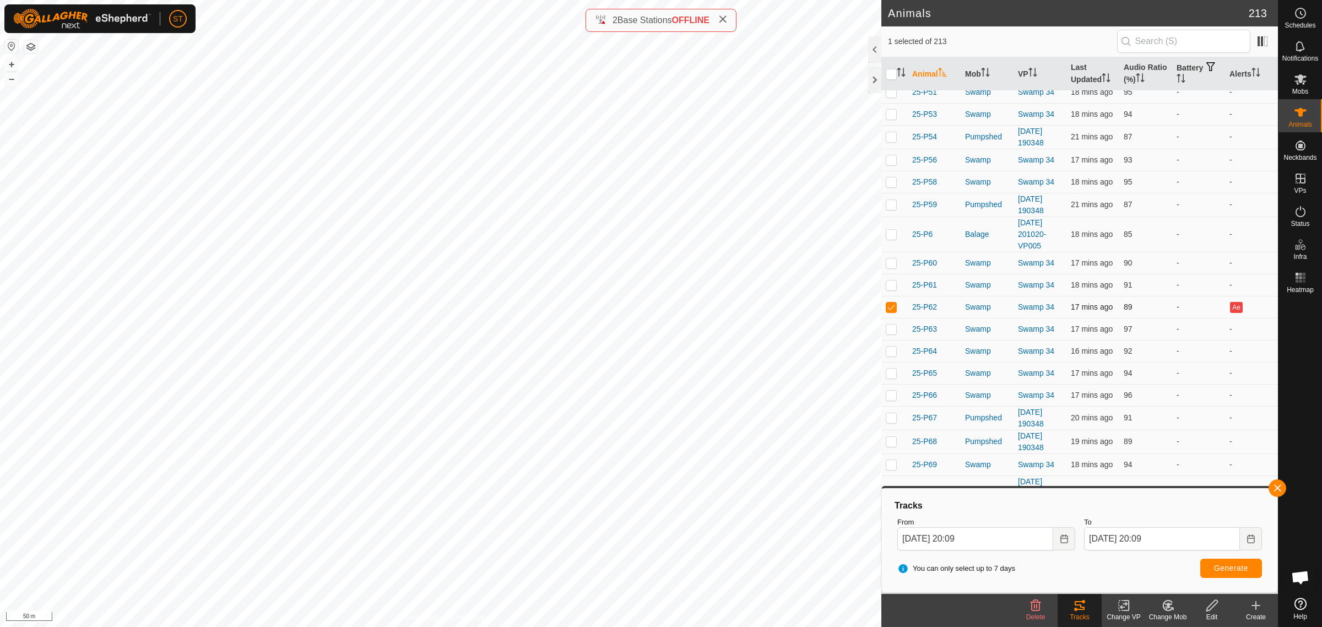
click at [890, 311] on p-checkbox at bounding box center [891, 306] width 11 height 9
checkbox input "false"
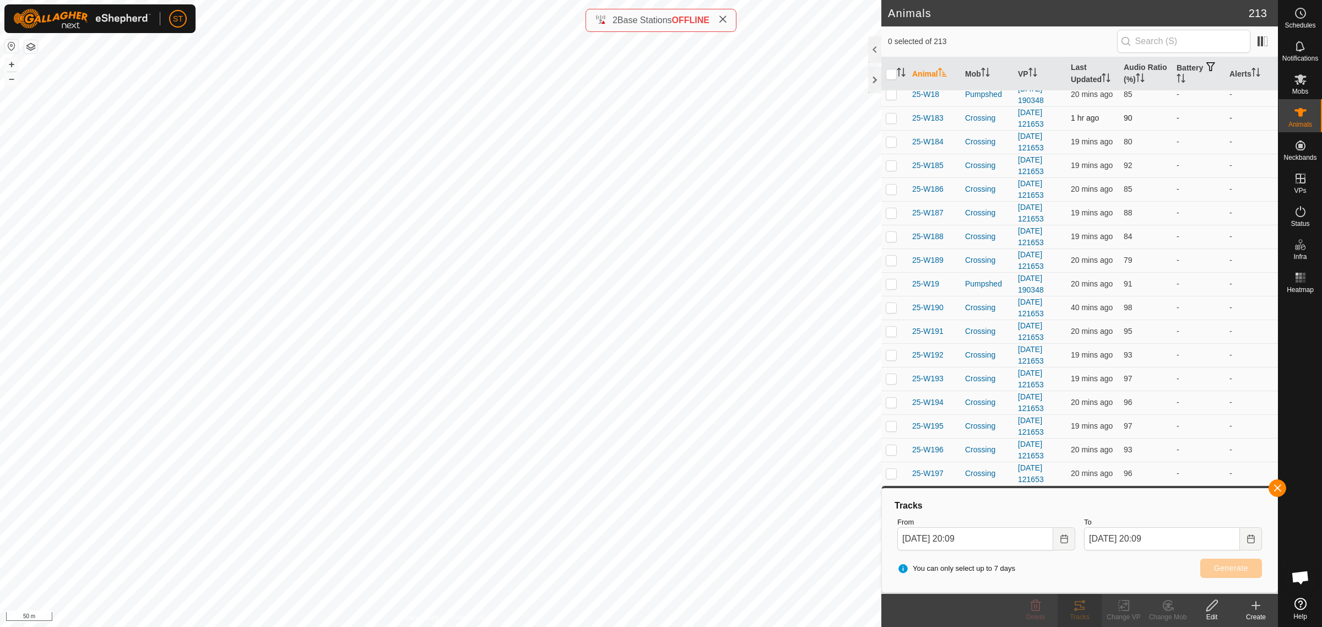
scroll to position [7782, 0]
click at [892, 245] on p-checkbox at bounding box center [891, 240] width 11 height 9
checkbox input "true"
click at [912, 277] on div "Animals 213 1 selected of 213 Animal Mob VP Last Updated Audio Ratio (%) Batter…" at bounding box center [639, 313] width 1278 height 627
click at [937, 161] on div "Animals 213 1 selected of 213 Animal Mob VP Last Updated Audio Ratio (%) Batter…" at bounding box center [639, 313] width 1278 height 627
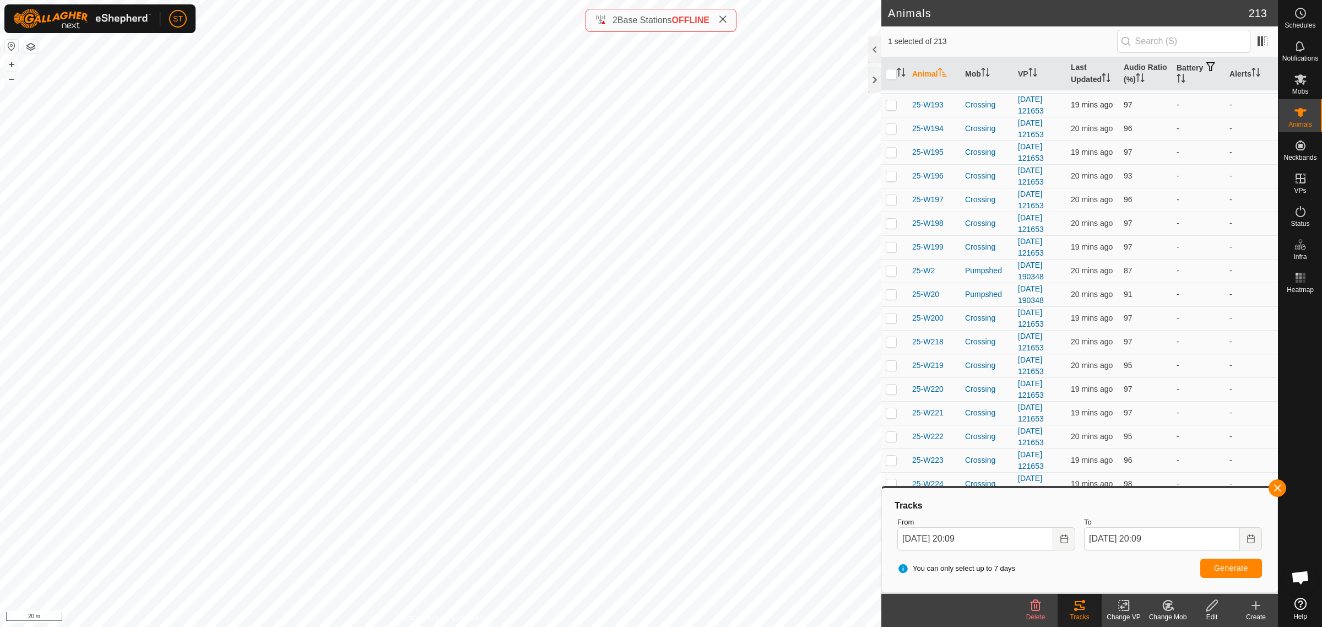
scroll to position [8038, 0]
click at [891, 463] on p-checkbox at bounding box center [891, 463] width 11 height 9
checkbox input "true"
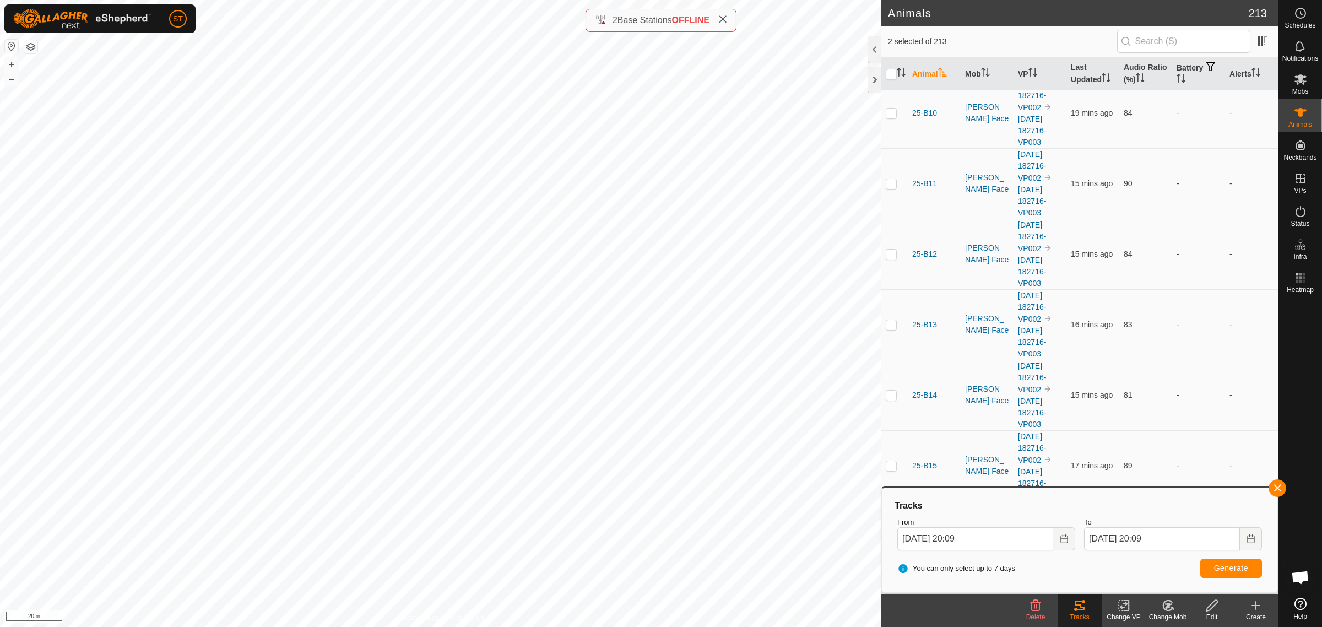
scroll to position [0, 0]
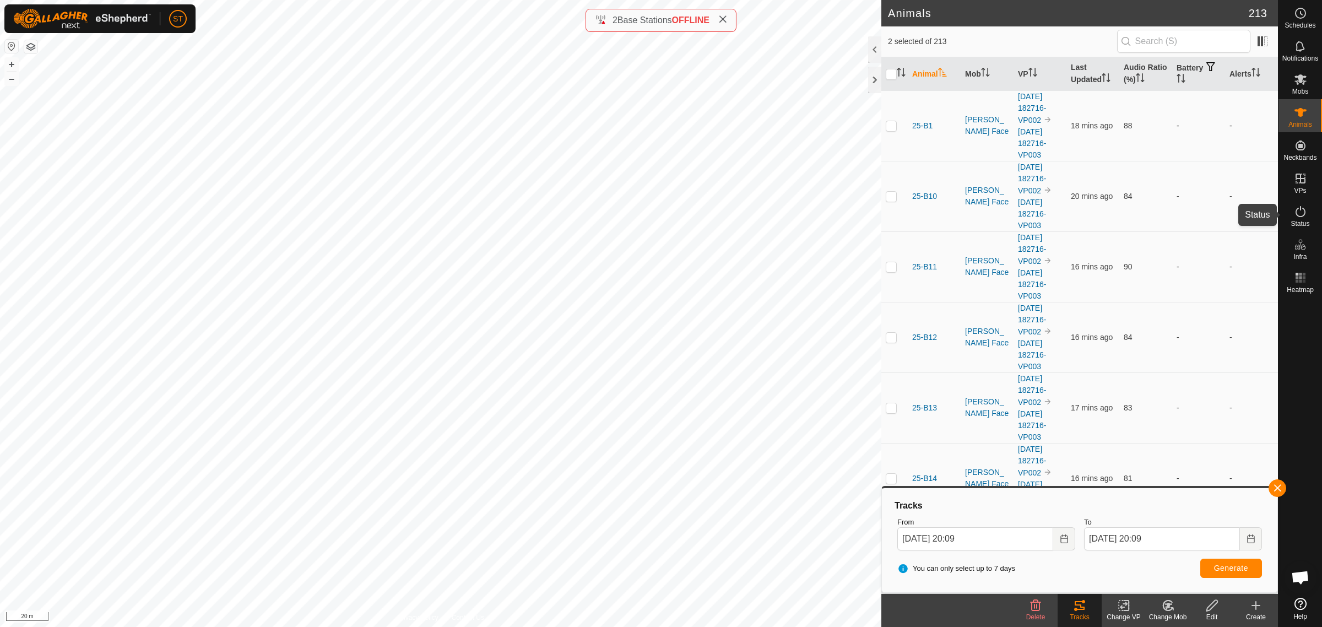
click at [1302, 213] on icon at bounding box center [1300, 211] width 13 height 13
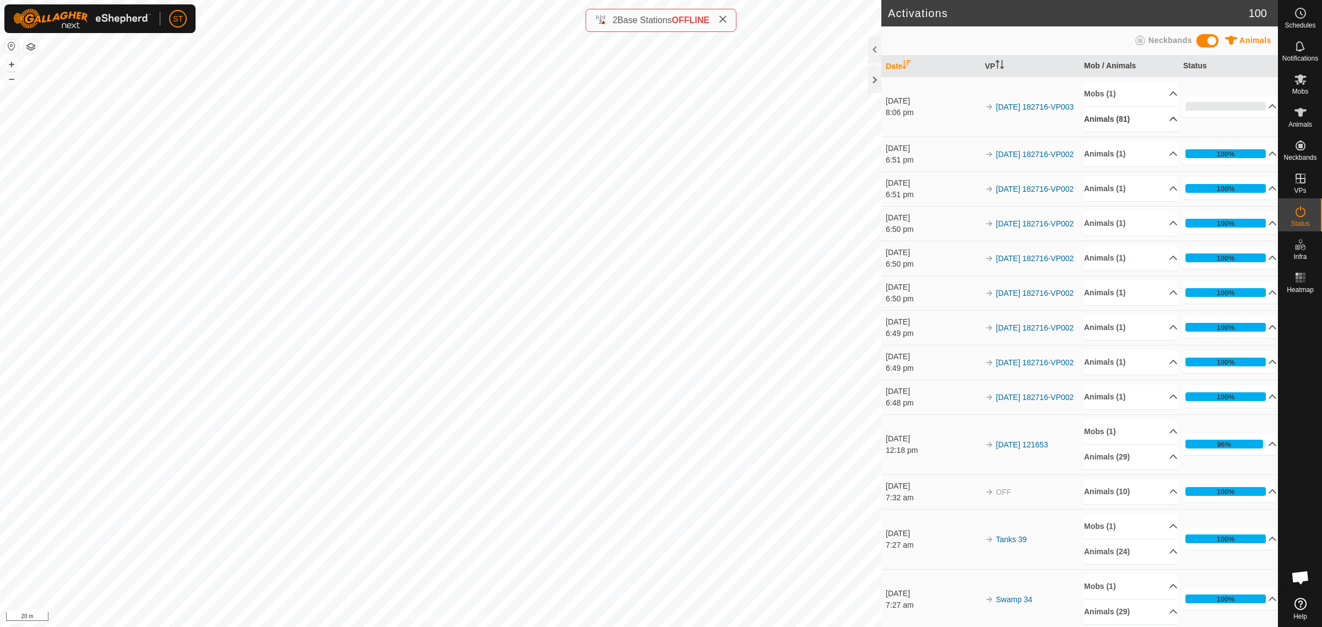
click at [1161, 117] on p-accordion-header "Animals (81)" at bounding box center [1131, 119] width 94 height 25
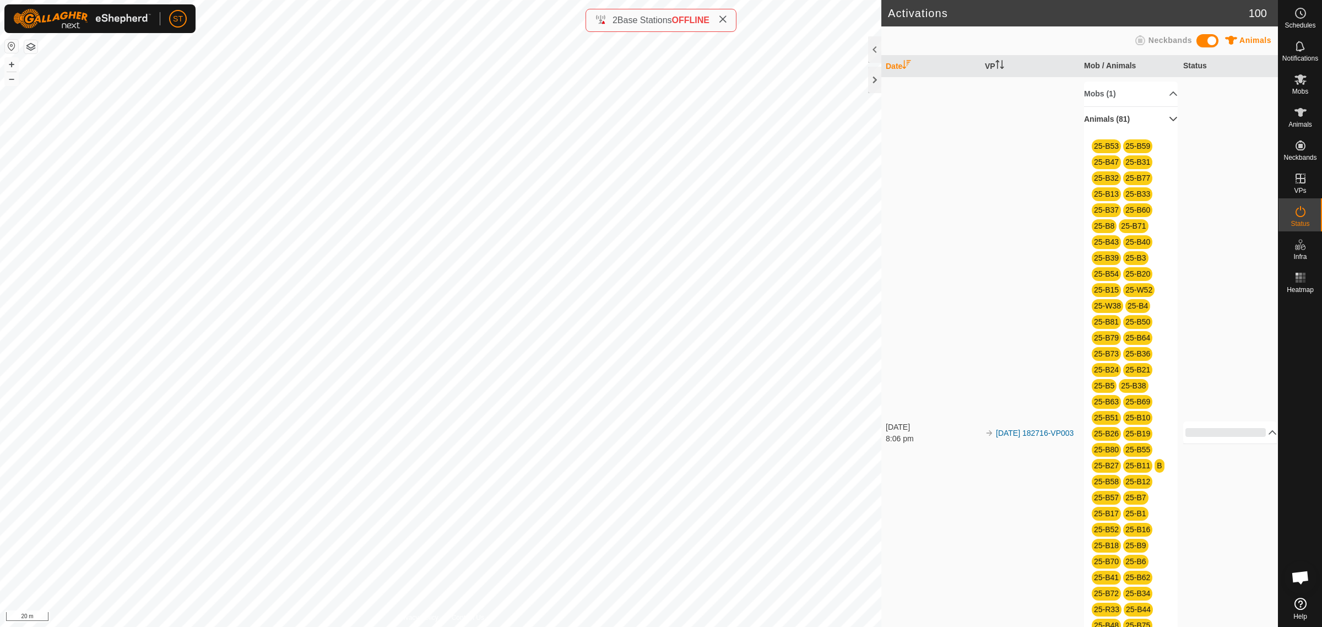
click at [1157, 120] on p-accordion-header "Animals (81)" at bounding box center [1131, 119] width 94 height 25
